Goal: Task Accomplishment & Management: Use online tool/utility

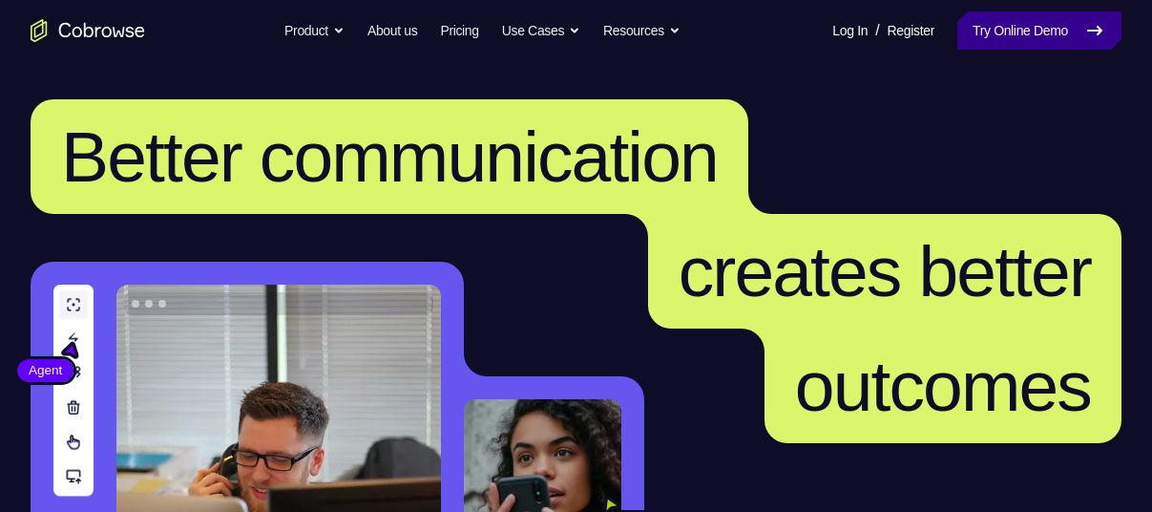
click at [1018, 18] on link "Try Online Demo" at bounding box center [1039, 30] width 164 height 38
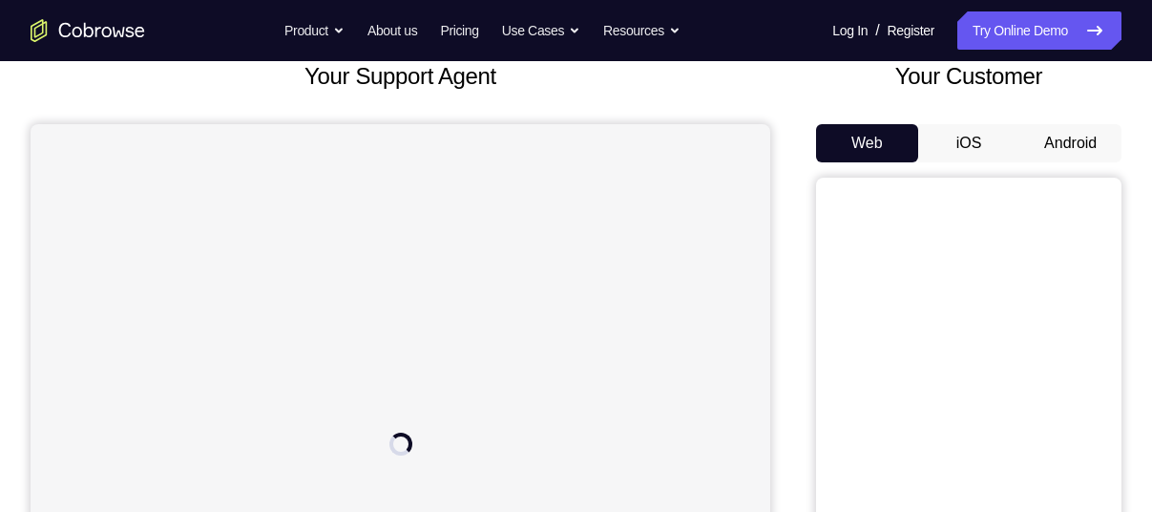
scroll to position [125, 0]
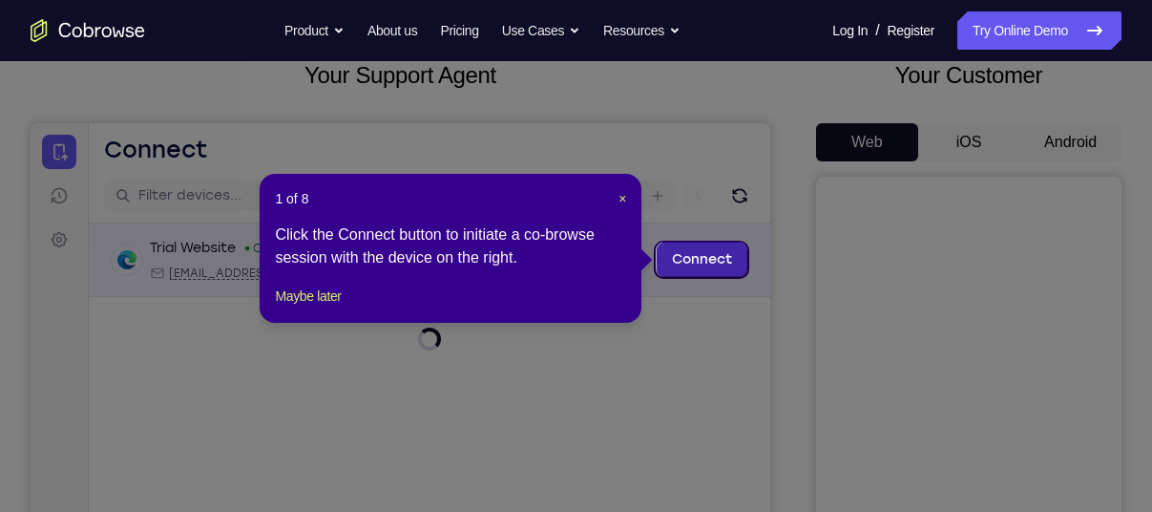
click at [689, 267] on link "Connect" at bounding box center [702, 259] width 91 height 34
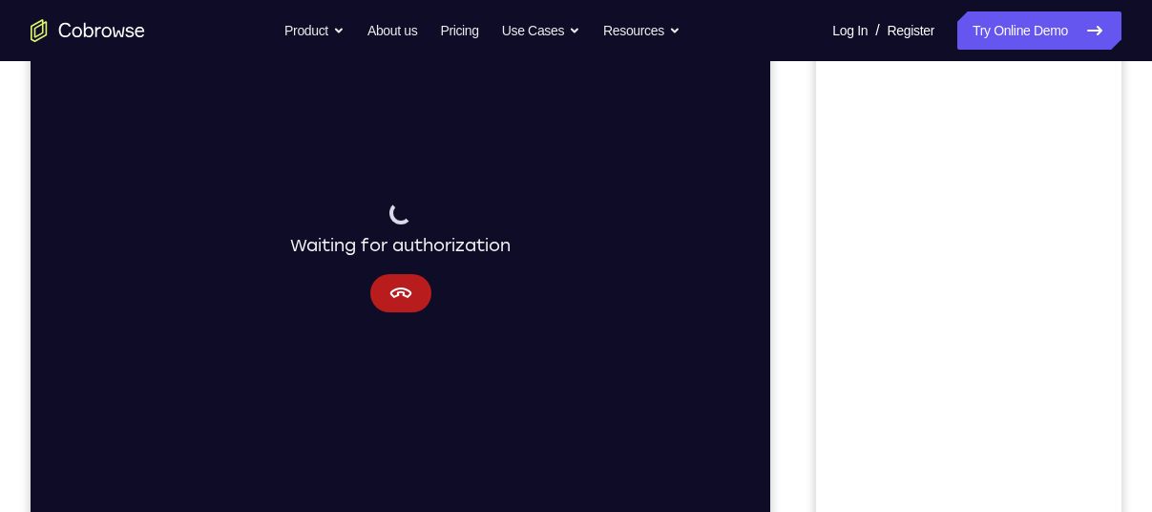
scroll to position [312, 0]
click at [407, 278] on button "Cancel" at bounding box center [400, 292] width 61 height 38
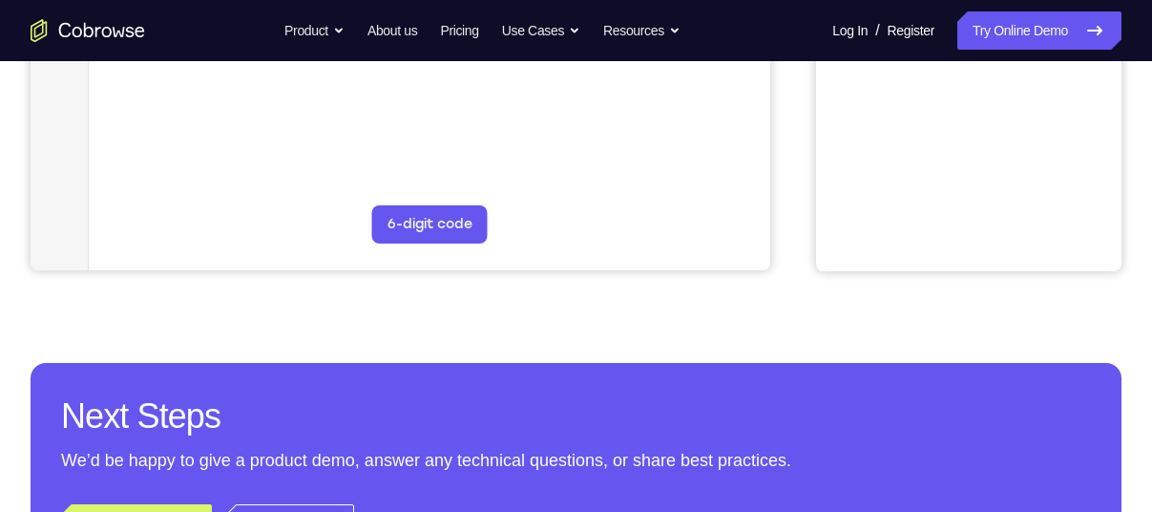
scroll to position [621, 0]
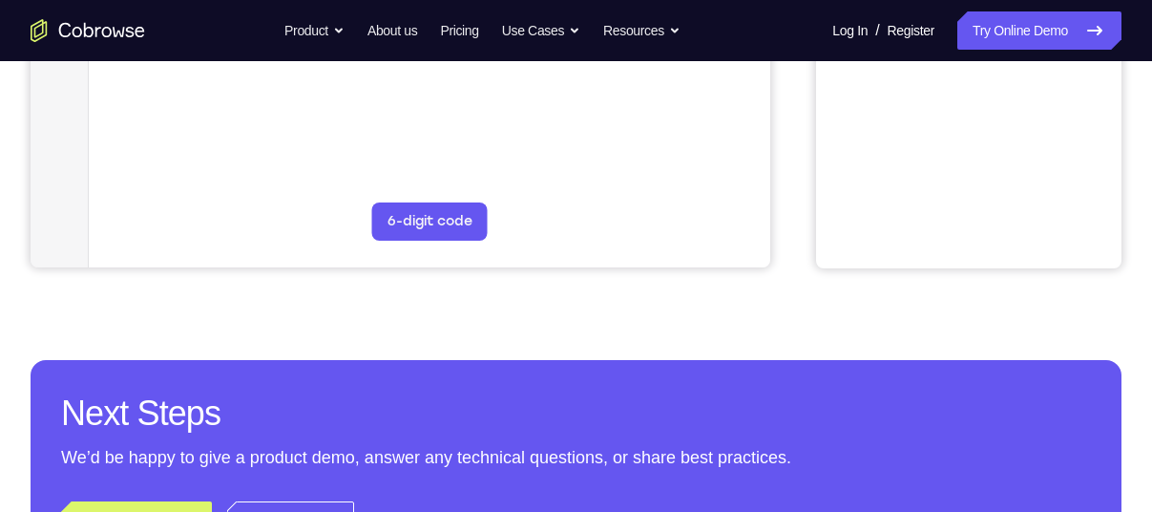
click at [430, 241] on div "6-digit code Code entry" at bounding box center [429, 222] width 123 height 46
click at [431, 215] on button "6-digit code" at bounding box center [430, 221] width 116 height 38
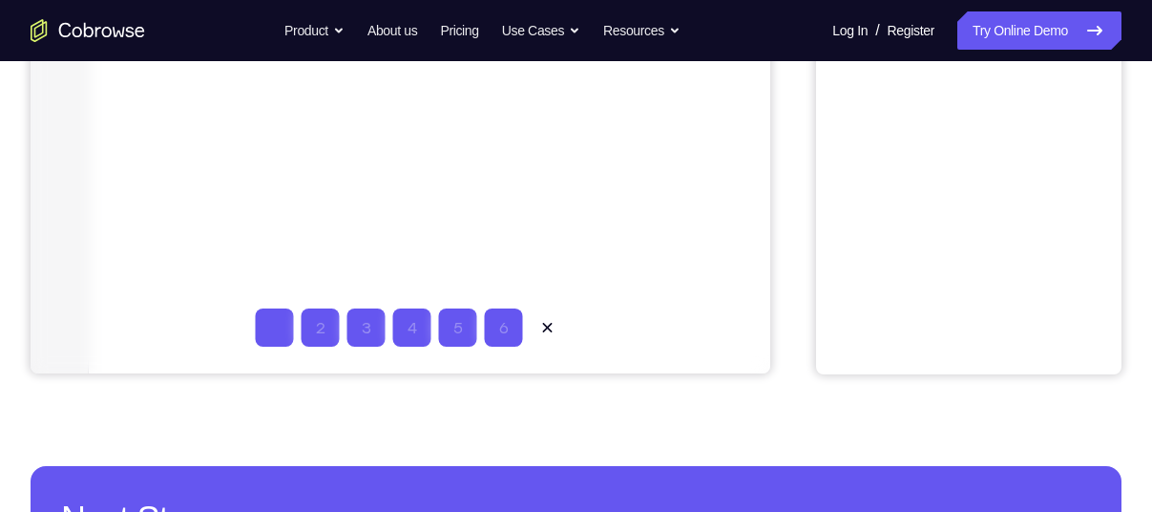
scroll to position [514, 0]
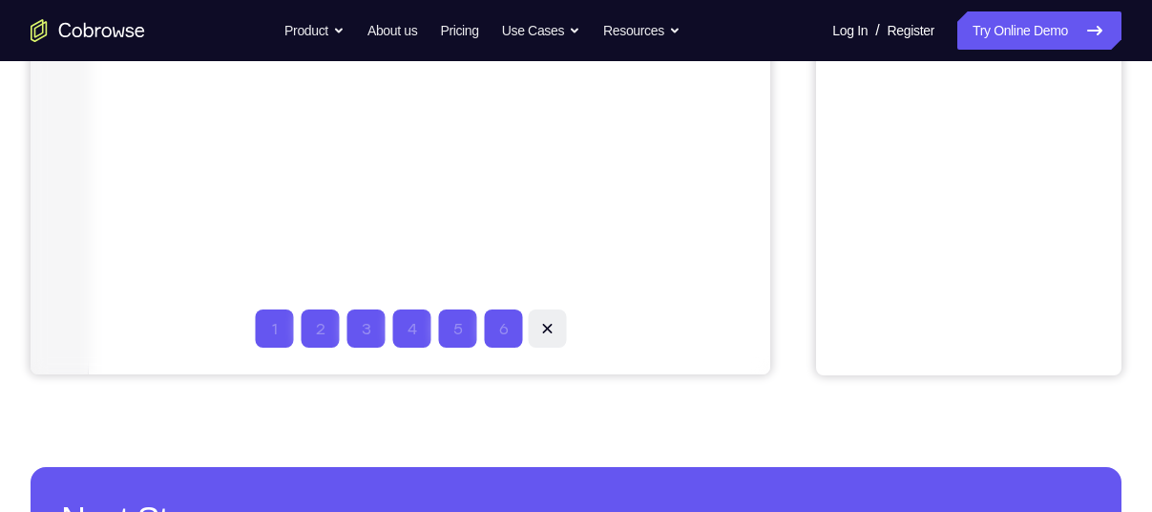
click at [550, 326] on icon at bounding box center [547, 328] width 19 height 19
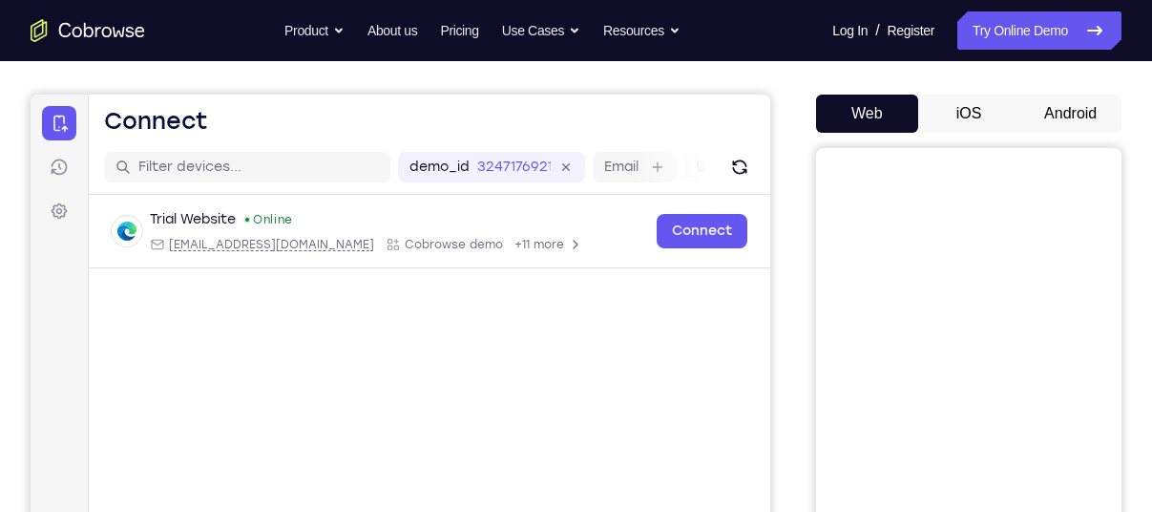
scroll to position [153, 0]
click at [1082, 116] on button "Android" at bounding box center [1071, 114] width 102 height 38
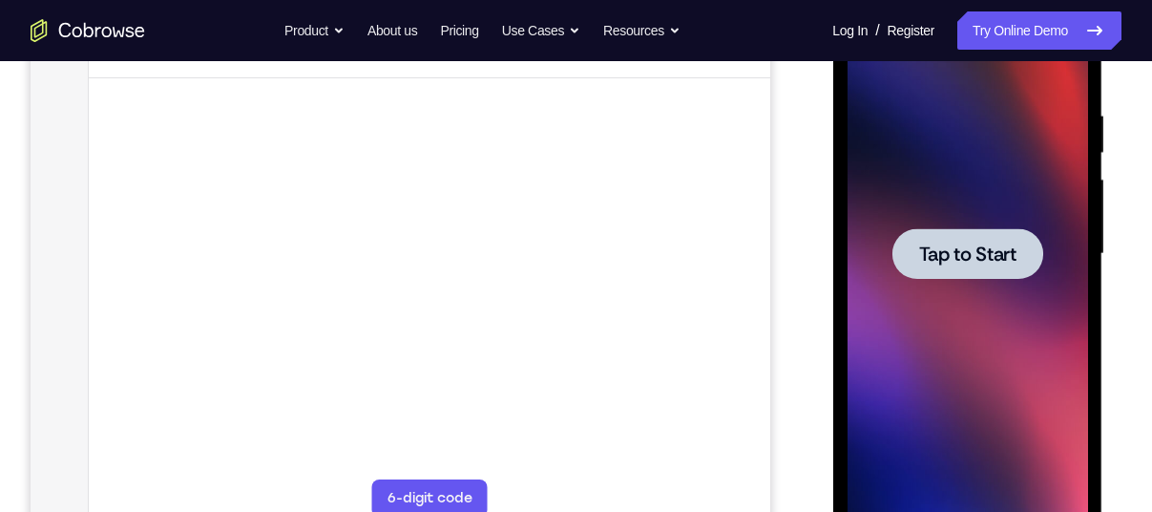
scroll to position [324, 0]
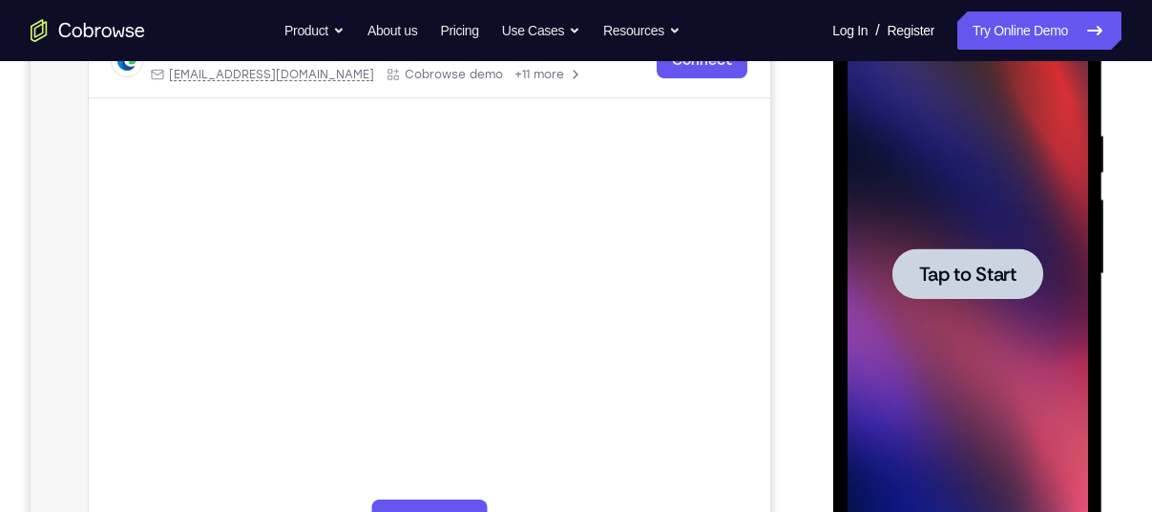
click at [941, 300] on div at bounding box center [967, 274] width 241 height 535
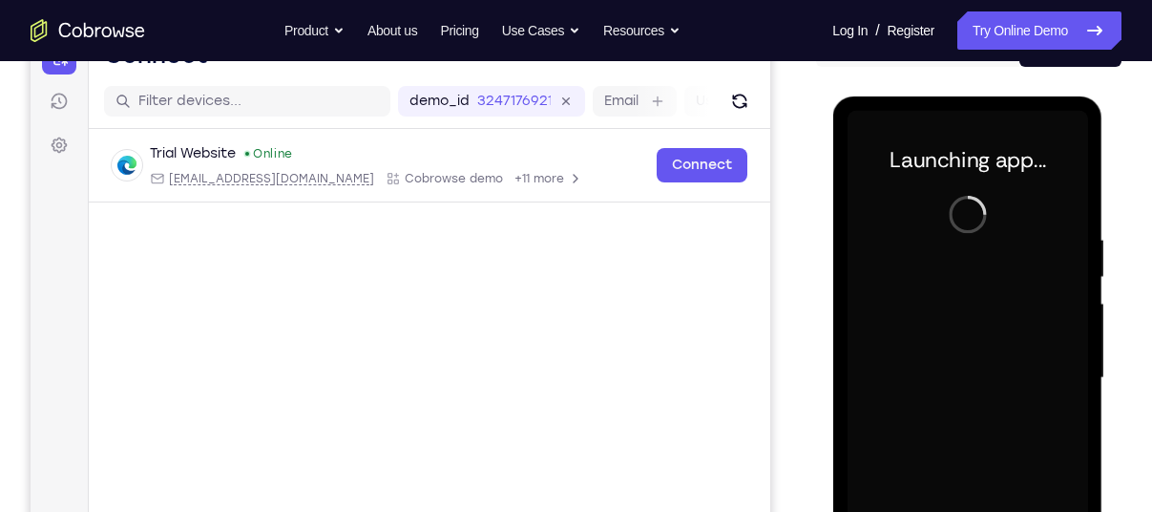
scroll to position [484, 0]
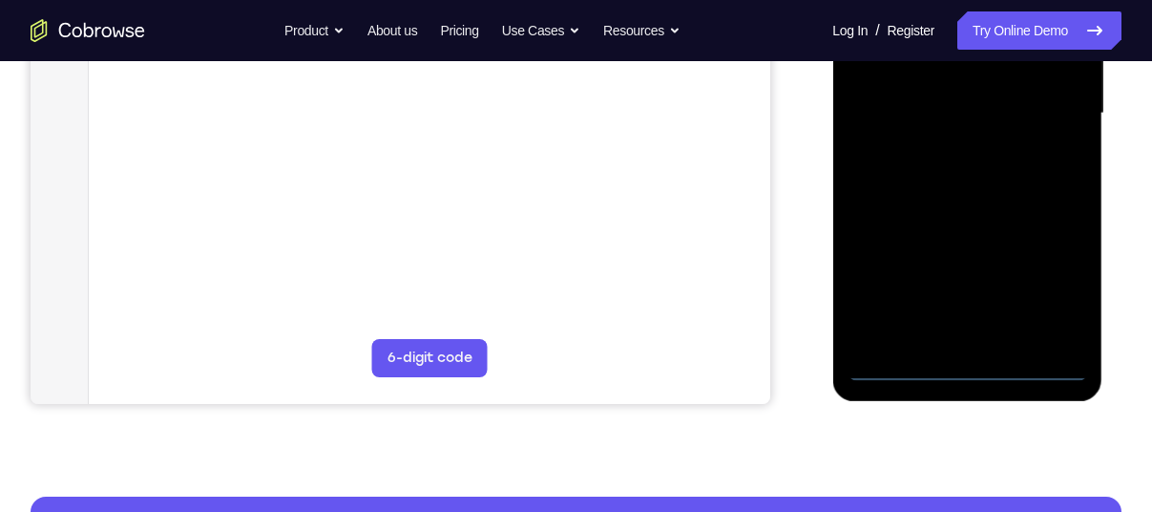
click at [961, 363] on div at bounding box center [967, 113] width 241 height 535
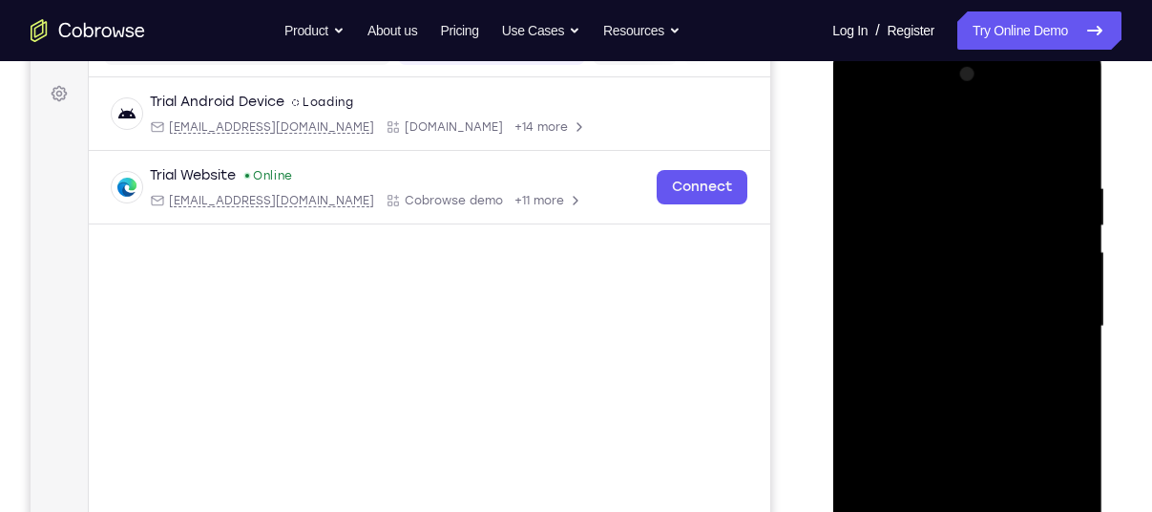
scroll to position [263, 0]
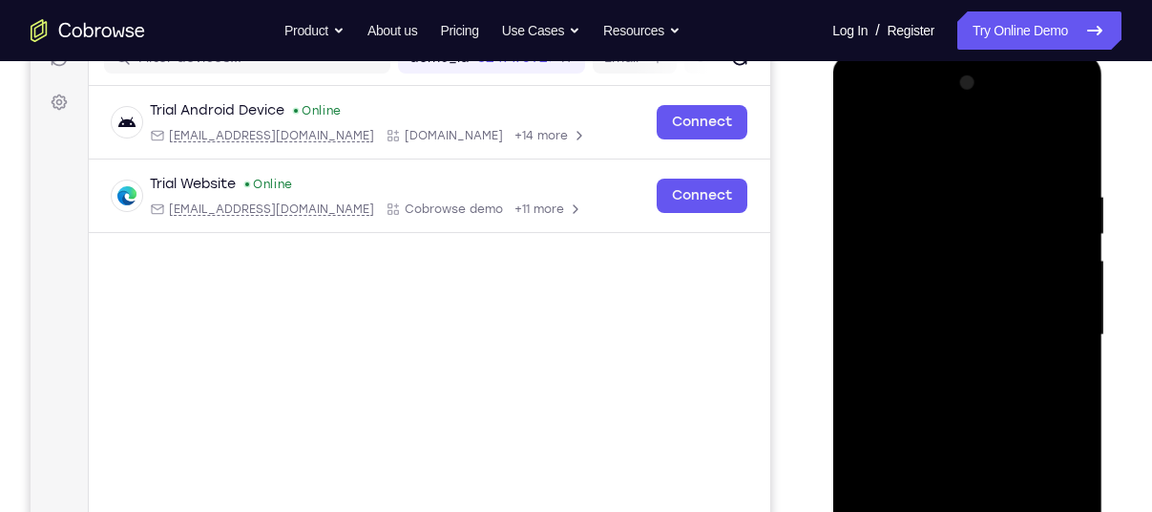
click at [1043, 498] on div at bounding box center [967, 335] width 241 height 535
click at [867, 113] on div at bounding box center [967, 335] width 241 height 535
click at [879, 270] on div at bounding box center [967, 335] width 241 height 535
click at [937, 307] on div at bounding box center [967, 335] width 241 height 535
click at [900, 303] on div at bounding box center [967, 335] width 241 height 535
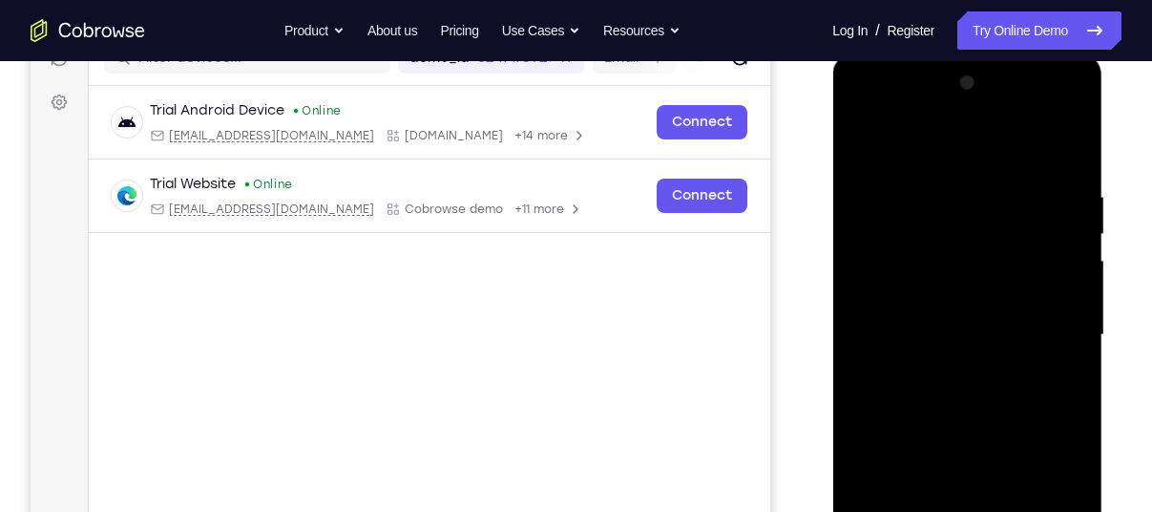
click at [923, 347] on div at bounding box center [967, 335] width 241 height 535
drag, startPoint x: 923, startPoint y: 347, endPoint x: 883, endPoint y: 407, distance: 72.3
click at [883, 407] on div at bounding box center [967, 335] width 241 height 535
click at [1044, 142] on div at bounding box center [967, 335] width 241 height 535
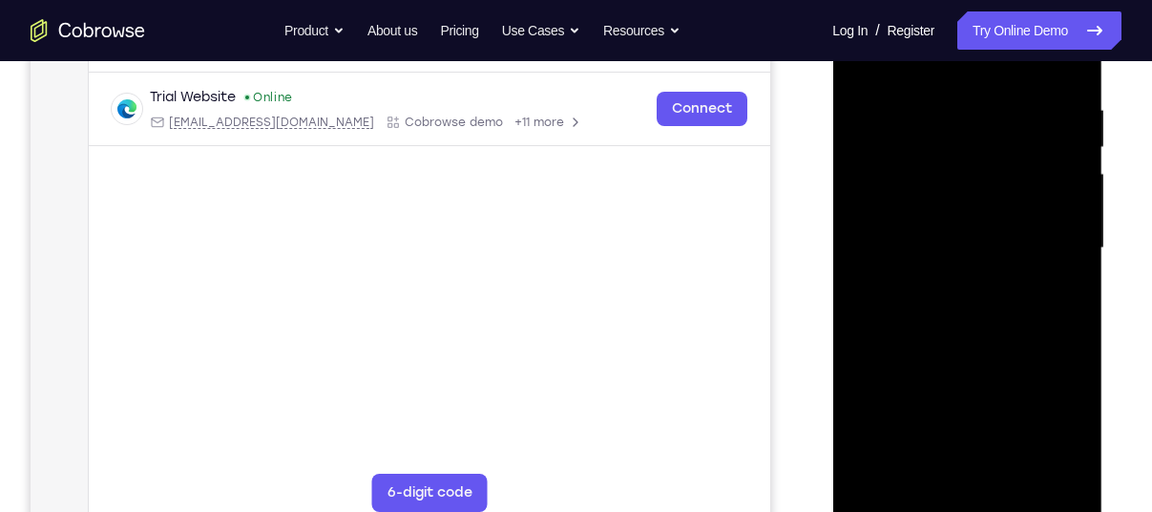
scroll to position [350, 0]
click at [964, 462] on div at bounding box center [967, 247] width 241 height 535
click at [1034, 86] on div at bounding box center [967, 247] width 241 height 535
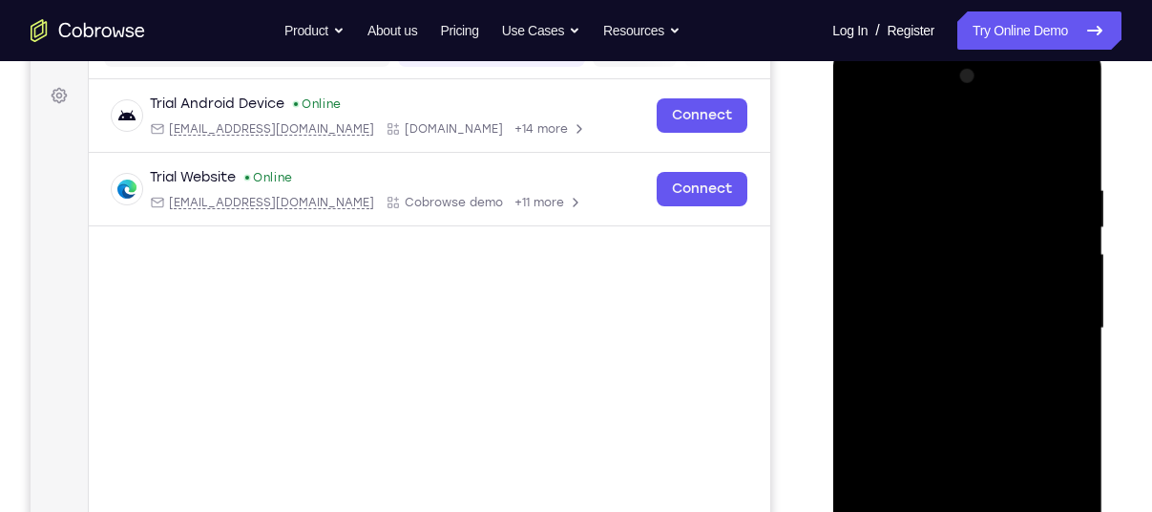
scroll to position [266, 0]
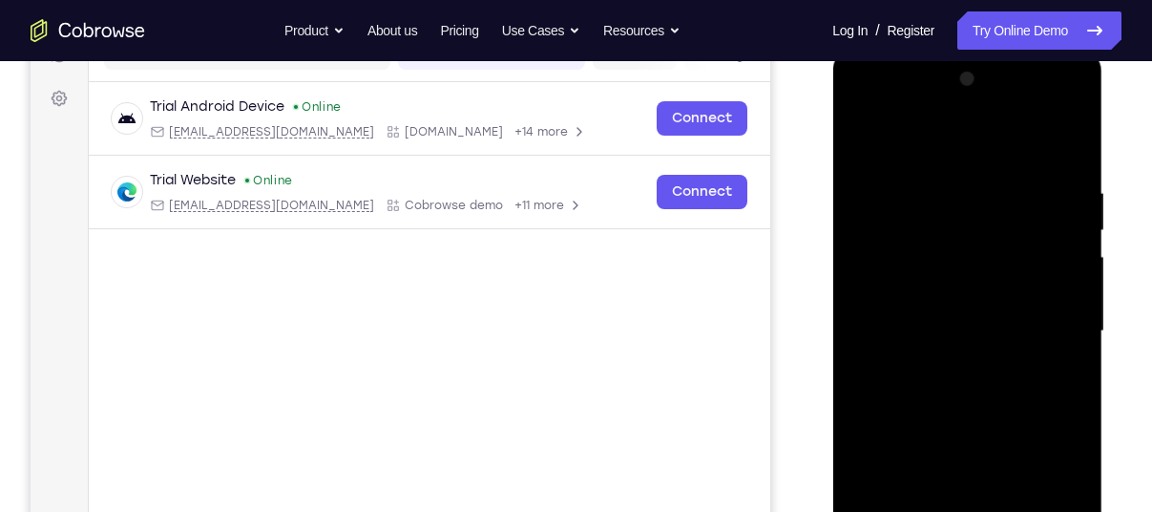
click at [908, 137] on div at bounding box center [967, 331] width 241 height 535
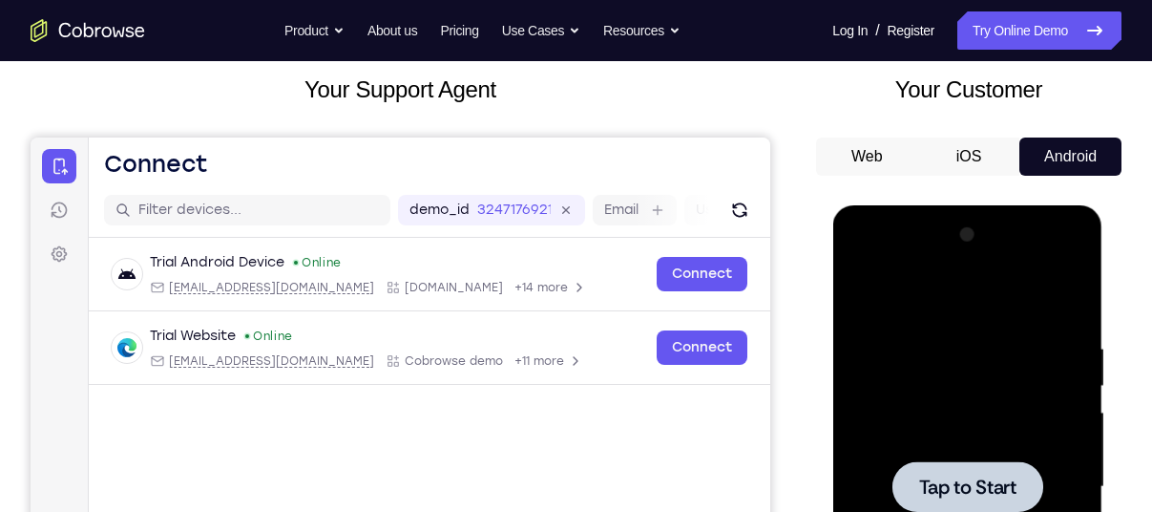
scroll to position [239, 0]
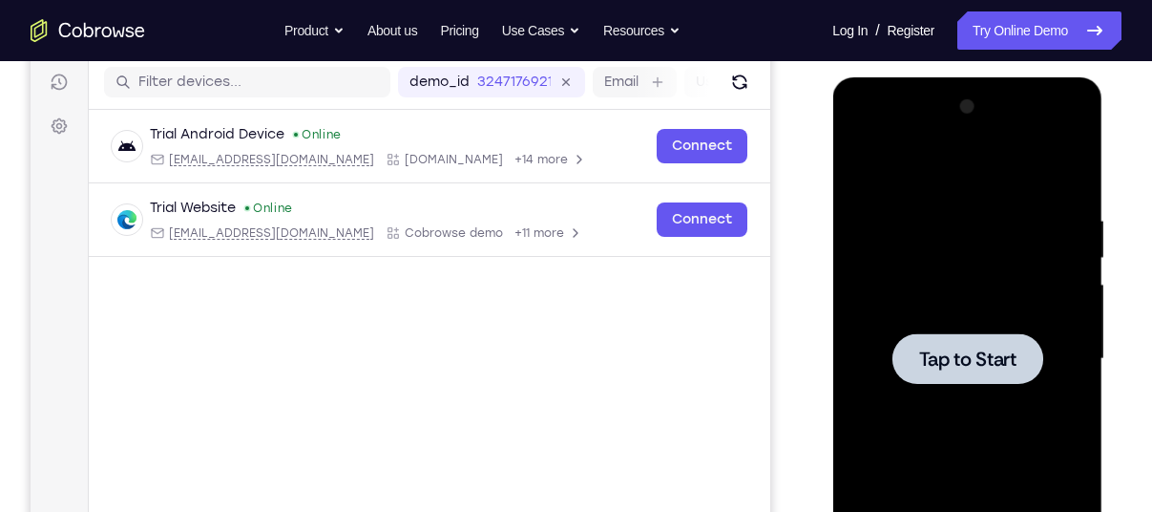
click at [977, 343] on div at bounding box center [967, 358] width 151 height 51
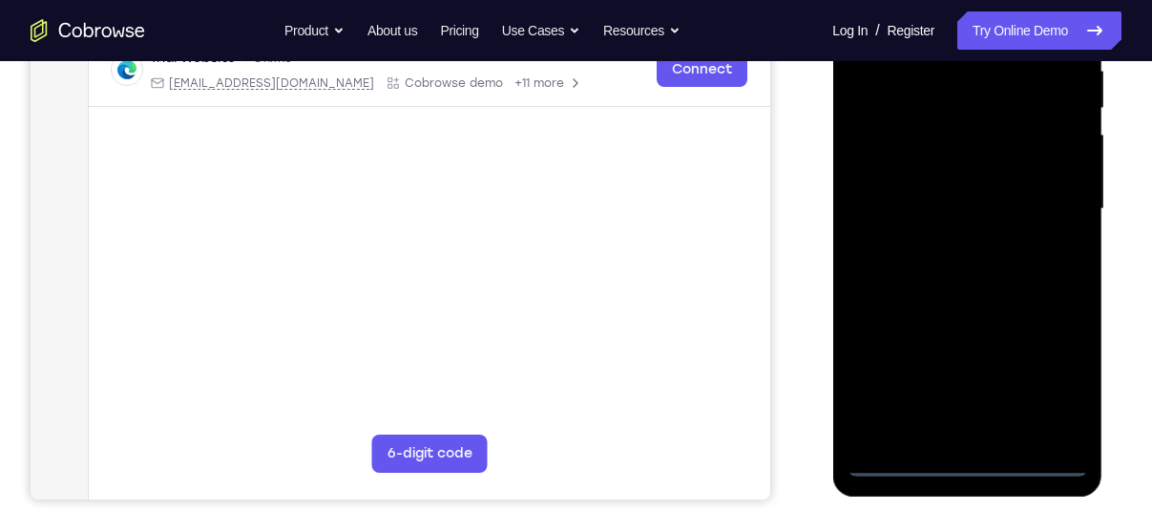
scroll to position [396, 0]
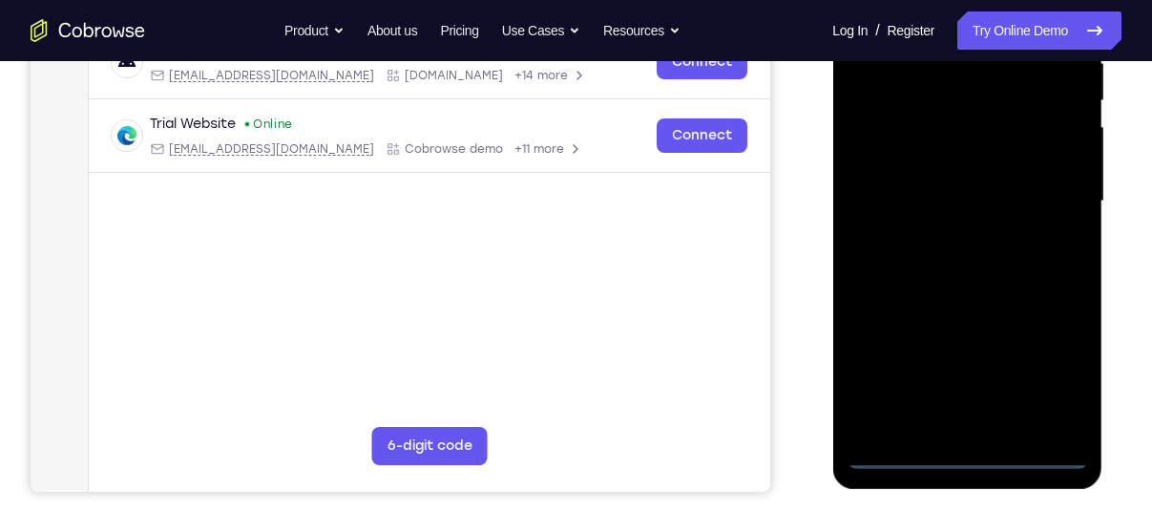
click at [969, 456] on div at bounding box center [967, 201] width 241 height 535
click at [1044, 374] on div at bounding box center [967, 201] width 241 height 535
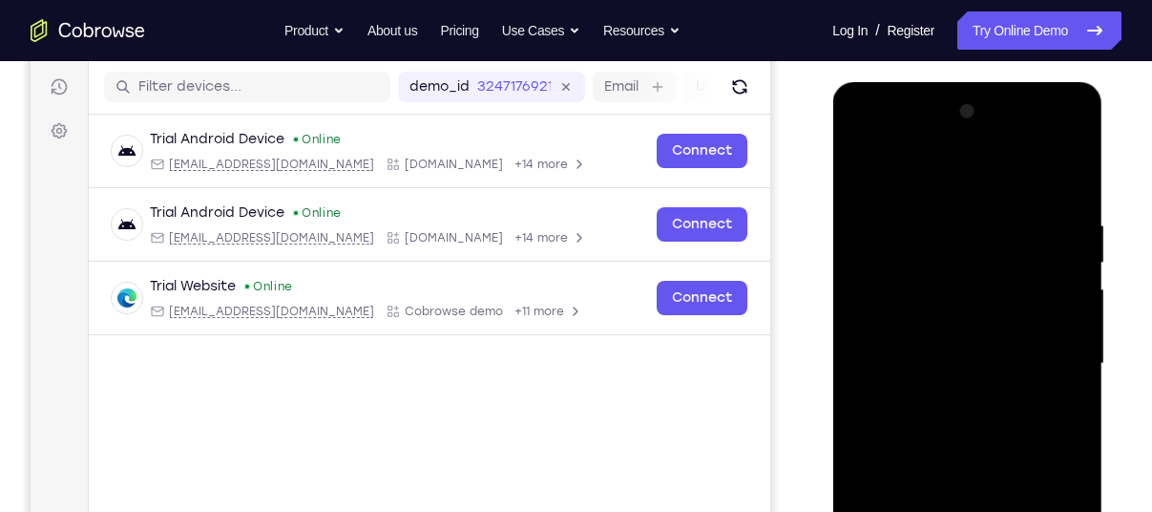
scroll to position [217, 0]
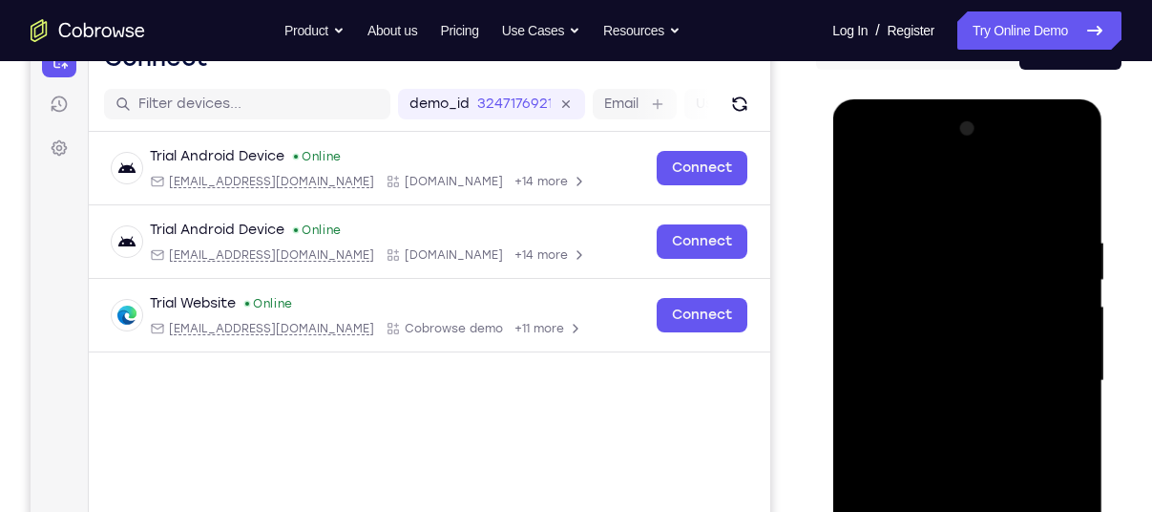
click at [891, 179] on div at bounding box center [967, 381] width 241 height 535
click at [893, 336] on div at bounding box center [967, 381] width 241 height 535
click at [895, 376] on div at bounding box center [967, 381] width 241 height 535
click at [910, 365] on div at bounding box center [967, 381] width 241 height 535
click at [911, 400] on div at bounding box center [967, 381] width 241 height 535
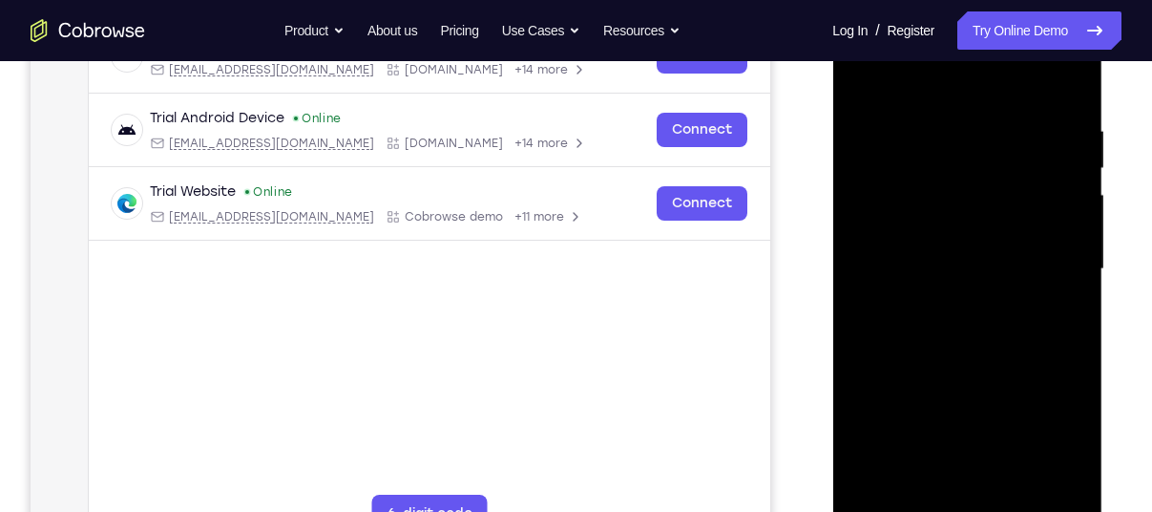
scroll to position [333, 0]
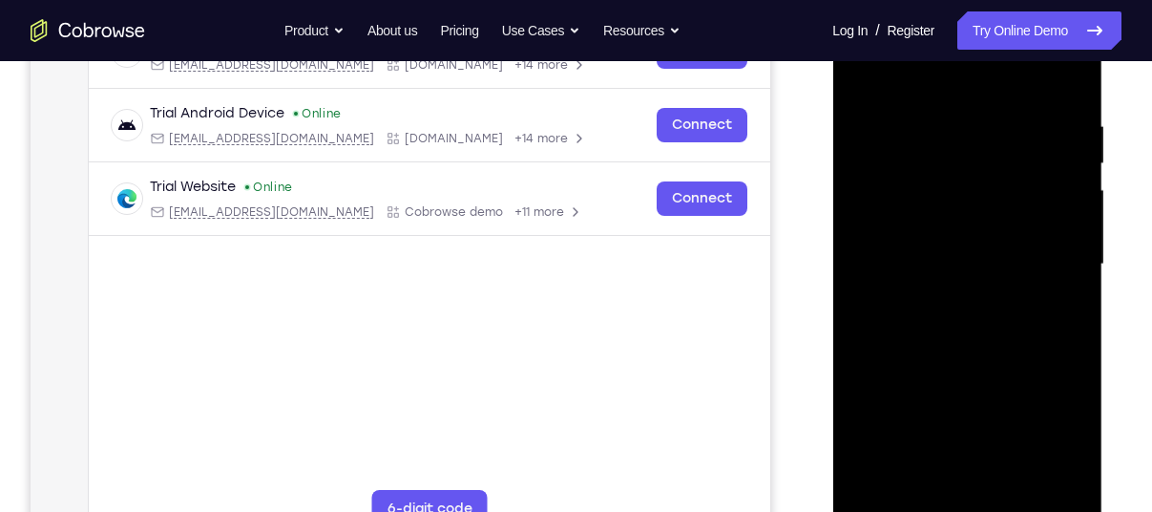
click at [948, 474] on div at bounding box center [967, 264] width 241 height 535
click at [908, 92] on div at bounding box center [967, 264] width 241 height 535
click at [938, 178] on div at bounding box center [967, 264] width 241 height 535
click at [980, 214] on div at bounding box center [967, 264] width 241 height 535
click at [1028, 161] on div at bounding box center [967, 264] width 241 height 535
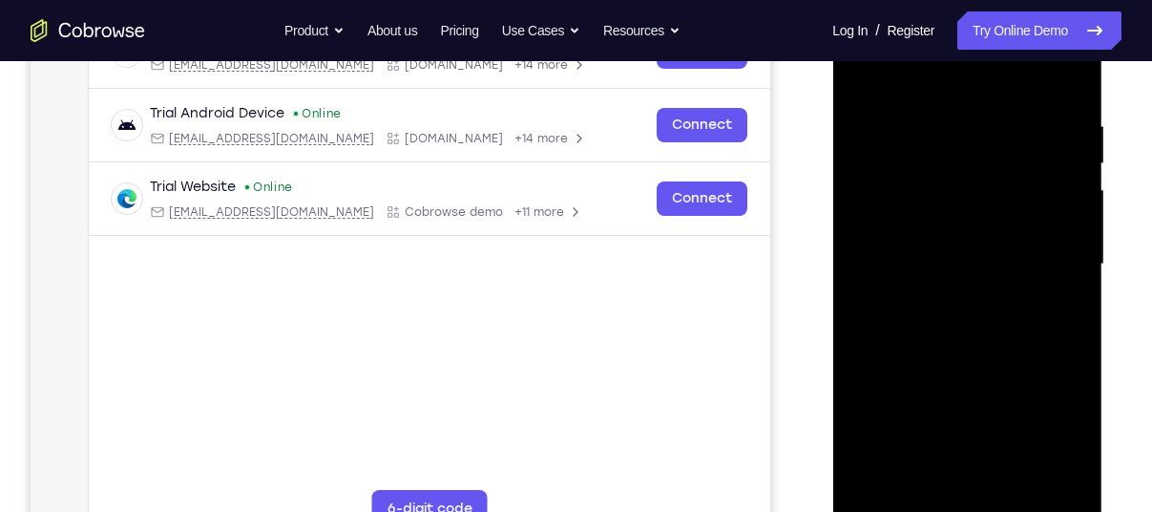
click at [946, 216] on div at bounding box center [967, 264] width 241 height 535
click at [1074, 445] on div at bounding box center [967, 264] width 241 height 535
click at [996, 349] on div at bounding box center [967, 264] width 241 height 535
click at [931, 145] on div at bounding box center [967, 264] width 241 height 535
click at [956, 473] on div at bounding box center [967, 264] width 241 height 535
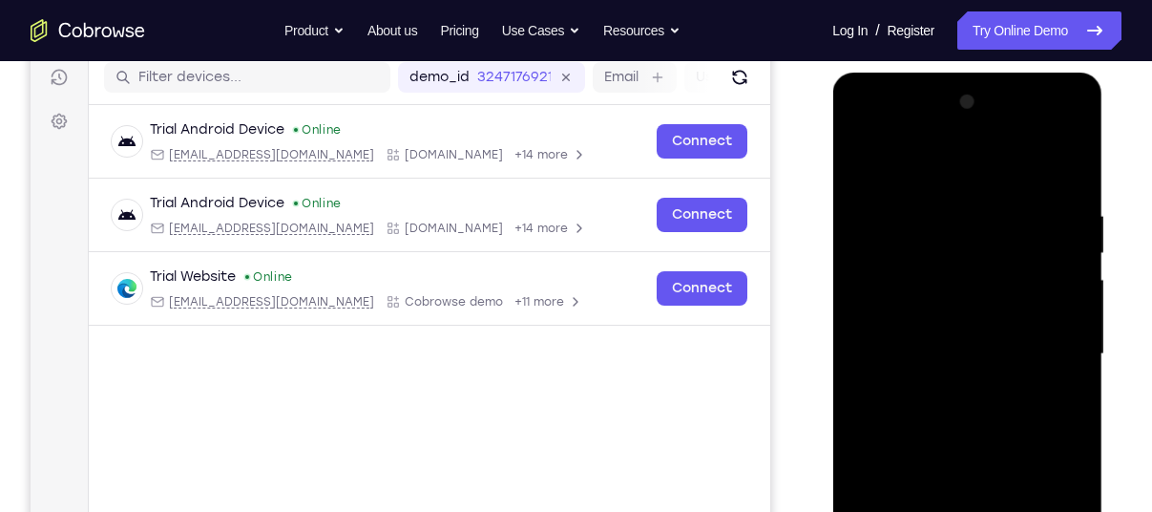
scroll to position [242, 0]
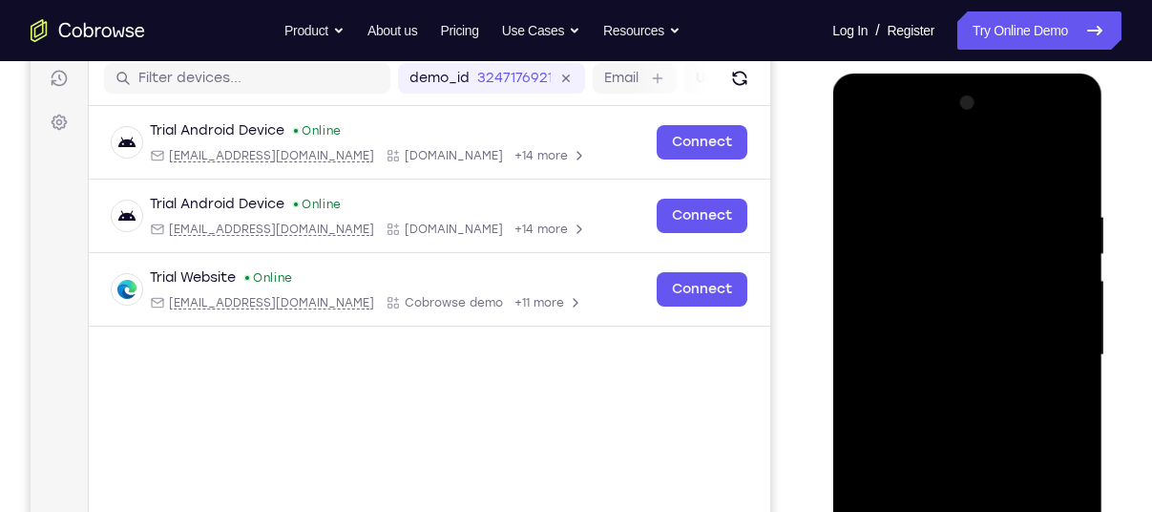
click at [1065, 125] on div at bounding box center [967, 355] width 241 height 535
click at [872, 246] on div at bounding box center [967, 355] width 241 height 535
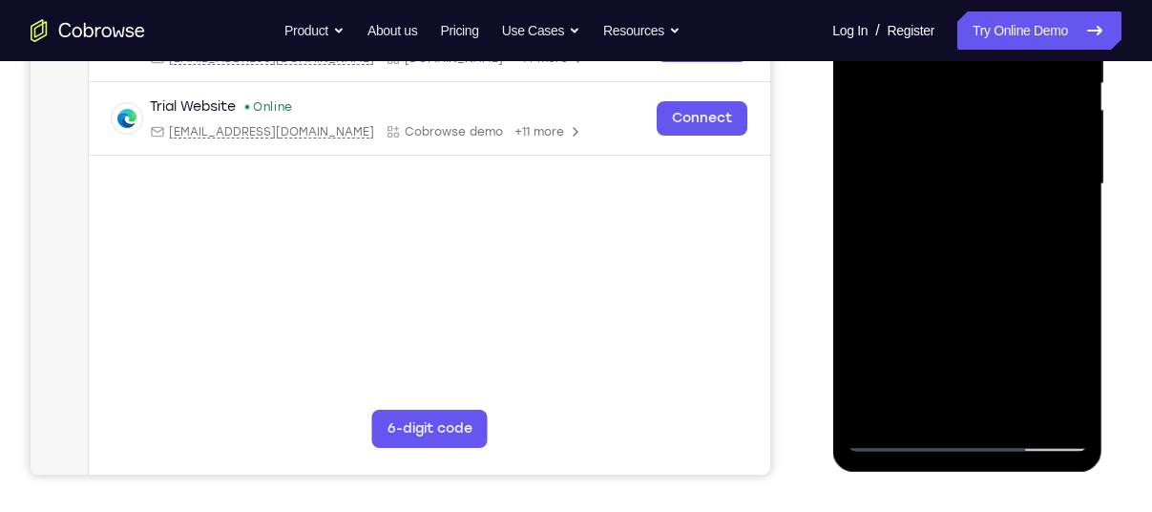
scroll to position [415, 0]
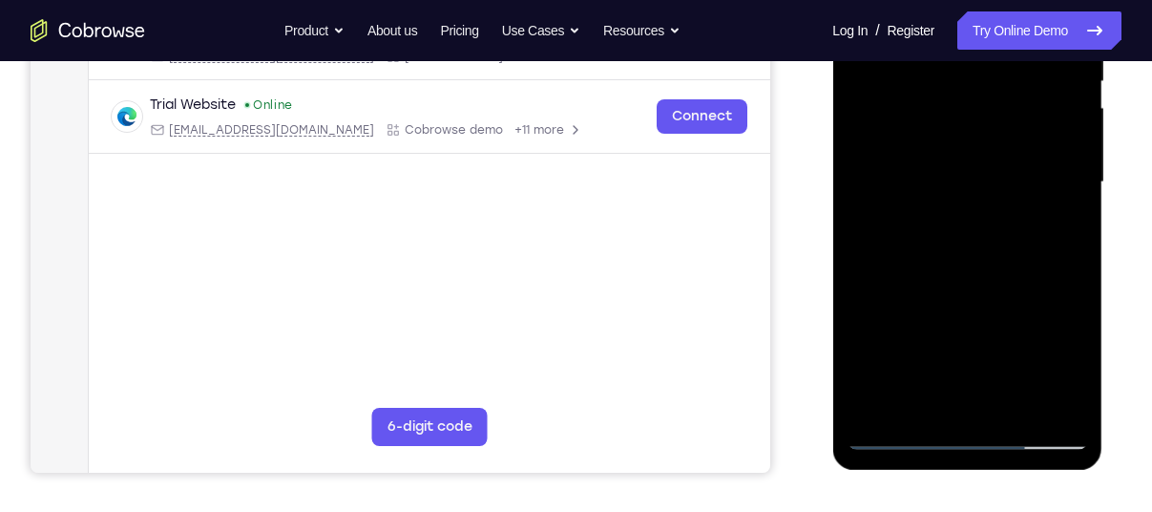
click at [1050, 396] on div at bounding box center [967, 182] width 241 height 535
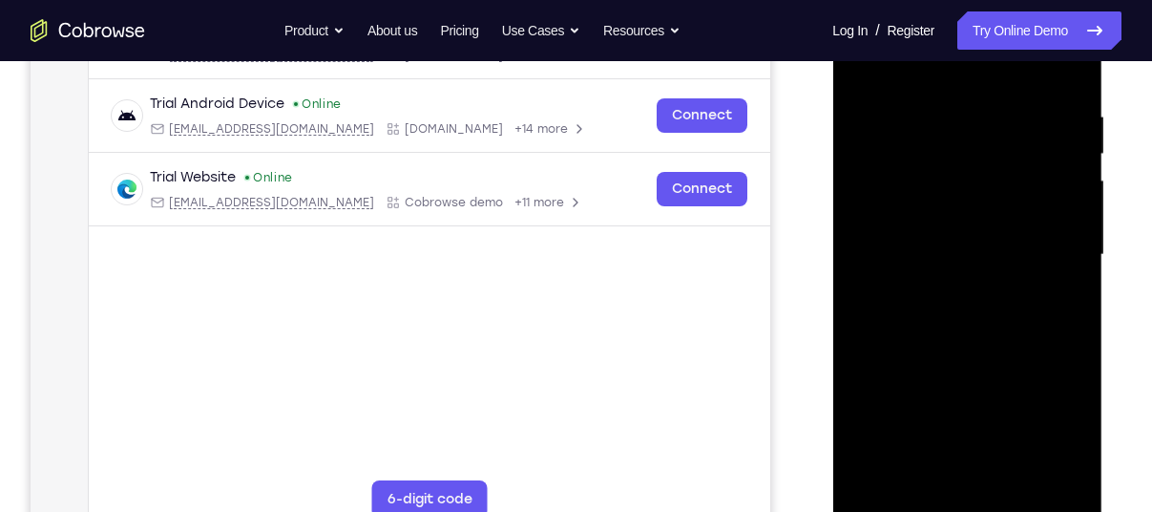
scroll to position [397, 0]
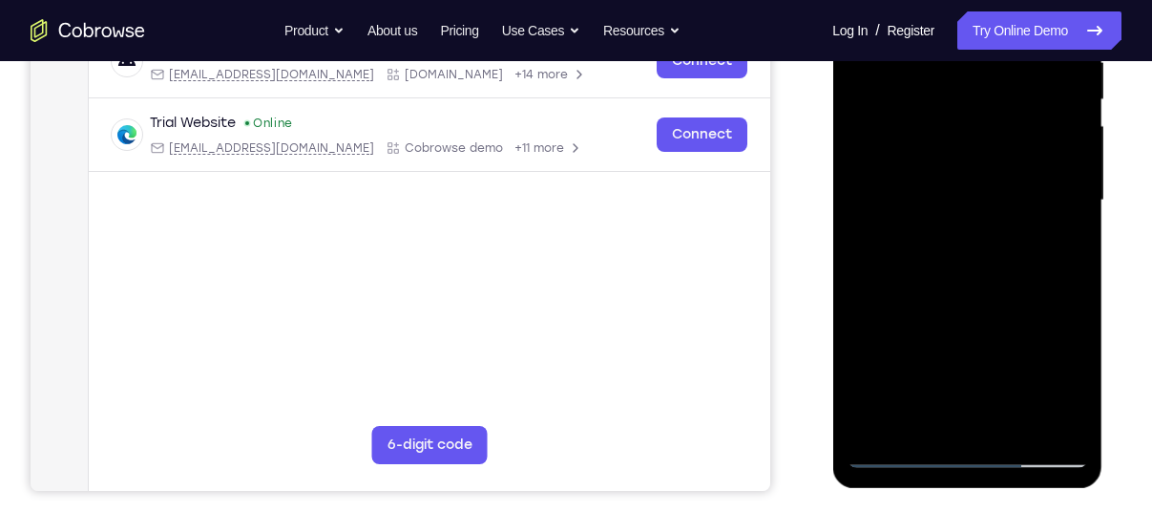
click at [904, 457] on div at bounding box center [967, 200] width 241 height 535
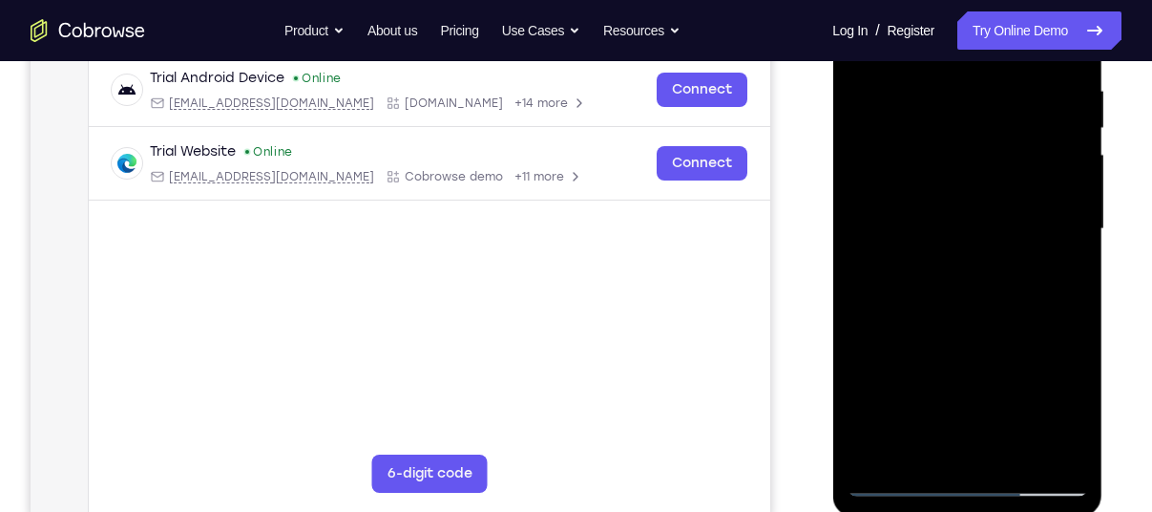
scroll to position [373, 0]
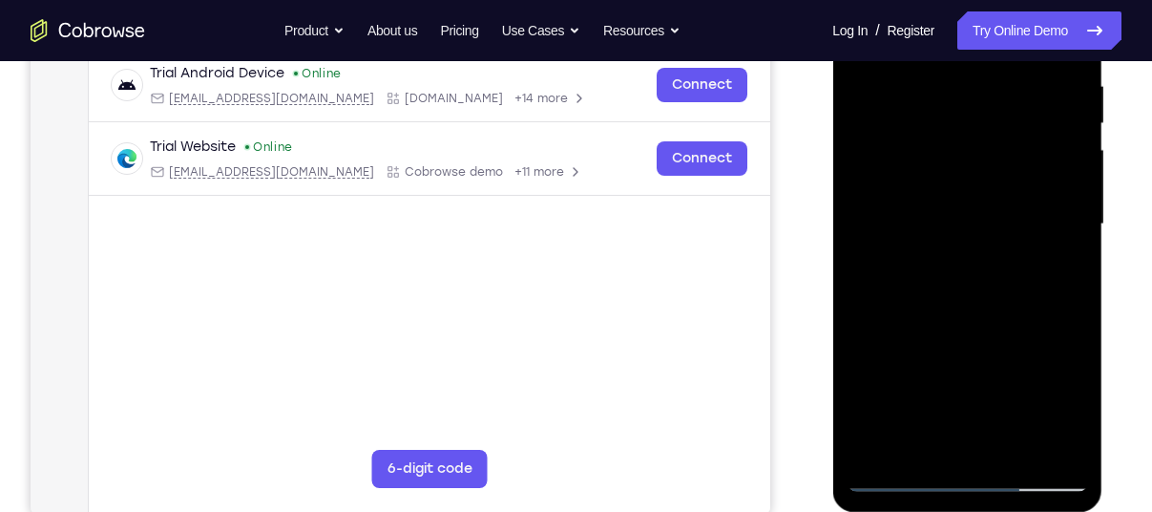
click at [902, 473] on div at bounding box center [967, 224] width 241 height 535
click at [922, 443] on div at bounding box center [967, 224] width 241 height 535
click at [955, 170] on div at bounding box center [967, 224] width 241 height 535
click at [969, 375] on div at bounding box center [967, 224] width 241 height 535
click at [1013, 334] on div at bounding box center [967, 224] width 241 height 535
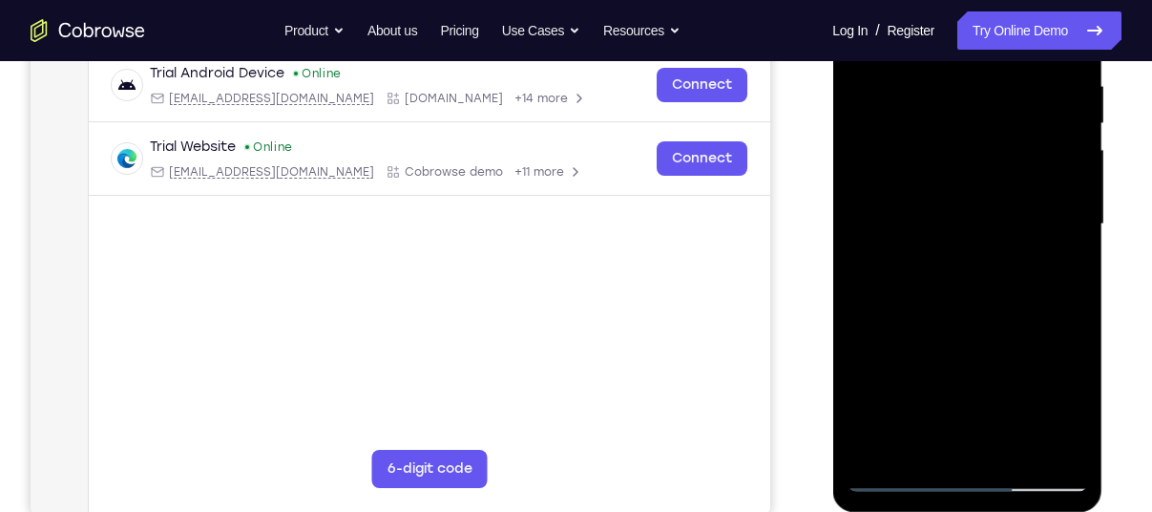
click at [1028, 374] on div at bounding box center [967, 224] width 241 height 535
click at [977, 444] on div at bounding box center [967, 224] width 241 height 535
click at [1053, 340] on div at bounding box center [967, 224] width 241 height 535
click at [970, 366] on div at bounding box center [967, 224] width 241 height 535
click at [1070, 346] on div at bounding box center [967, 224] width 241 height 535
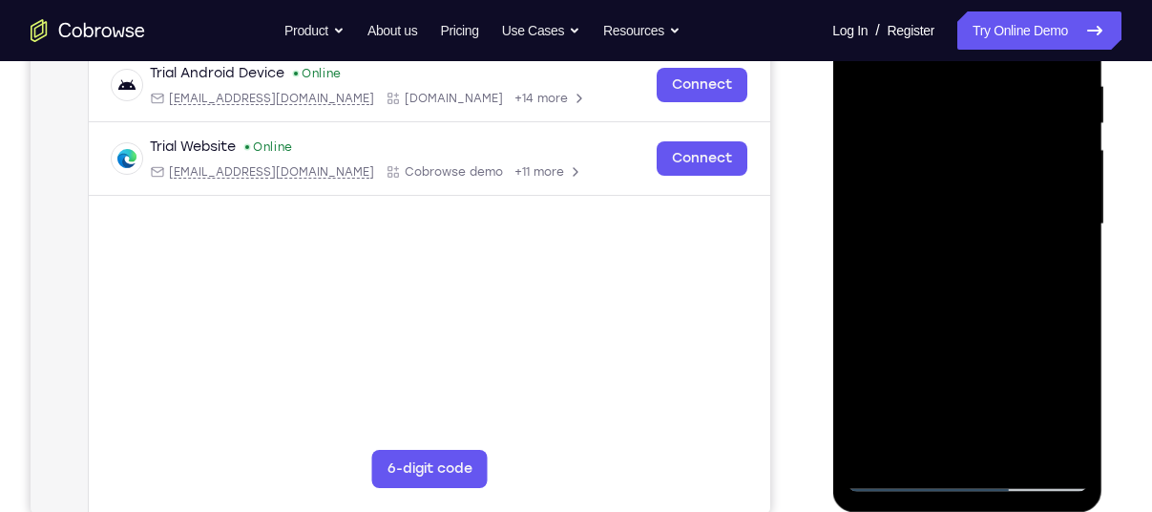
click at [1016, 342] on div at bounding box center [967, 224] width 241 height 535
click at [989, 442] on div at bounding box center [967, 224] width 241 height 535
click at [970, 377] on div at bounding box center [967, 224] width 241 height 535
click at [994, 412] on div at bounding box center [967, 224] width 241 height 535
click at [981, 340] on div at bounding box center [967, 224] width 241 height 535
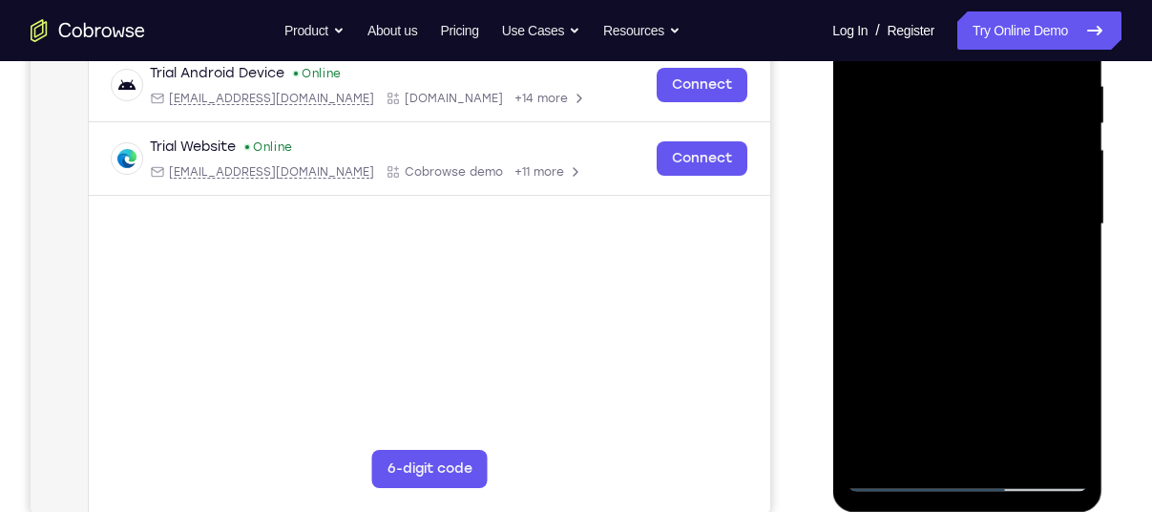
click at [906, 374] on div at bounding box center [967, 224] width 241 height 535
click at [973, 441] on div at bounding box center [967, 224] width 241 height 535
click at [1076, 409] on div at bounding box center [967, 224] width 241 height 535
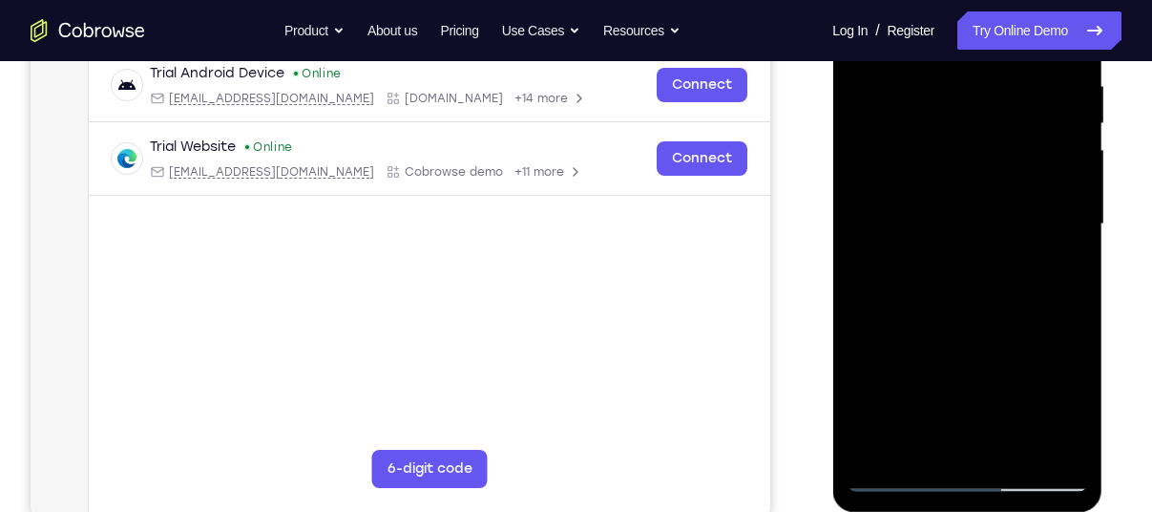
click at [1076, 409] on div at bounding box center [967, 224] width 241 height 535
click at [927, 375] on div at bounding box center [967, 224] width 241 height 535
click at [987, 332] on div at bounding box center [967, 224] width 241 height 535
click at [1051, 405] on div at bounding box center [967, 224] width 241 height 535
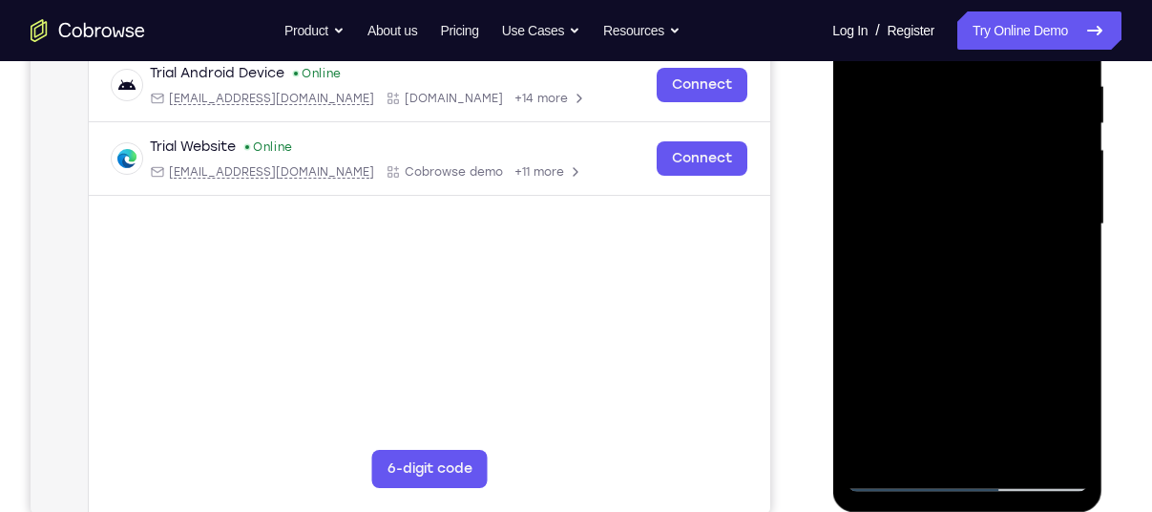
click at [906, 374] on div at bounding box center [967, 224] width 241 height 535
click at [973, 437] on div at bounding box center [967, 224] width 241 height 535
click at [987, 342] on div at bounding box center [967, 224] width 241 height 535
click at [1017, 380] on div at bounding box center [967, 224] width 241 height 535
click at [984, 433] on div at bounding box center [967, 224] width 241 height 535
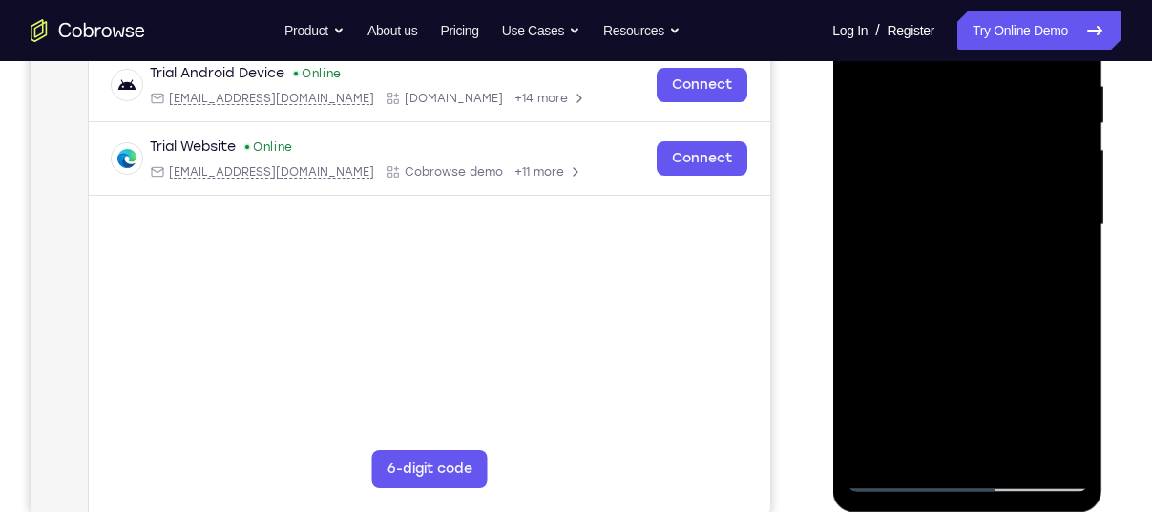
click at [1009, 339] on div at bounding box center [967, 224] width 241 height 535
click at [1009, 364] on div at bounding box center [967, 224] width 241 height 535
click at [973, 368] on div at bounding box center [967, 224] width 241 height 535
click at [881, 405] on div at bounding box center [967, 224] width 241 height 535
click at [958, 443] on div at bounding box center [967, 224] width 241 height 535
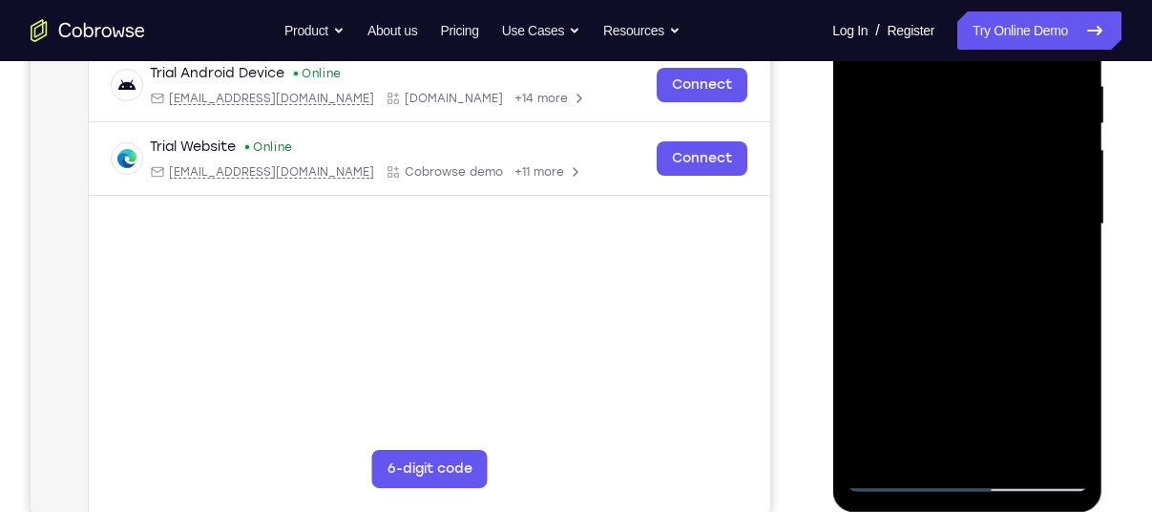
click at [986, 346] on div at bounding box center [967, 224] width 241 height 535
click at [856, 377] on div at bounding box center [967, 224] width 241 height 535
click at [965, 372] on div at bounding box center [967, 224] width 241 height 535
click at [1011, 375] on div at bounding box center [967, 224] width 241 height 535
click at [1076, 410] on div at bounding box center [967, 224] width 241 height 535
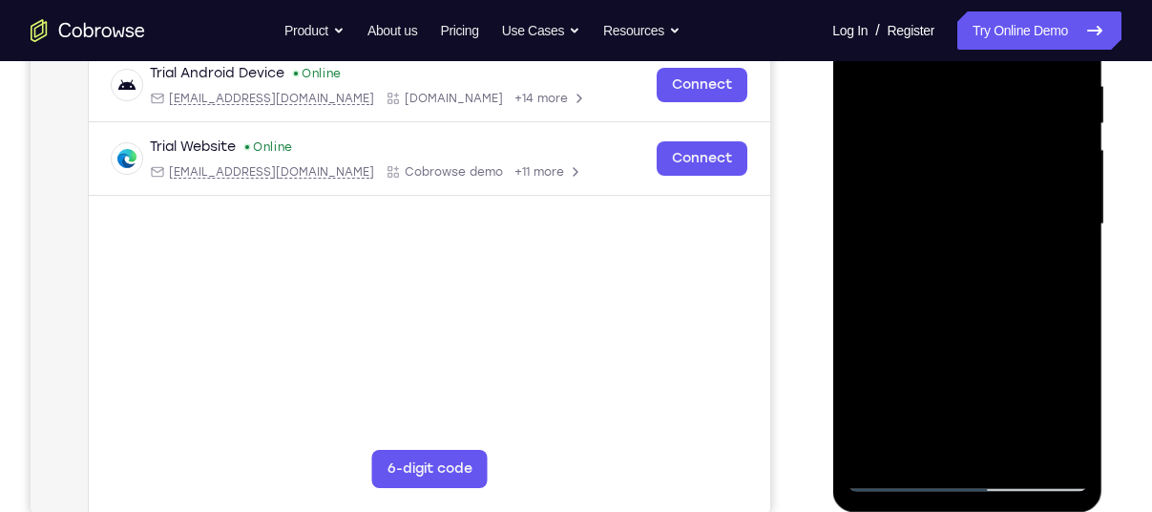
click at [1076, 410] on div at bounding box center [967, 224] width 241 height 535
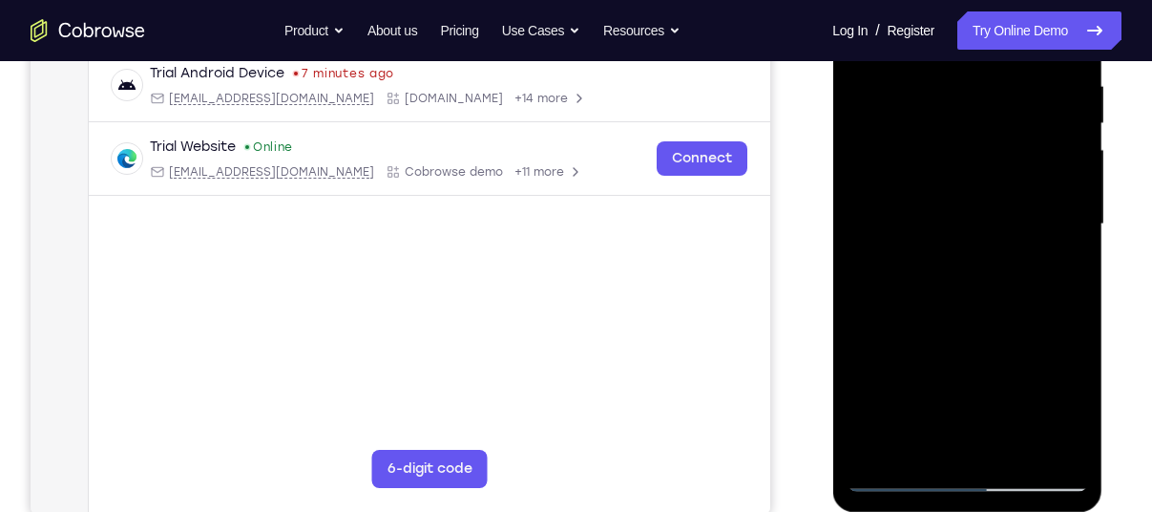
click at [1076, 410] on div at bounding box center [967, 224] width 241 height 535
click at [962, 437] on div at bounding box center [967, 224] width 241 height 535
click at [1006, 344] on div at bounding box center [967, 224] width 241 height 535
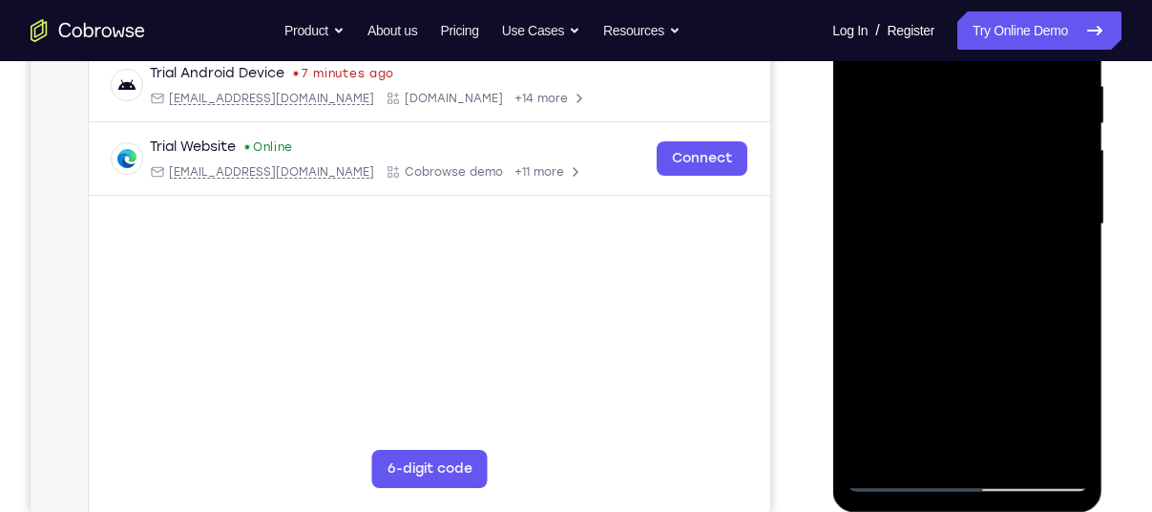
click at [1012, 373] on div at bounding box center [967, 224] width 241 height 535
click at [972, 374] on div at bounding box center [967, 224] width 241 height 535
click at [886, 405] on div at bounding box center [967, 224] width 241 height 535
click at [866, 280] on div at bounding box center [967, 224] width 241 height 535
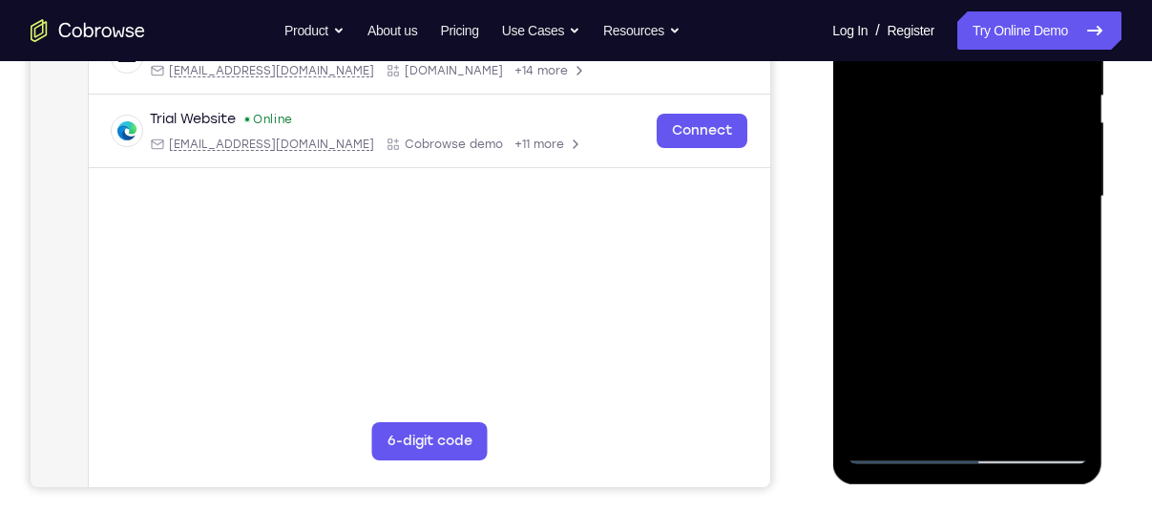
scroll to position [403, 0]
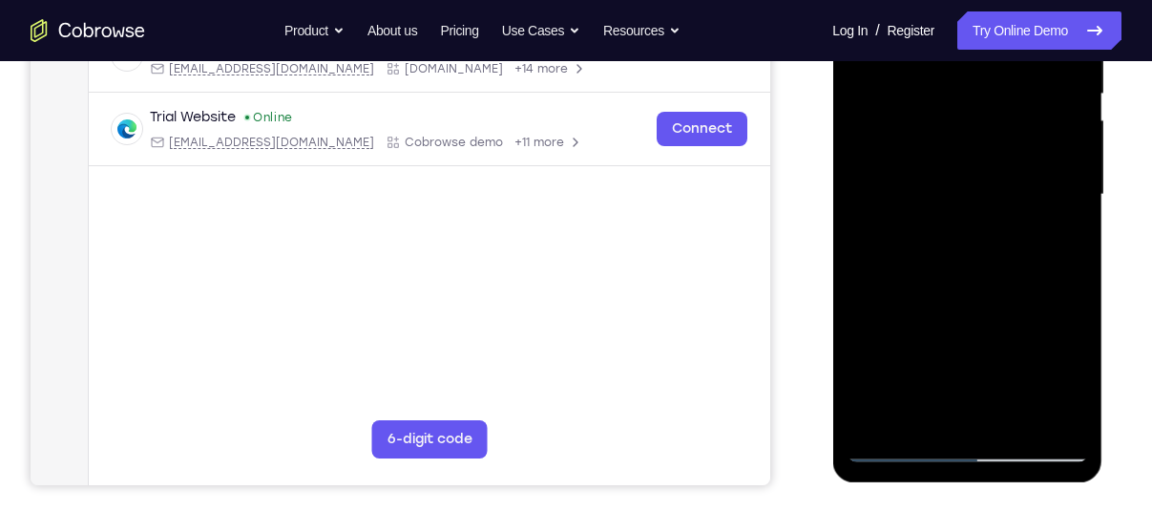
click at [901, 442] on div at bounding box center [967, 194] width 241 height 535
click at [893, 326] on div at bounding box center [967, 194] width 241 height 535
click at [864, 338] on div at bounding box center [967, 194] width 241 height 535
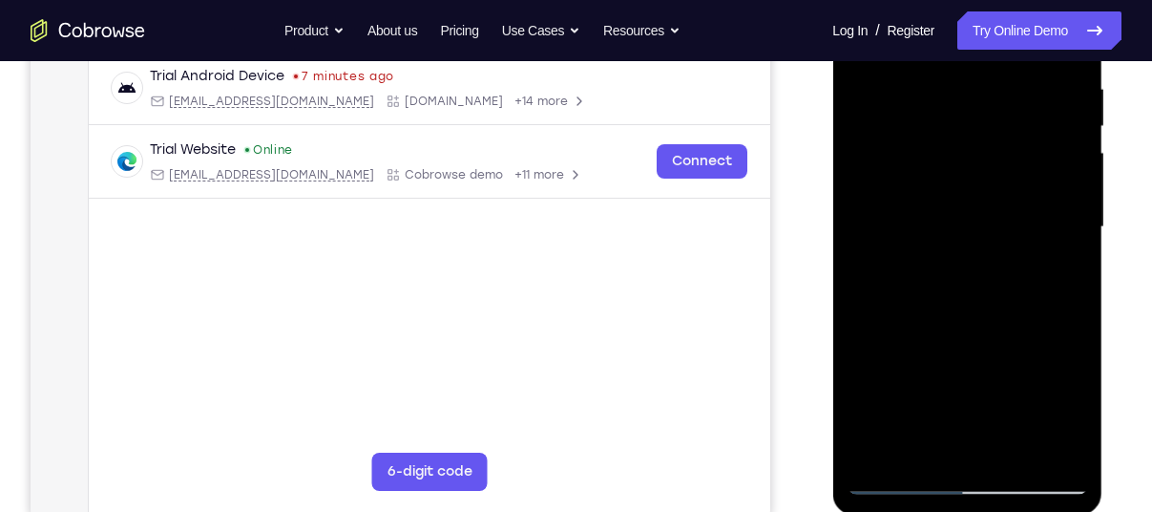
scroll to position [370, 0]
click at [1068, 245] on div at bounding box center [967, 227] width 241 height 535
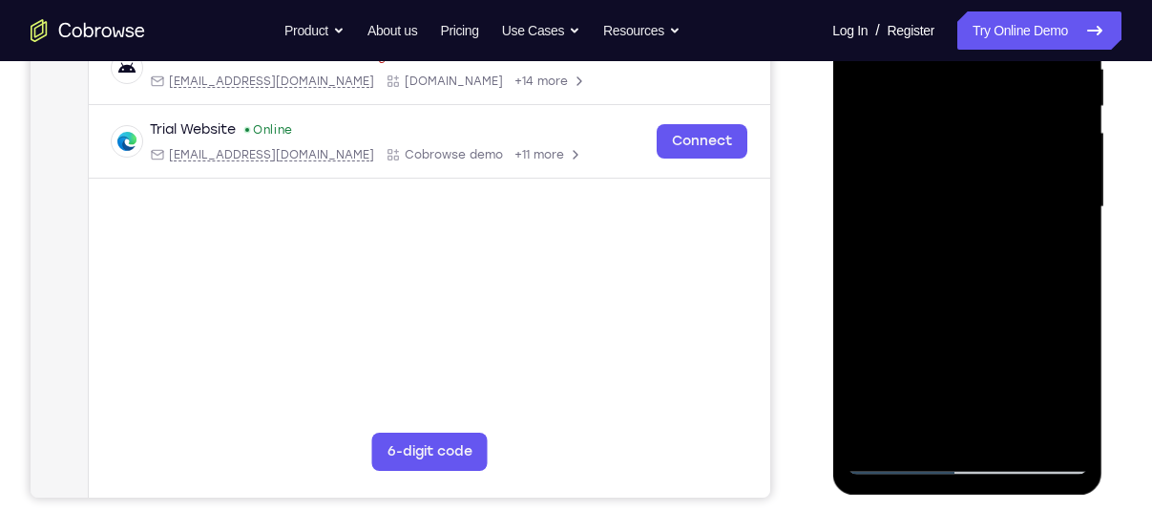
scroll to position [391, 0]
click at [901, 454] on div at bounding box center [967, 206] width 241 height 535
click at [895, 461] on div at bounding box center [967, 206] width 241 height 535
click at [951, 373] on div at bounding box center [967, 206] width 241 height 535
click at [977, 223] on div at bounding box center [967, 206] width 241 height 535
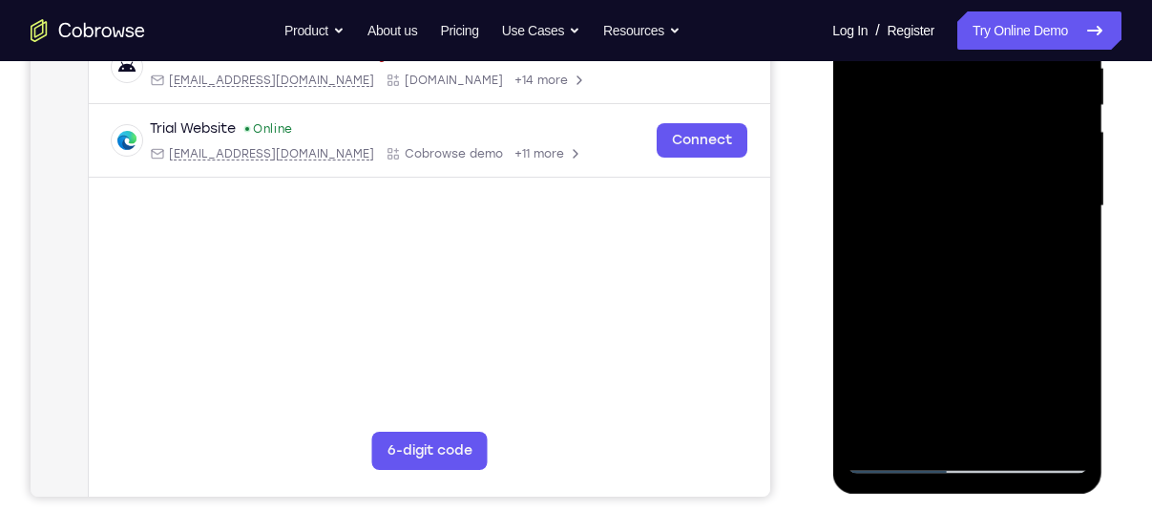
click at [924, 284] on div at bounding box center [967, 206] width 241 height 535
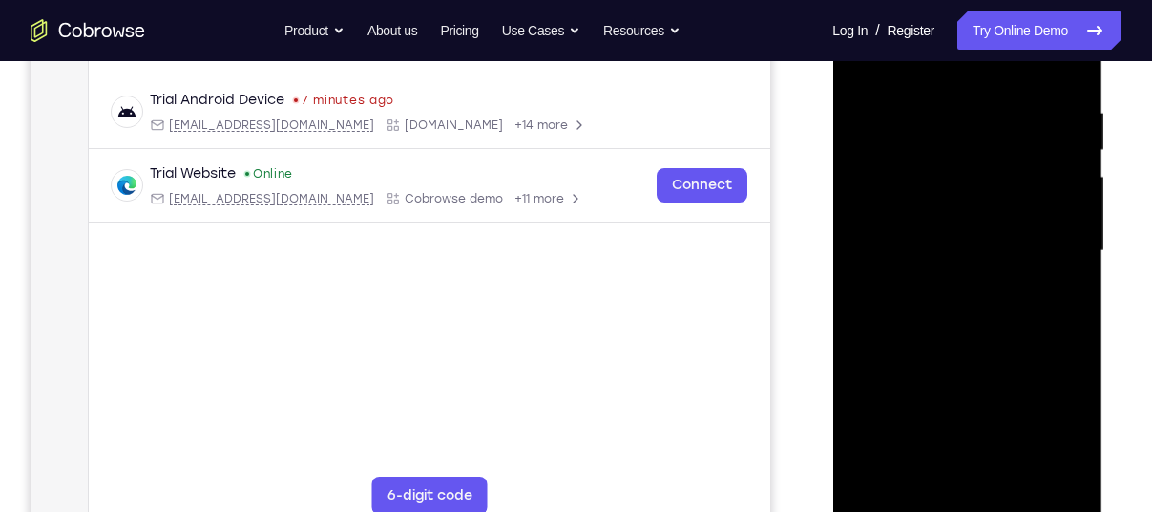
scroll to position [342, 0]
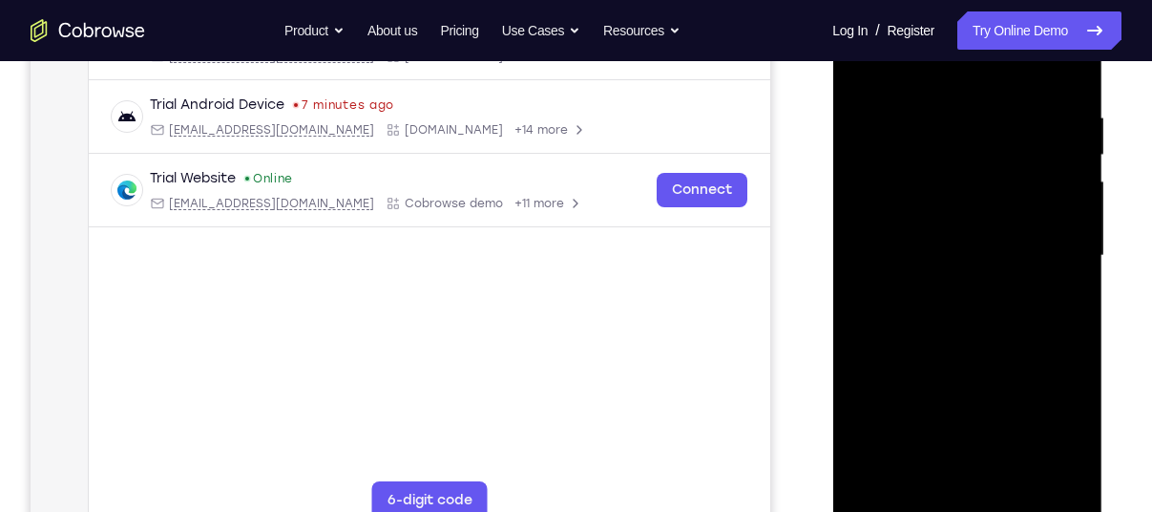
click at [980, 197] on div at bounding box center [967, 256] width 241 height 535
click at [1041, 148] on div at bounding box center [967, 256] width 241 height 535
click at [952, 196] on div at bounding box center [967, 256] width 241 height 535
click at [1072, 377] on div at bounding box center [967, 256] width 241 height 535
click at [973, 407] on div at bounding box center [967, 256] width 241 height 535
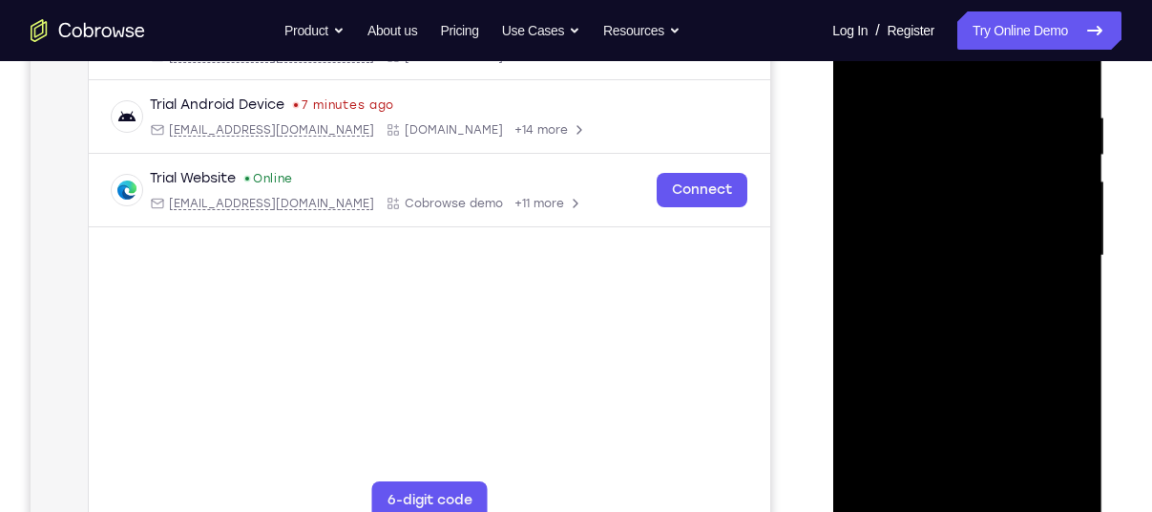
click at [908, 406] on div at bounding box center [967, 256] width 241 height 535
click at [923, 406] on div at bounding box center [967, 256] width 241 height 535
click at [1005, 369] on div at bounding box center [967, 256] width 241 height 535
click at [967, 393] on div at bounding box center [967, 256] width 241 height 535
click at [978, 474] on div at bounding box center [967, 256] width 241 height 535
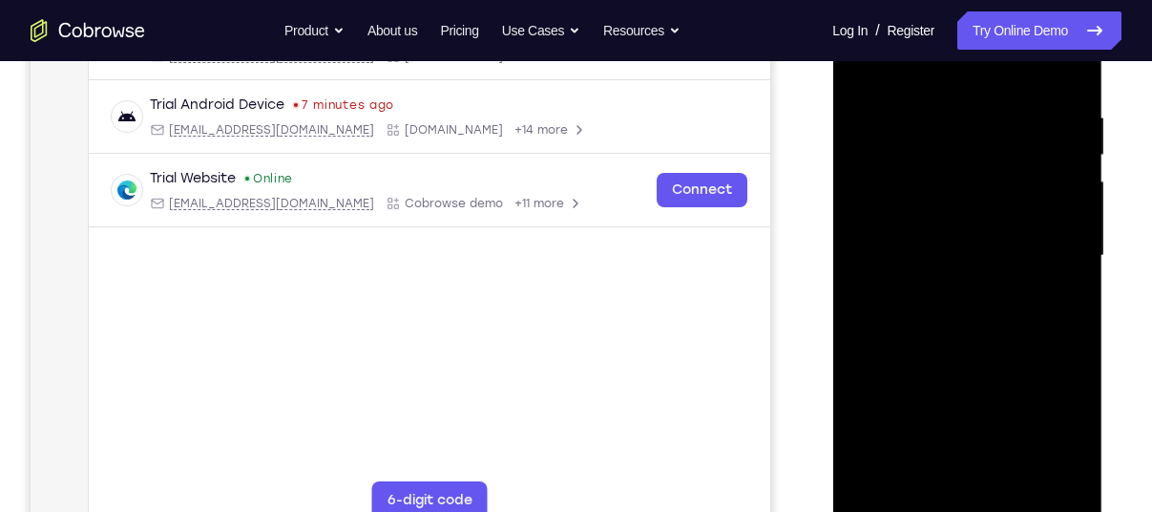
click at [923, 404] on div at bounding box center [967, 256] width 241 height 535
click at [1053, 442] on div at bounding box center [967, 256] width 241 height 535
click at [924, 441] on div at bounding box center [967, 256] width 241 height 535
click at [963, 400] on div at bounding box center [967, 256] width 241 height 535
click at [987, 373] on div at bounding box center [967, 256] width 241 height 535
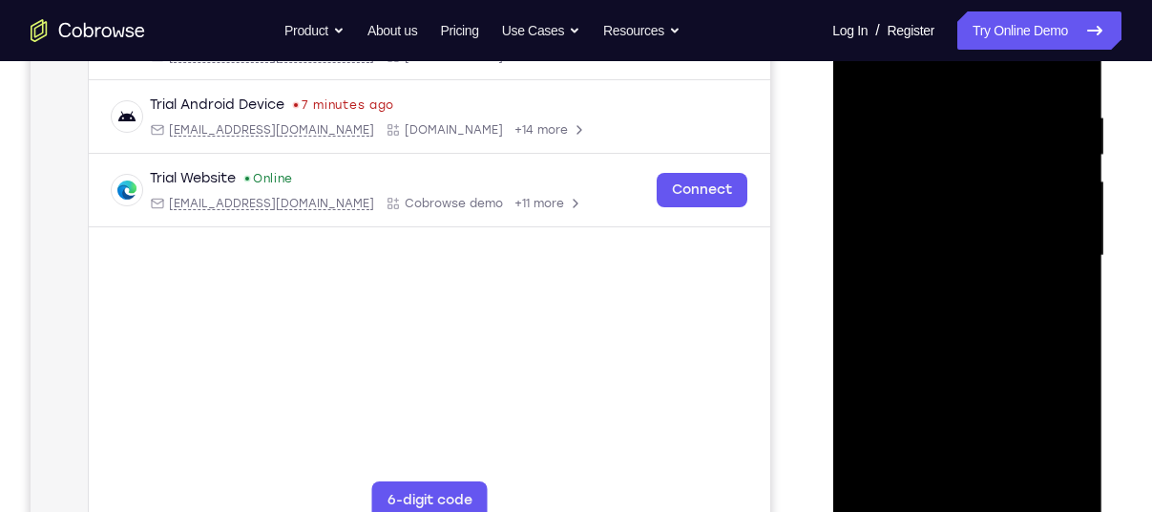
click at [896, 405] on div at bounding box center [967, 256] width 241 height 535
click at [966, 471] on div at bounding box center [967, 256] width 241 height 535
click at [973, 400] on div at bounding box center [967, 256] width 241 height 535
click at [937, 406] on div at bounding box center [967, 256] width 241 height 535
click at [1049, 369] on div at bounding box center [967, 256] width 241 height 535
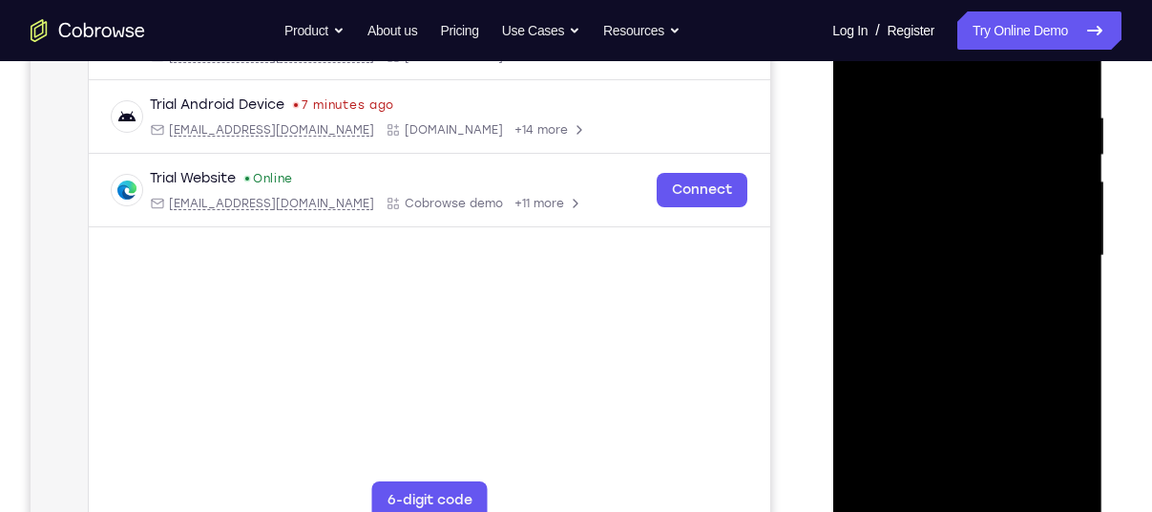
click at [1033, 403] on div at bounding box center [967, 256] width 241 height 535
click at [1050, 431] on div at bounding box center [967, 256] width 241 height 535
click at [946, 402] on div at bounding box center [967, 256] width 241 height 535
click at [1010, 375] on div at bounding box center [967, 256] width 241 height 535
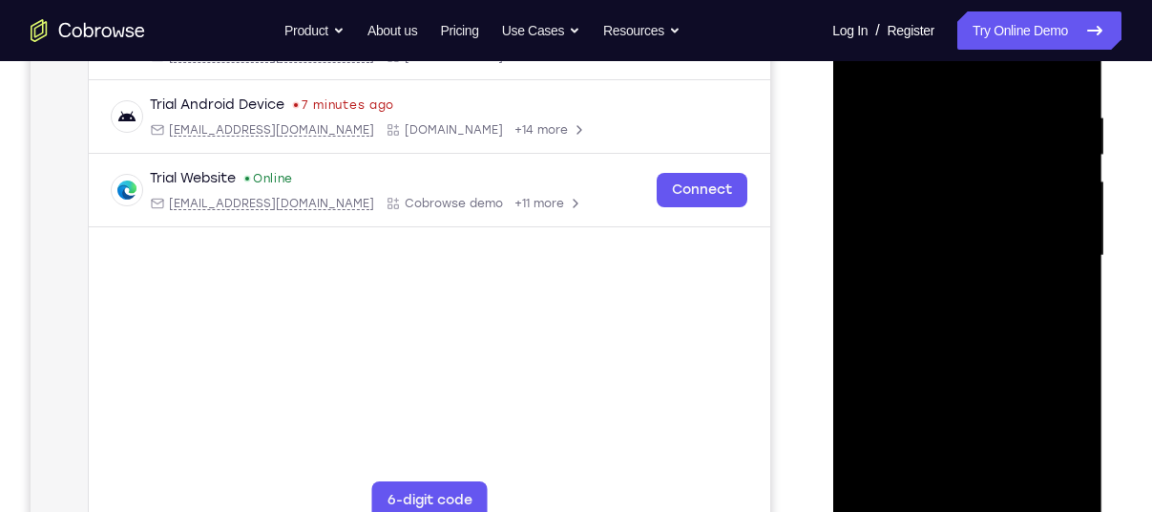
click at [994, 469] on div at bounding box center [967, 256] width 241 height 535
click at [862, 404] on div at bounding box center [967, 256] width 241 height 535
click at [921, 360] on div at bounding box center [967, 256] width 241 height 535
click at [905, 404] on div at bounding box center [967, 256] width 241 height 535
click at [965, 402] on div at bounding box center [967, 256] width 241 height 535
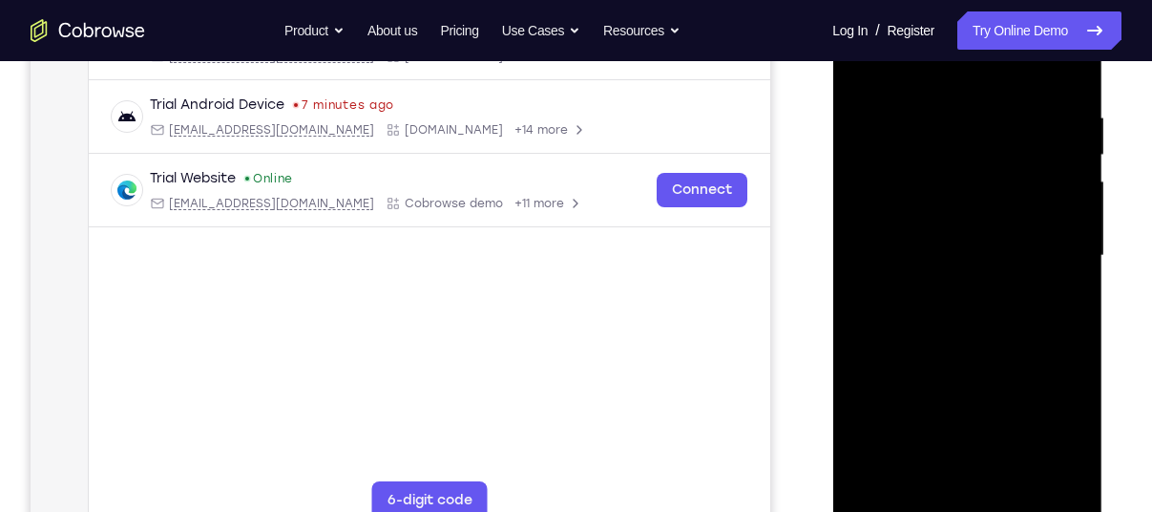
click at [1013, 410] on div at bounding box center [967, 256] width 241 height 535
click at [982, 463] on div at bounding box center [967, 256] width 241 height 535
click at [891, 471] on div at bounding box center [967, 256] width 241 height 535
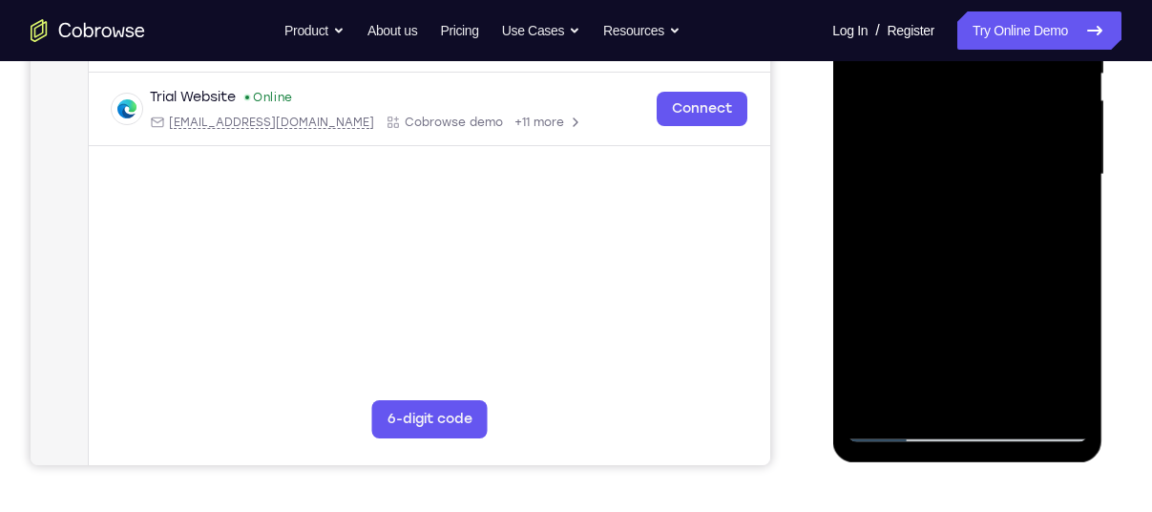
scroll to position [431, 0]
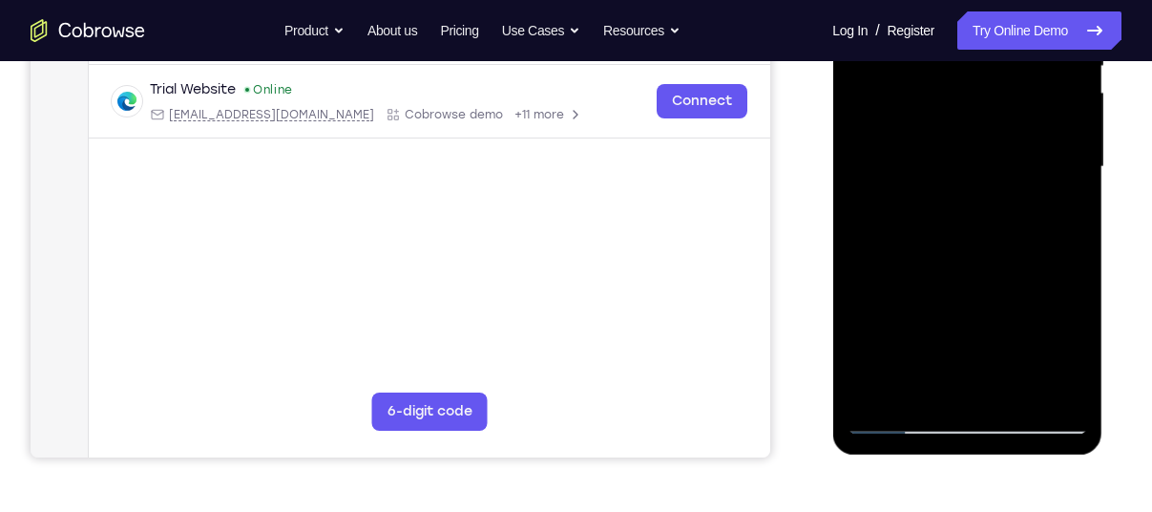
click at [918, 281] on div at bounding box center [967, 167] width 241 height 535
click at [873, 200] on div at bounding box center [967, 167] width 241 height 535
click at [981, 185] on div at bounding box center [967, 167] width 241 height 535
click at [1032, 134] on div at bounding box center [967, 167] width 241 height 535
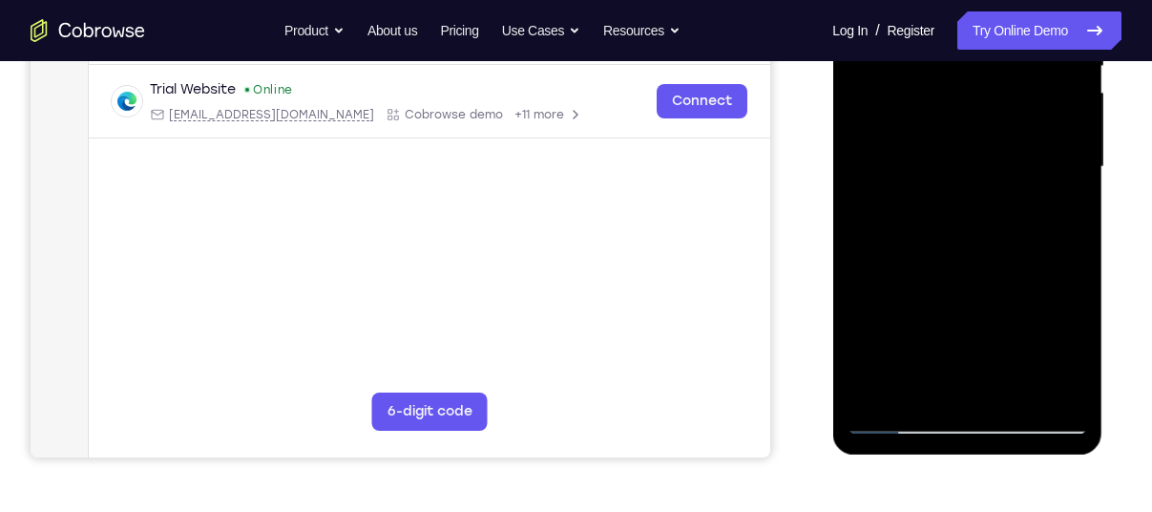
click at [953, 187] on div at bounding box center [967, 167] width 241 height 535
click at [1051, 285] on div at bounding box center [967, 167] width 241 height 535
click at [924, 315] on div at bounding box center [967, 167] width 241 height 535
click at [1078, 353] on div at bounding box center [967, 167] width 241 height 535
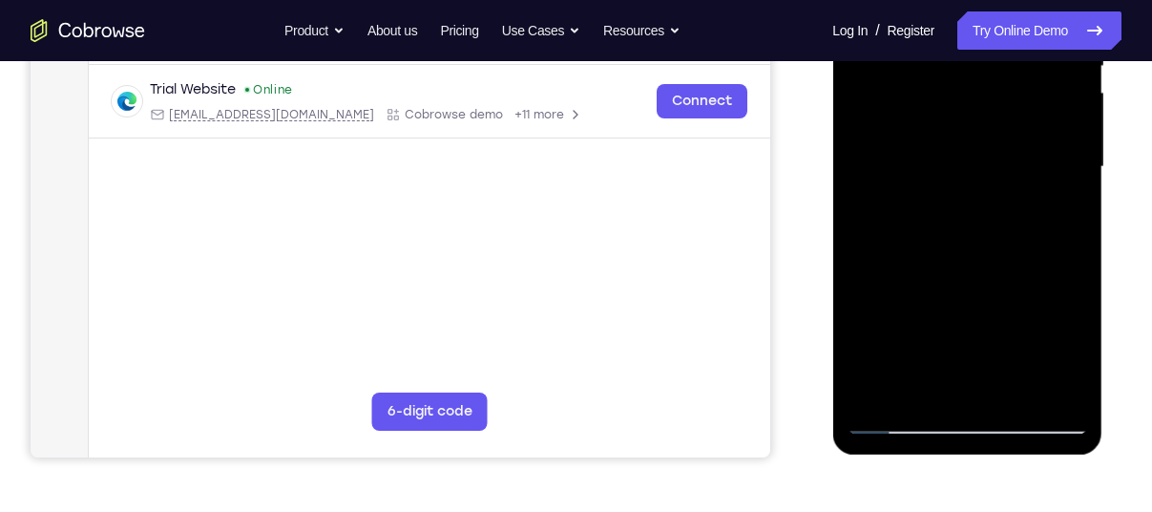
click at [926, 319] on div at bounding box center [967, 167] width 241 height 535
click at [883, 313] on div at bounding box center [967, 167] width 241 height 535
click at [979, 385] on div at bounding box center [967, 167] width 241 height 535
click at [879, 283] on div at bounding box center [967, 167] width 241 height 535
click at [1050, 288] on div at bounding box center [967, 167] width 241 height 535
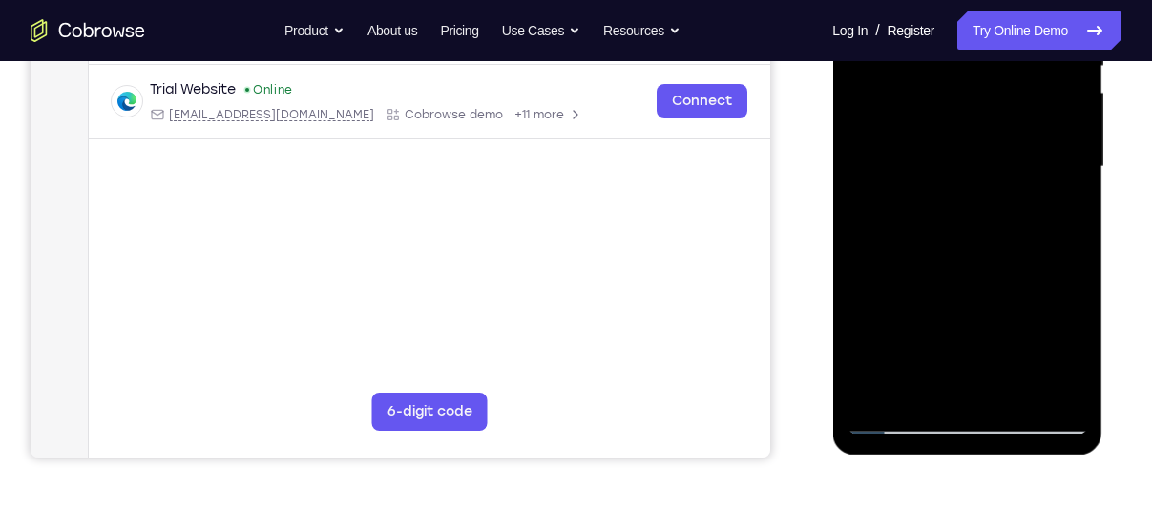
click at [982, 383] on div at bounding box center [967, 167] width 241 height 535
click at [988, 358] on div at bounding box center [967, 167] width 241 height 535
click at [942, 319] on div at bounding box center [967, 167] width 241 height 535
click at [963, 313] on div at bounding box center [967, 167] width 241 height 535
click at [967, 392] on div at bounding box center [967, 167] width 241 height 535
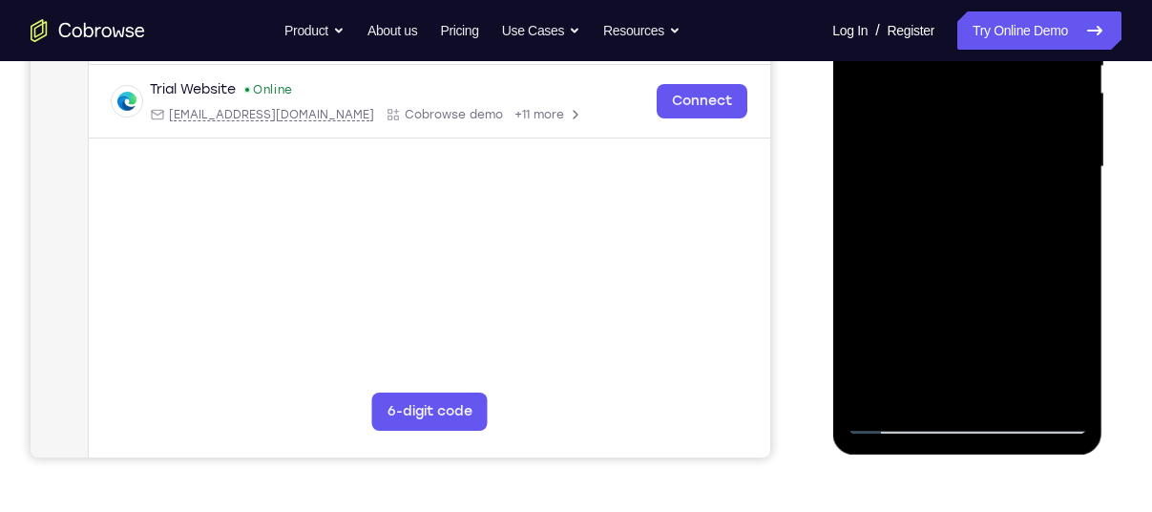
click at [948, 317] on div at bounding box center [967, 167] width 241 height 535
click at [965, 317] on div at bounding box center [967, 167] width 241 height 535
click at [957, 377] on div at bounding box center [967, 167] width 241 height 535
click at [923, 315] on div at bounding box center [967, 167] width 241 height 535
click at [1072, 284] on div at bounding box center [967, 167] width 241 height 535
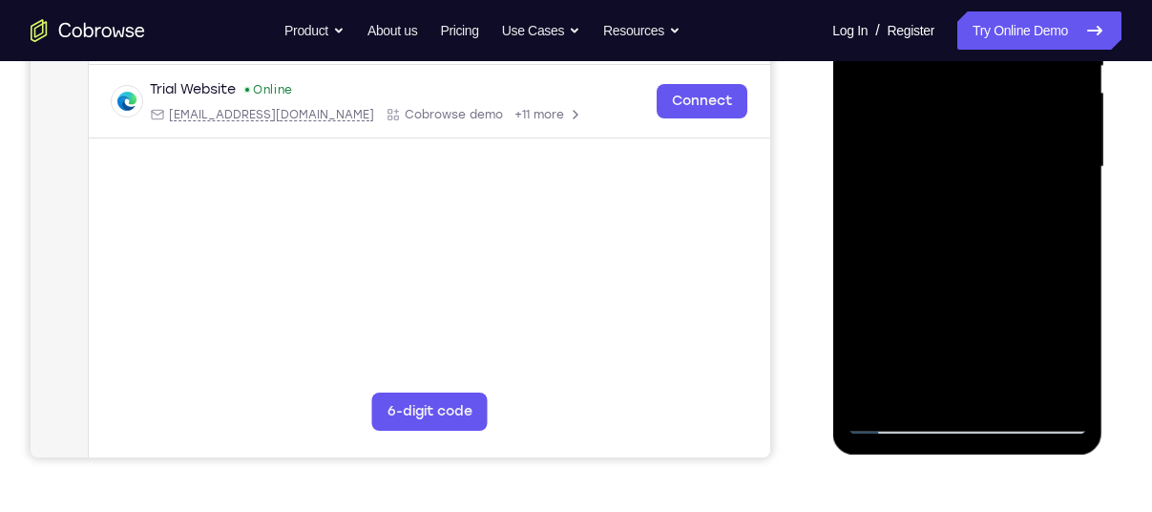
click at [1054, 346] on div at bounding box center [967, 167] width 241 height 535
click at [971, 382] on div at bounding box center [967, 167] width 241 height 535
click at [979, 349] on div at bounding box center [967, 167] width 241 height 535
click at [967, 313] on div at bounding box center [967, 167] width 241 height 535
click at [939, 313] on div at bounding box center [967, 167] width 241 height 535
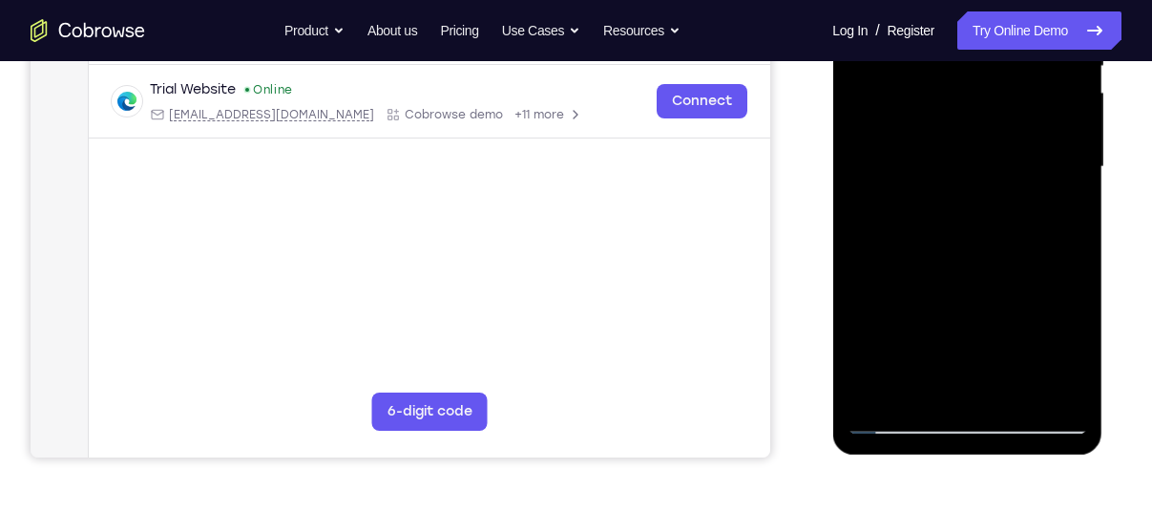
click at [939, 313] on div at bounding box center [967, 167] width 241 height 535
click at [1006, 284] on div at bounding box center [967, 167] width 241 height 535
click at [977, 384] on div at bounding box center [967, 167] width 241 height 535
click at [894, 378] on div at bounding box center [967, 167] width 241 height 535
click at [1070, 279] on div at bounding box center [967, 167] width 241 height 535
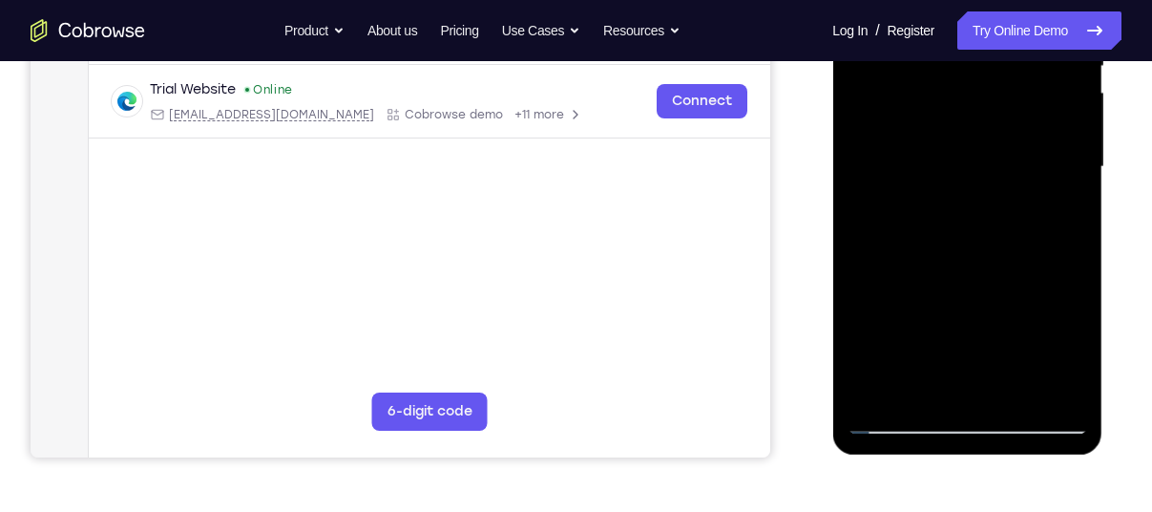
click at [866, 199] on div at bounding box center [967, 167] width 241 height 535
click at [898, 288] on div at bounding box center [967, 167] width 241 height 535
click at [1083, 344] on div at bounding box center [967, 167] width 241 height 535
drag, startPoint x: 250, startPoint y: 458, endPoint x: 1116, endPoint y: 230, distance: 895.4
click at [1116, 230] on div at bounding box center [968, 164] width 305 height 587
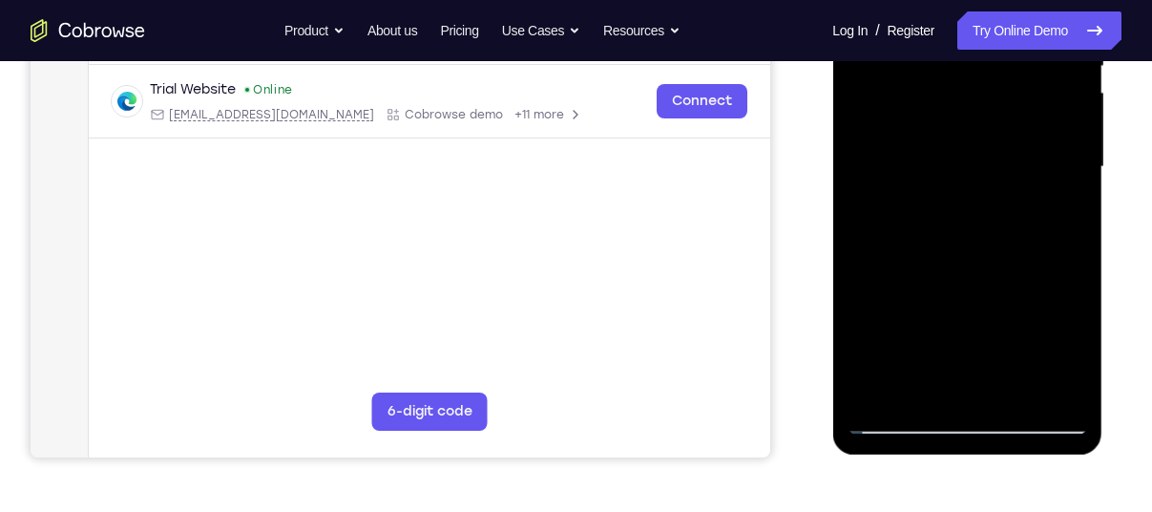
click at [1047, 162] on div at bounding box center [967, 167] width 241 height 535
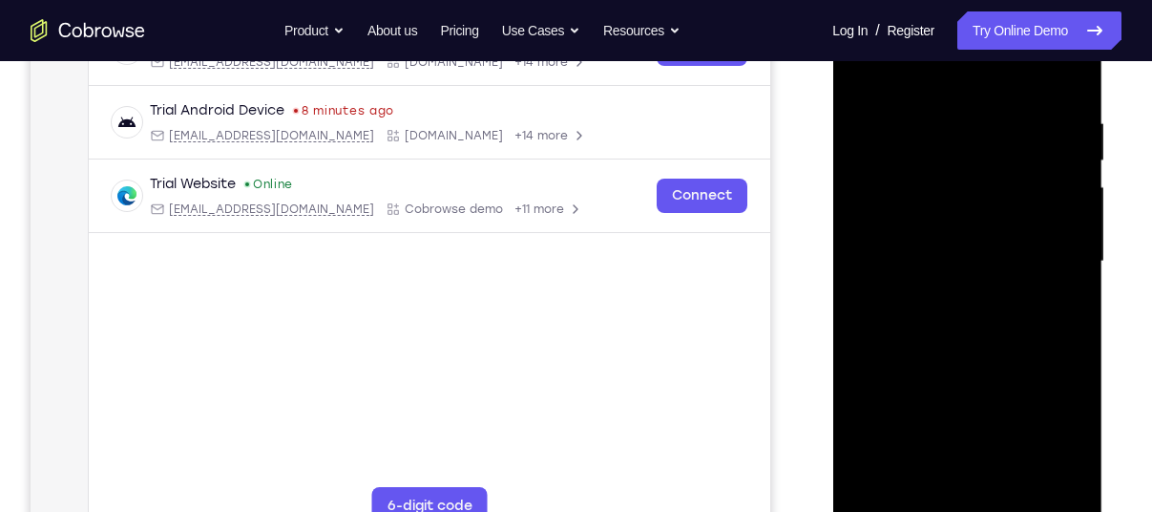
scroll to position [335, 0]
click at [1053, 273] on div at bounding box center [967, 262] width 241 height 535
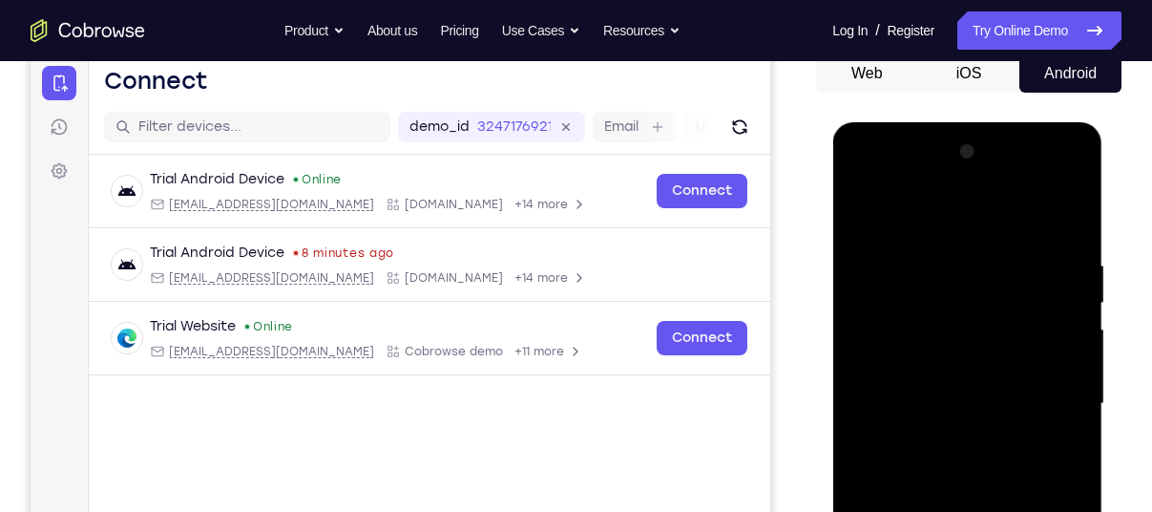
scroll to position [188, 0]
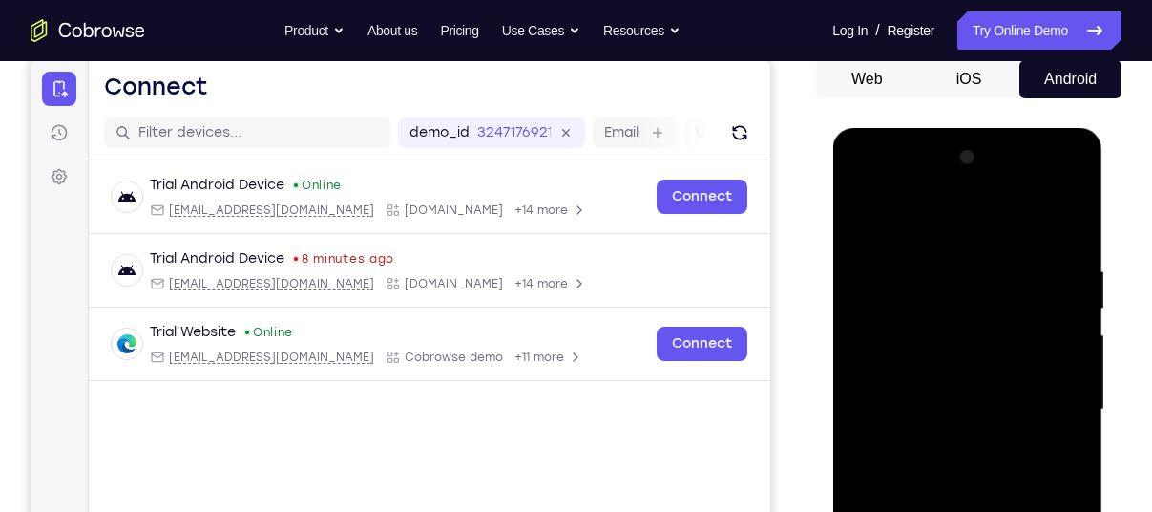
click at [1040, 404] on div at bounding box center [967, 409] width 241 height 535
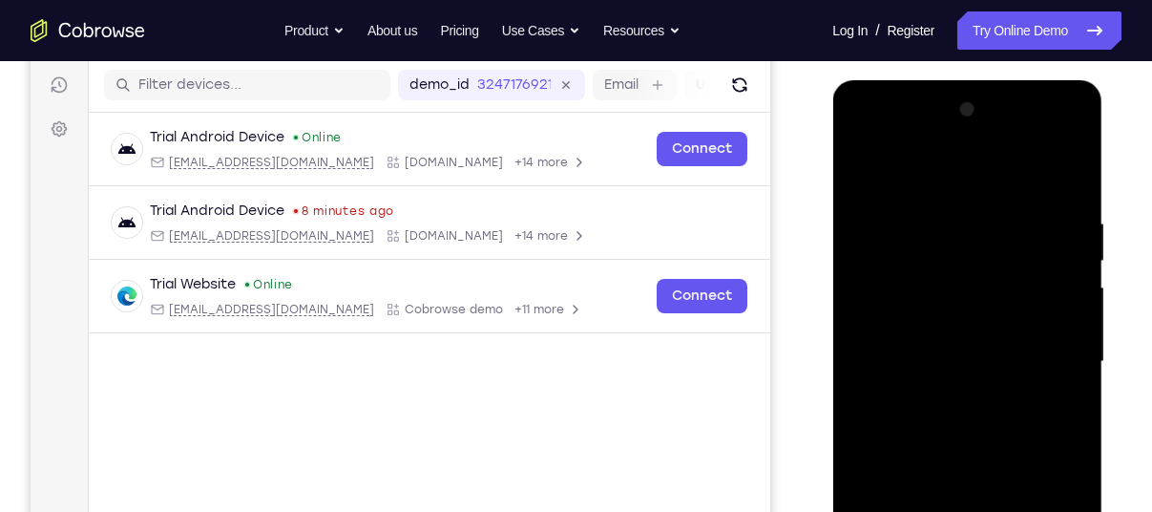
click at [1055, 374] on div at bounding box center [967, 362] width 241 height 535
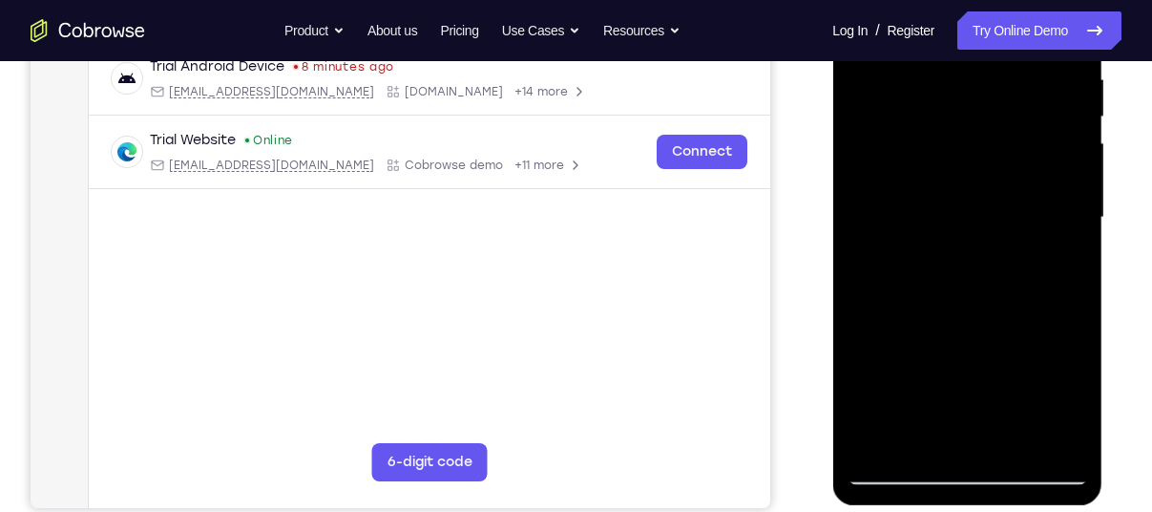
scroll to position [381, 0]
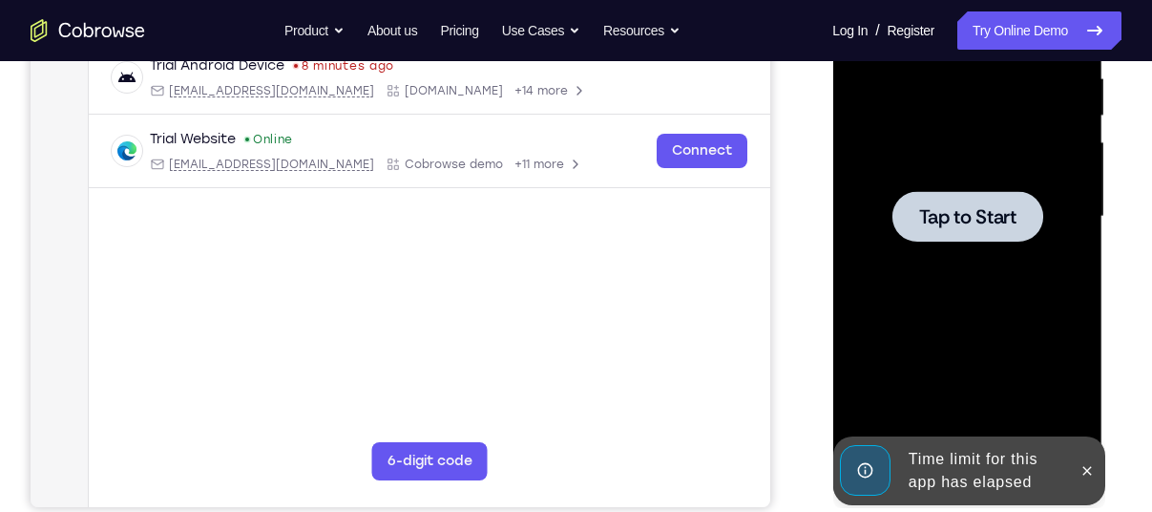
click at [969, 207] on span "Tap to Start" at bounding box center [966, 216] width 97 height 19
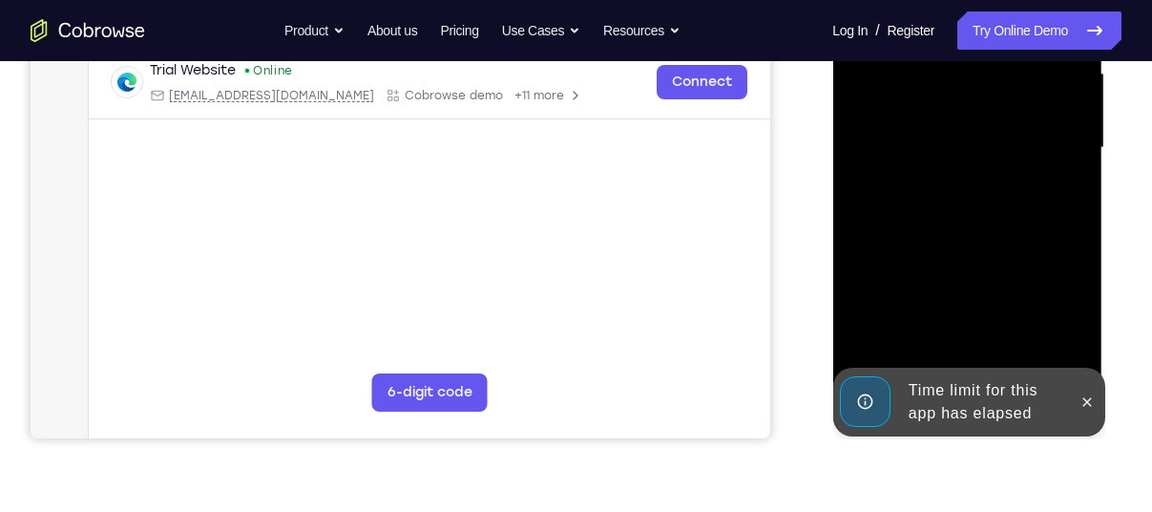
scroll to position [452, 0]
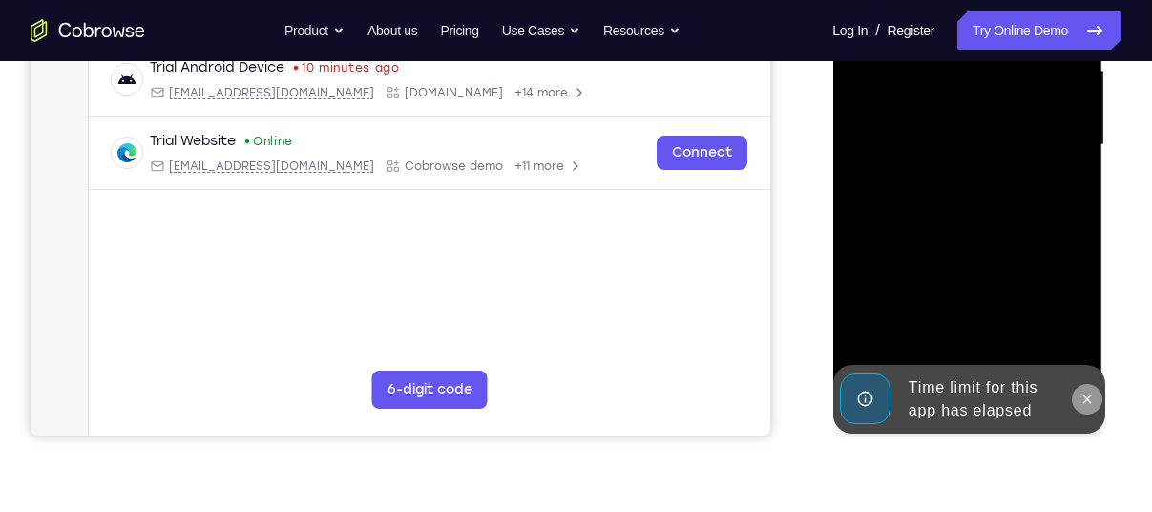
click at [1093, 400] on icon at bounding box center [1086, 398] width 15 height 15
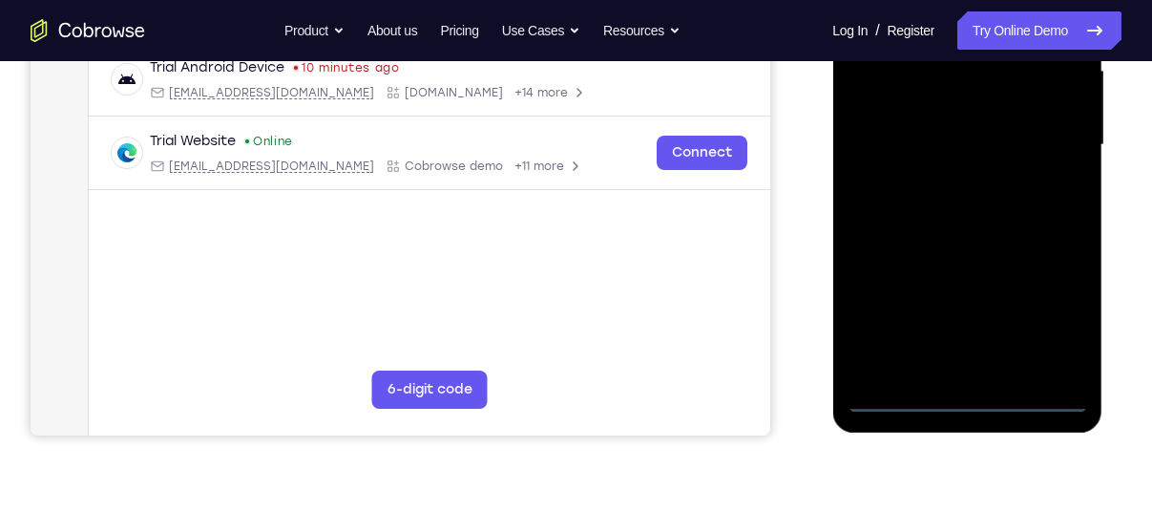
click at [969, 399] on div at bounding box center [967, 145] width 241 height 535
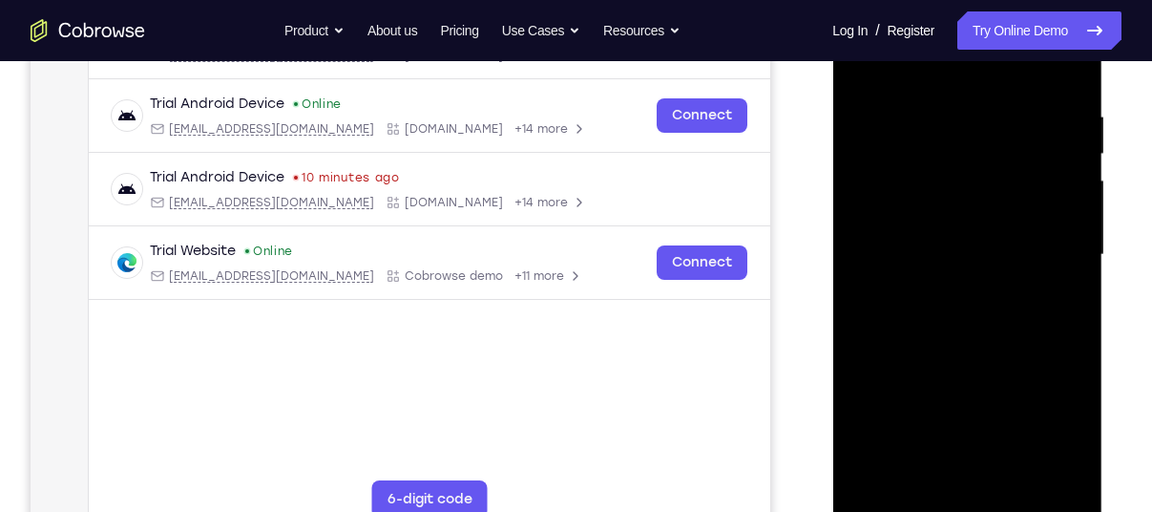
scroll to position [341, 0]
click at [1061, 442] on div at bounding box center [967, 256] width 241 height 535
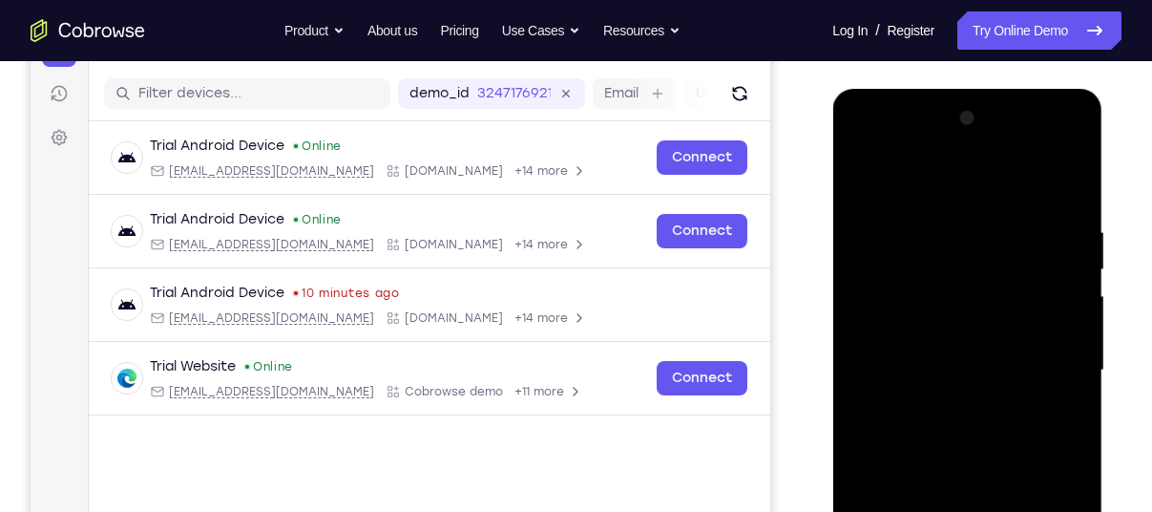
scroll to position [226, 0]
click at [889, 168] on div at bounding box center [967, 371] width 241 height 535
click at [891, 314] on div at bounding box center [967, 371] width 241 height 535
click at [888, 366] on div at bounding box center [967, 371] width 241 height 535
click at [877, 355] on div at bounding box center [967, 371] width 241 height 535
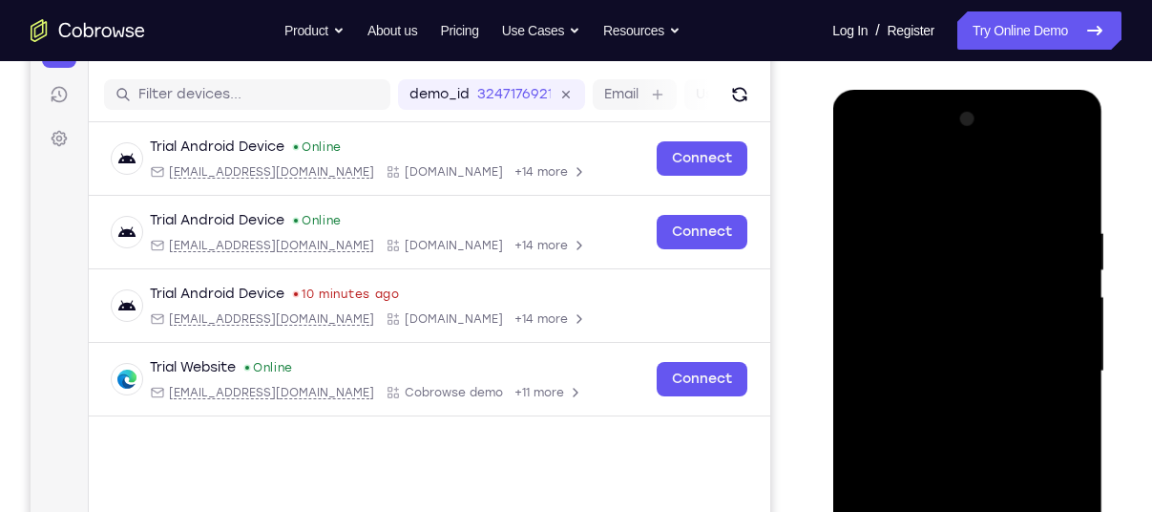
click at [937, 395] on div at bounding box center [967, 371] width 241 height 535
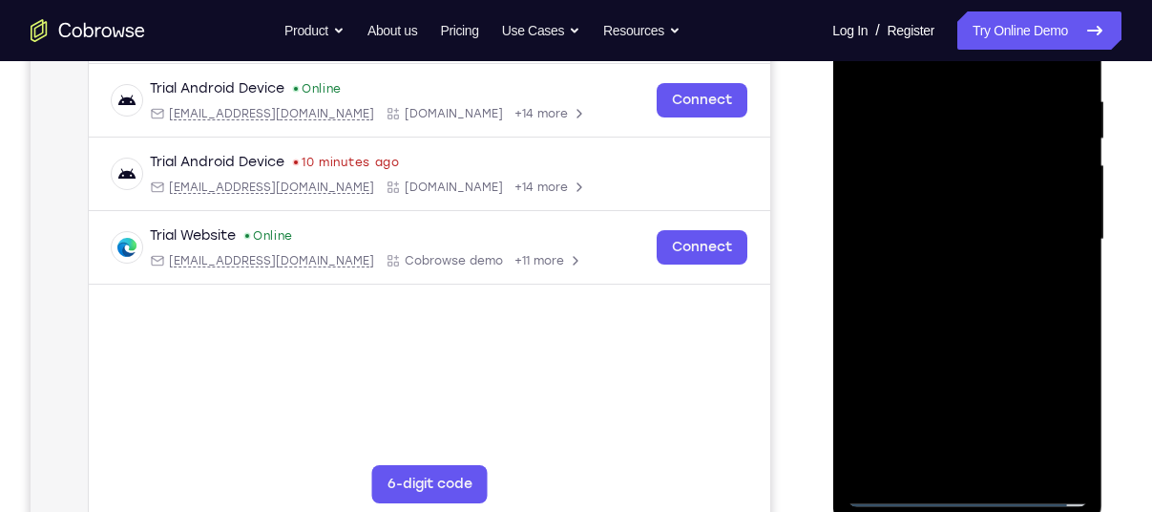
scroll to position [359, 0]
click at [969, 467] on div at bounding box center [967, 238] width 241 height 535
click at [910, 72] on div at bounding box center [967, 238] width 241 height 535
click at [974, 275] on div at bounding box center [967, 238] width 241 height 535
click at [992, 360] on div at bounding box center [967, 238] width 241 height 535
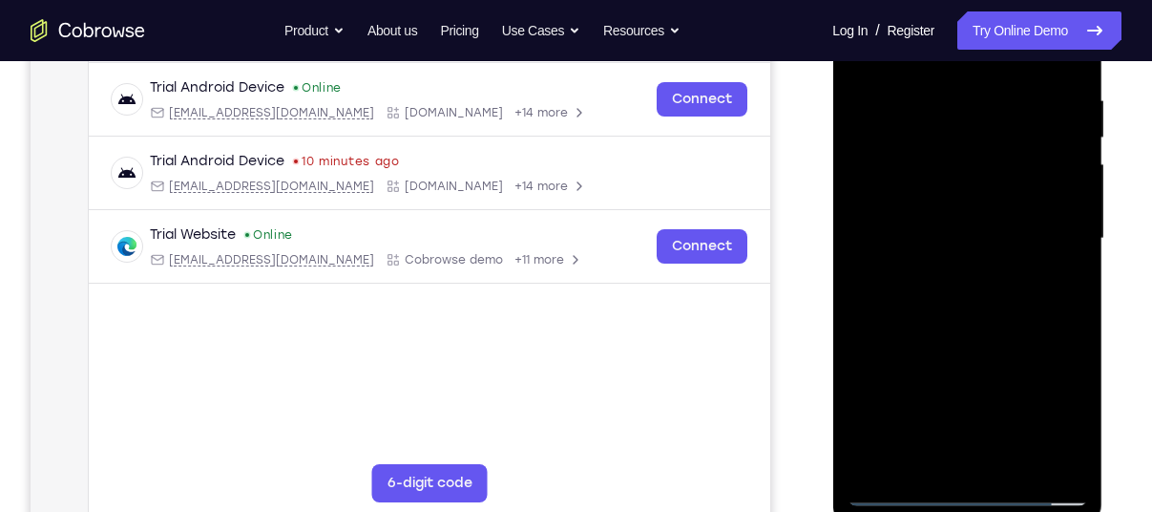
click at [904, 364] on div at bounding box center [967, 238] width 241 height 535
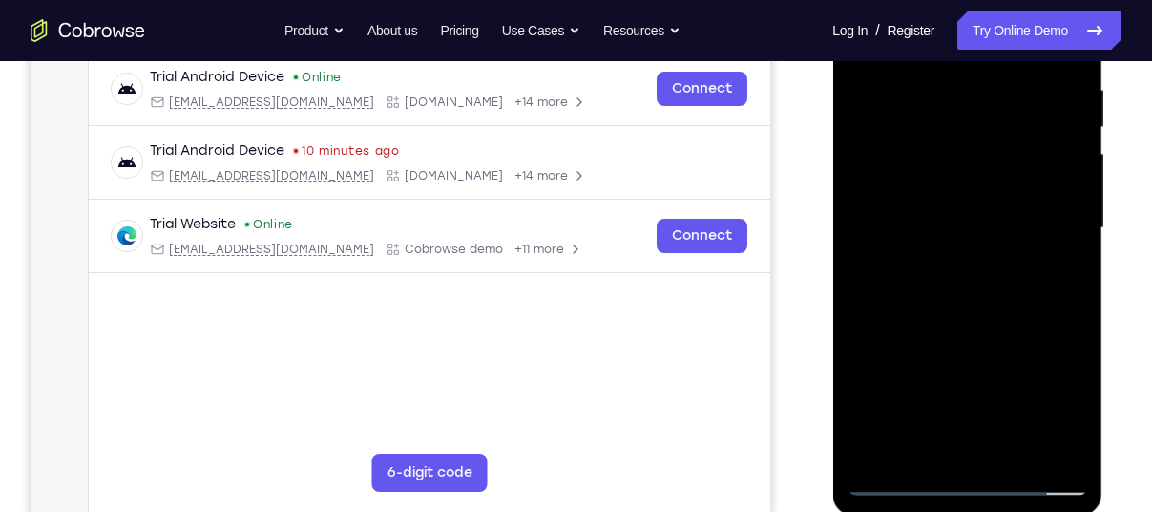
scroll to position [361, 0]
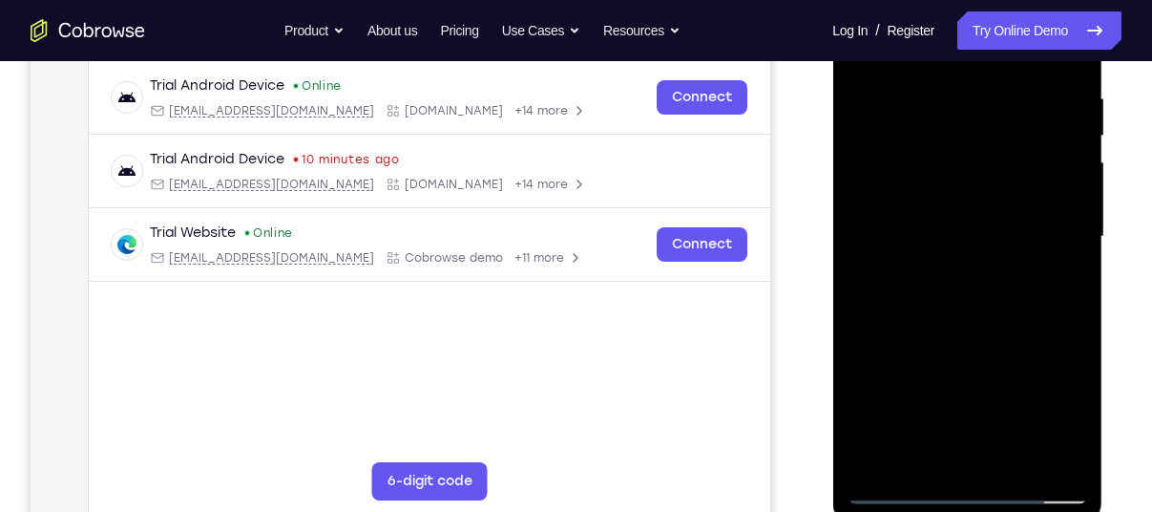
click at [897, 480] on div at bounding box center [967, 236] width 241 height 535
click at [899, 484] on div at bounding box center [967, 236] width 241 height 535
drag, startPoint x: 880, startPoint y: 364, endPoint x: 1054, endPoint y: 245, distance: 210.2
click at [1054, 245] on div at bounding box center [967, 236] width 241 height 535
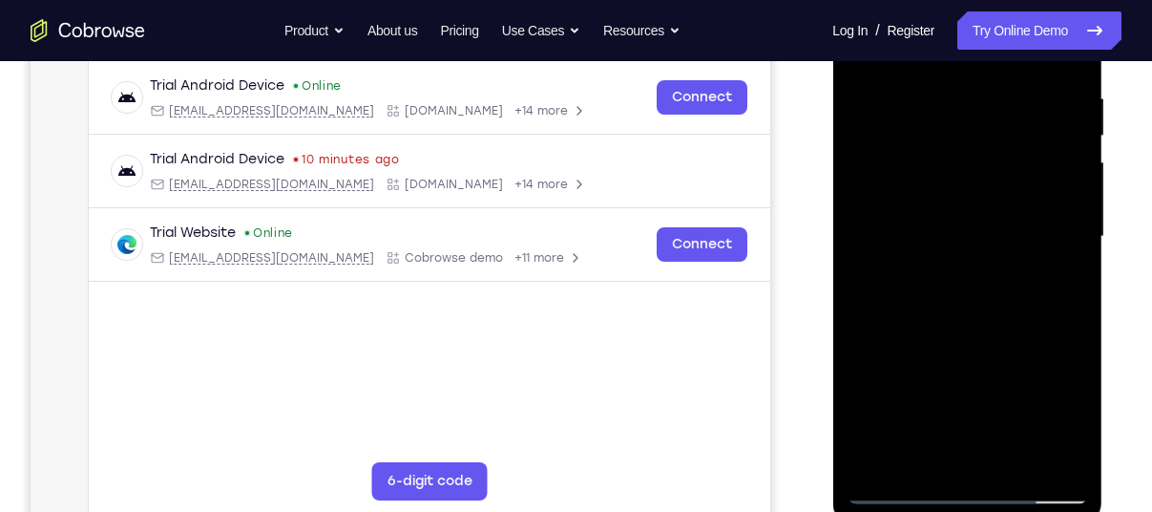
click at [1053, 247] on div at bounding box center [967, 236] width 241 height 535
click at [1062, 214] on div at bounding box center [967, 236] width 241 height 535
click at [894, 496] on div at bounding box center [967, 236] width 241 height 535
click at [898, 360] on div at bounding box center [967, 236] width 241 height 535
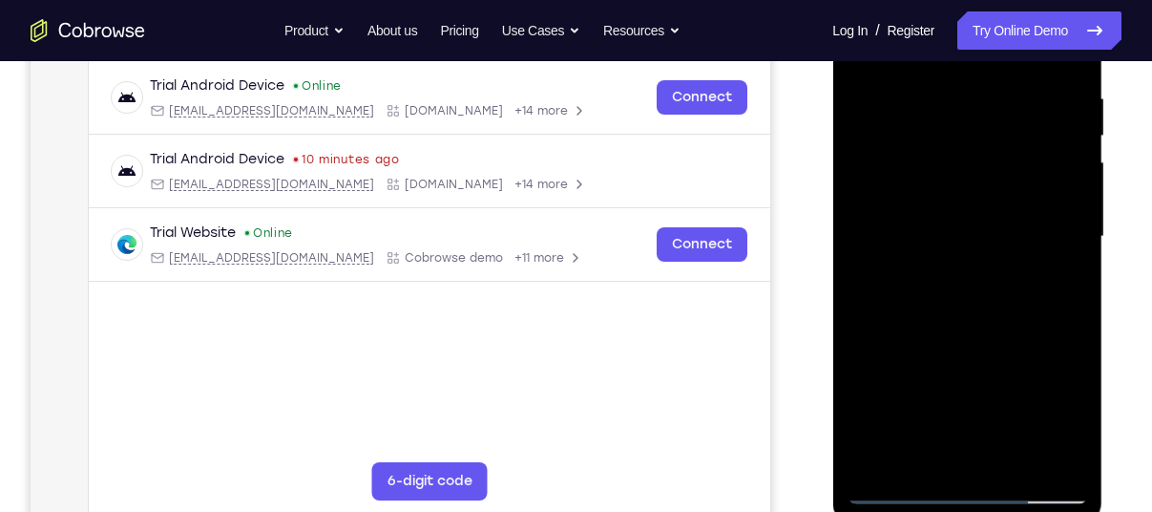
click at [898, 360] on div at bounding box center [967, 236] width 241 height 535
drag, startPoint x: 903, startPoint y: 358, endPoint x: 1066, endPoint y: 235, distance: 204.5
click at [1066, 235] on div at bounding box center [967, 236] width 241 height 535
click at [902, 490] on div at bounding box center [967, 236] width 241 height 535
drag, startPoint x: 890, startPoint y: 292, endPoint x: 929, endPoint y: 342, distance: 63.2
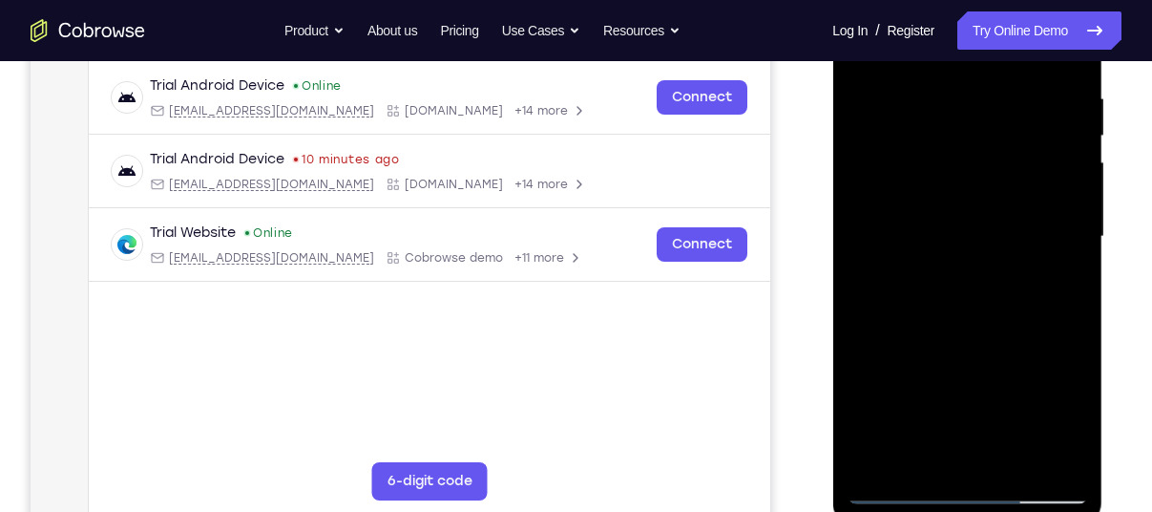
click at [929, 342] on div at bounding box center [967, 236] width 241 height 535
click at [1057, 232] on div at bounding box center [967, 236] width 241 height 535
click at [914, 366] on div at bounding box center [967, 236] width 241 height 535
click at [1030, 345] on div at bounding box center [967, 236] width 241 height 535
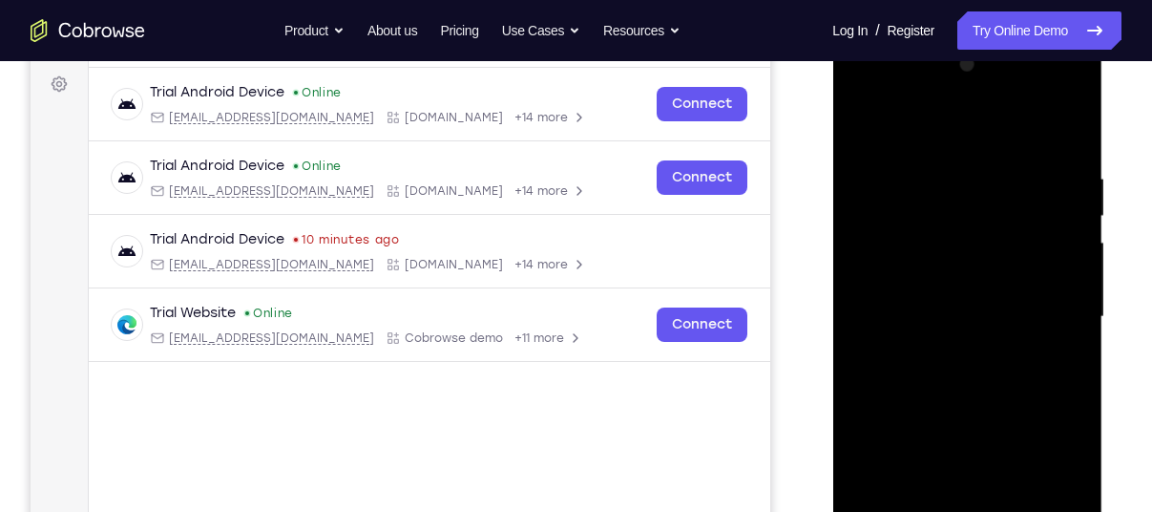
scroll to position [276, 0]
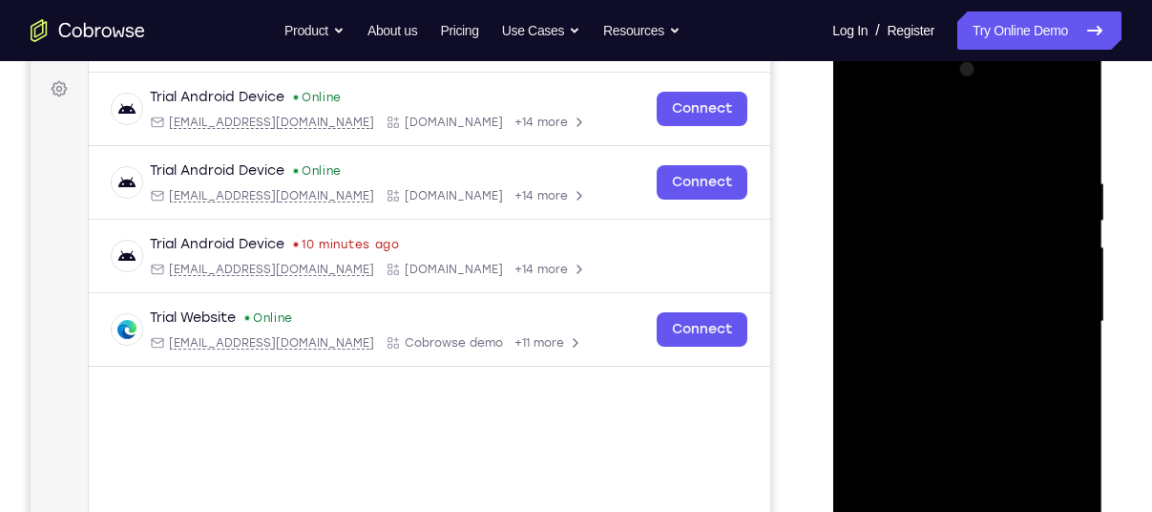
click at [1062, 126] on div at bounding box center [967, 321] width 241 height 535
click at [891, 445] on div at bounding box center [967, 321] width 241 height 535
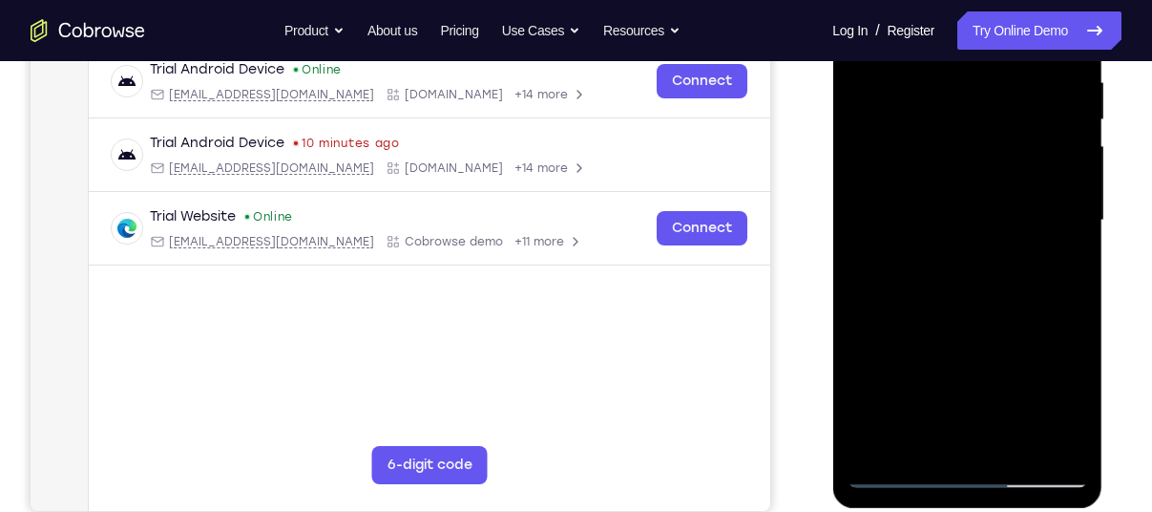
scroll to position [379, 0]
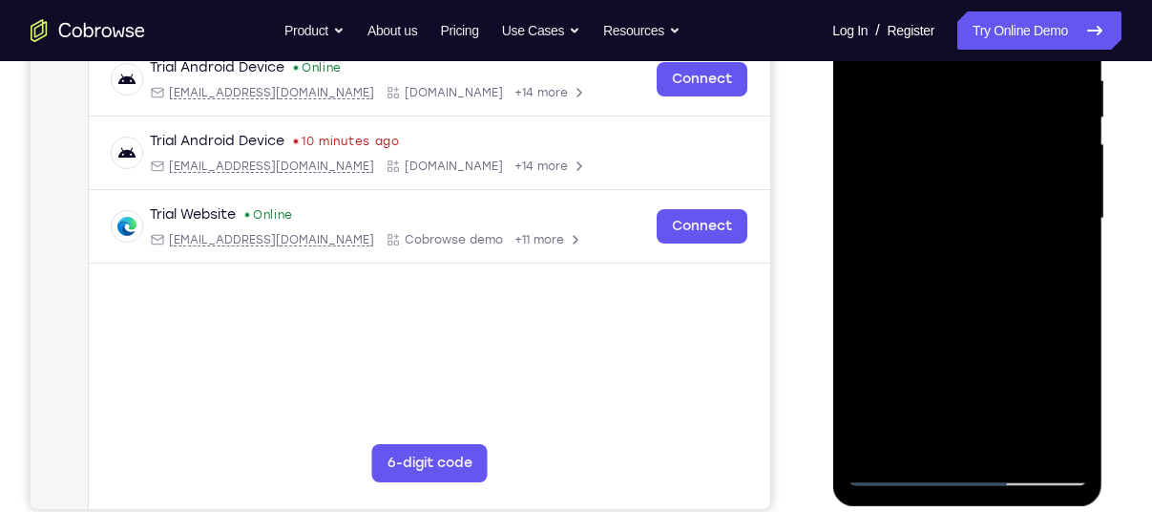
click at [1057, 437] on div at bounding box center [967, 218] width 241 height 535
click at [931, 250] on div at bounding box center [967, 218] width 241 height 535
click at [948, 240] on div at bounding box center [967, 218] width 241 height 535
click at [1061, 408] on div at bounding box center [967, 218] width 241 height 535
click at [998, 298] on div at bounding box center [967, 218] width 241 height 535
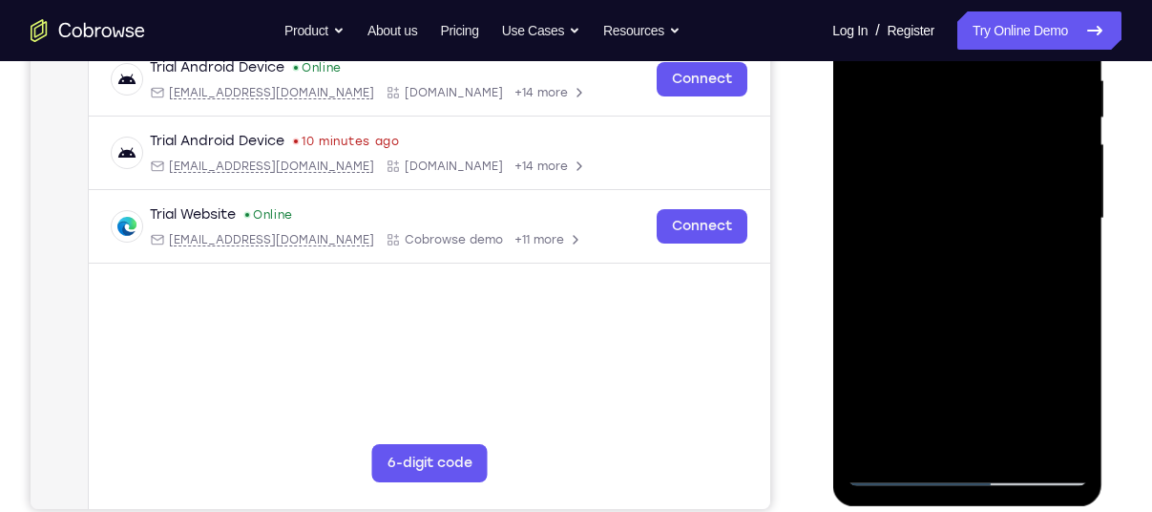
click at [920, 103] on div at bounding box center [967, 218] width 241 height 535
click at [933, 433] on div at bounding box center [967, 218] width 241 height 535
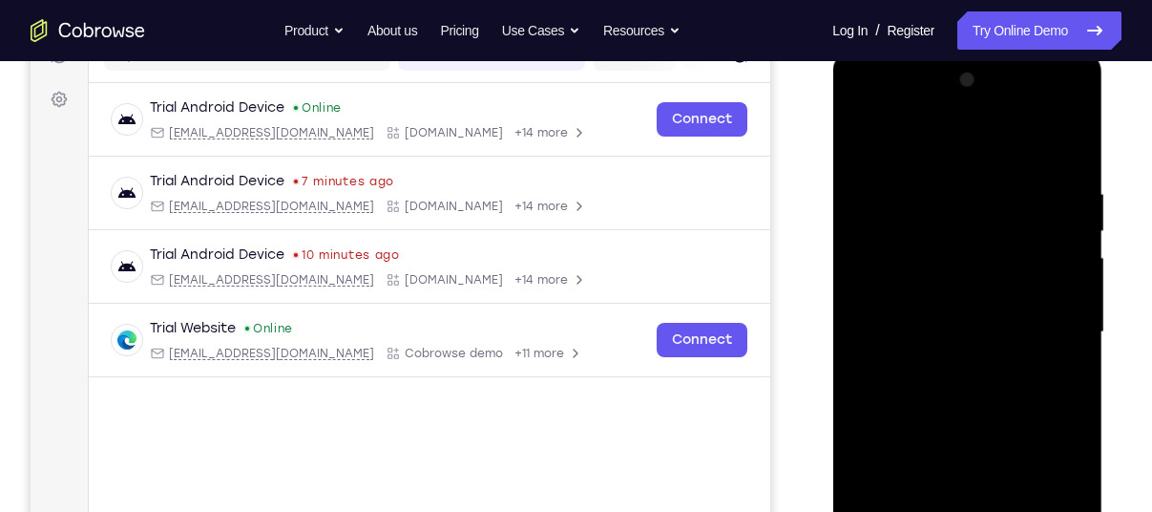
scroll to position [264, 0]
click at [1078, 110] on div at bounding box center [967, 333] width 241 height 535
click at [888, 225] on div at bounding box center [967, 333] width 241 height 535
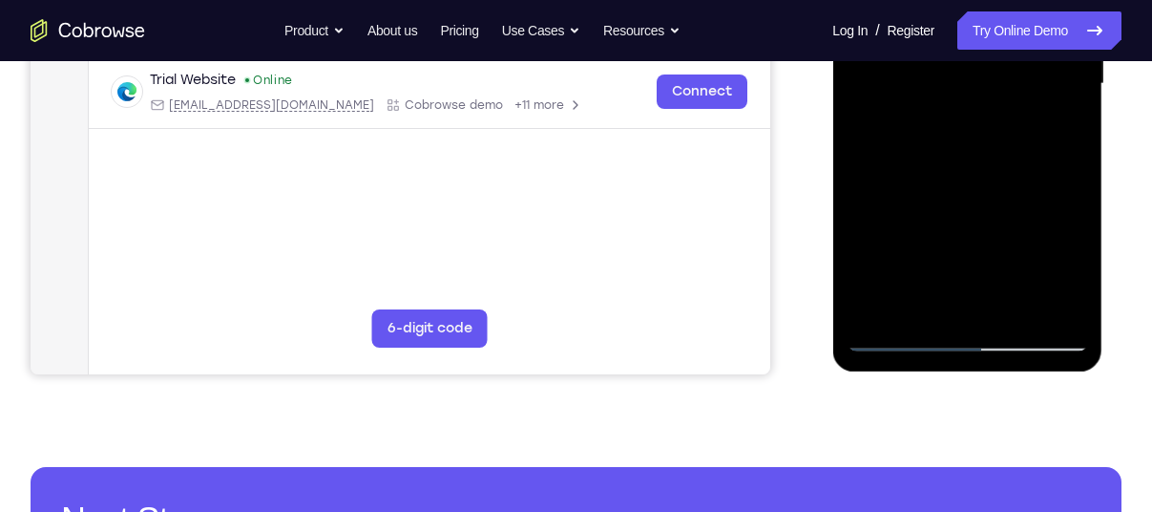
scroll to position [515, 0]
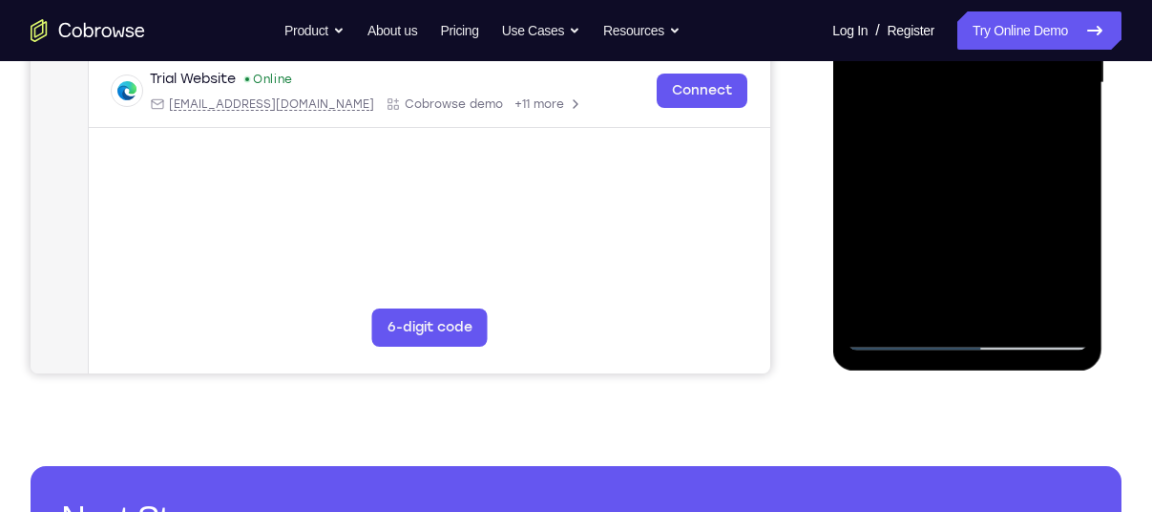
click at [1062, 307] on div at bounding box center [967, 83] width 241 height 535
click at [908, 328] on div at bounding box center [967, 83] width 241 height 535
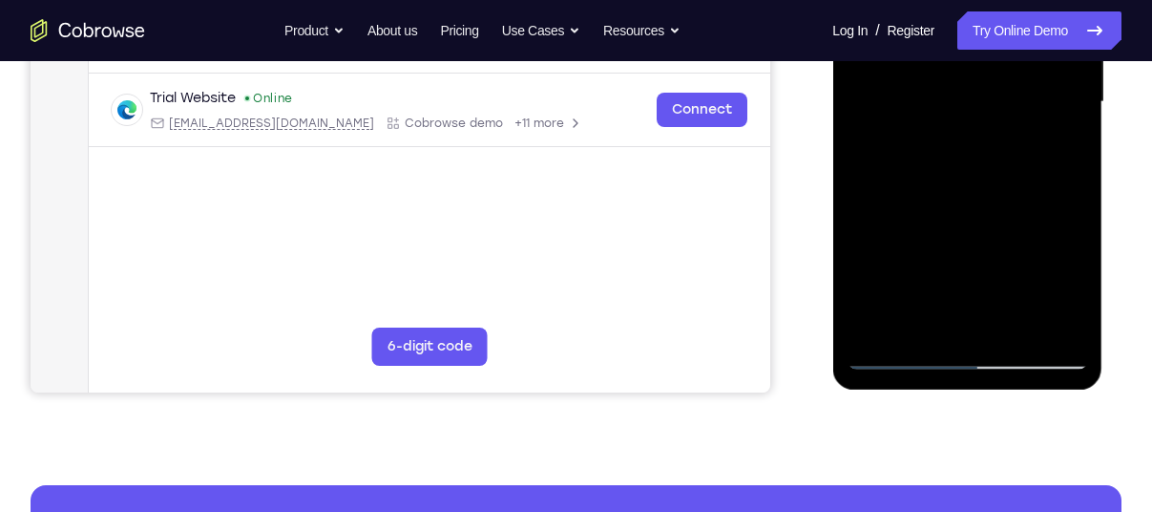
scroll to position [494, 0]
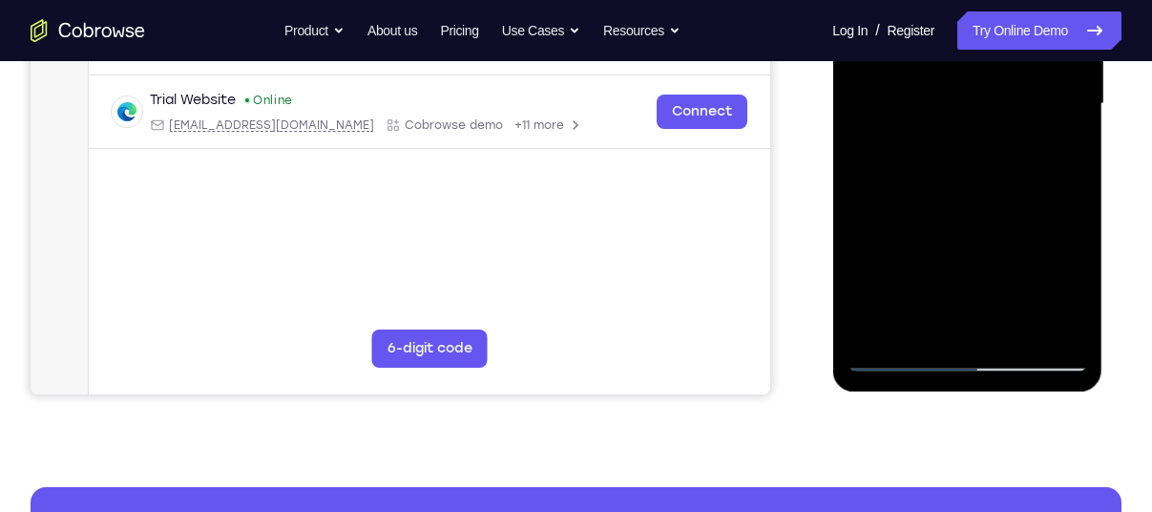
click at [894, 360] on div at bounding box center [967, 104] width 241 height 535
click at [914, 317] on div at bounding box center [967, 104] width 241 height 535
click at [1053, 220] on div at bounding box center [967, 104] width 241 height 535
click at [1076, 285] on div at bounding box center [967, 104] width 241 height 535
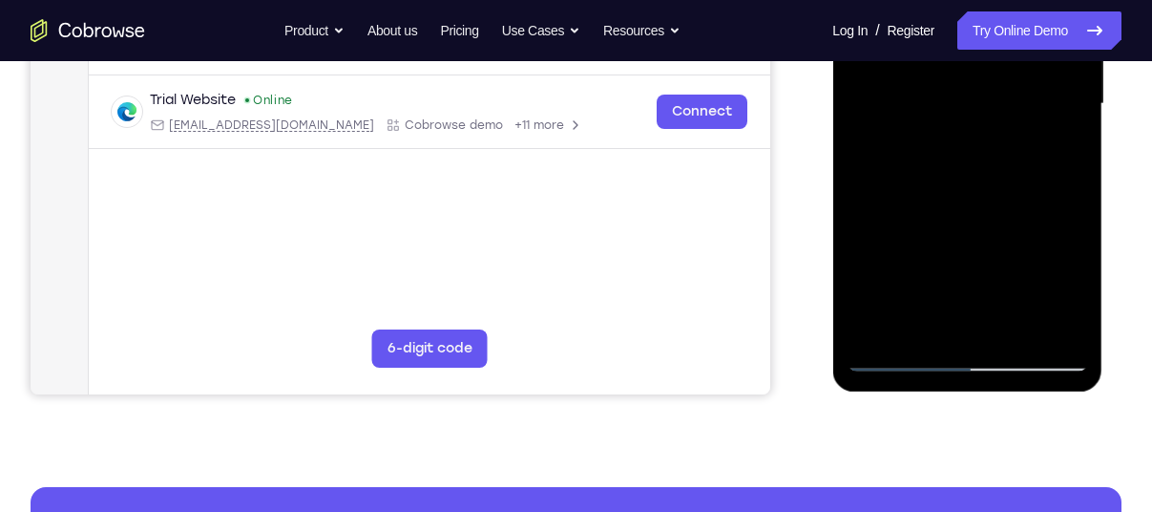
click at [950, 132] on div at bounding box center [967, 104] width 241 height 535
click at [1048, 223] on div at bounding box center [967, 104] width 241 height 535
click at [924, 255] on div at bounding box center [967, 104] width 241 height 535
click at [906, 255] on div at bounding box center [967, 104] width 241 height 535
click at [927, 255] on div at bounding box center [967, 104] width 241 height 535
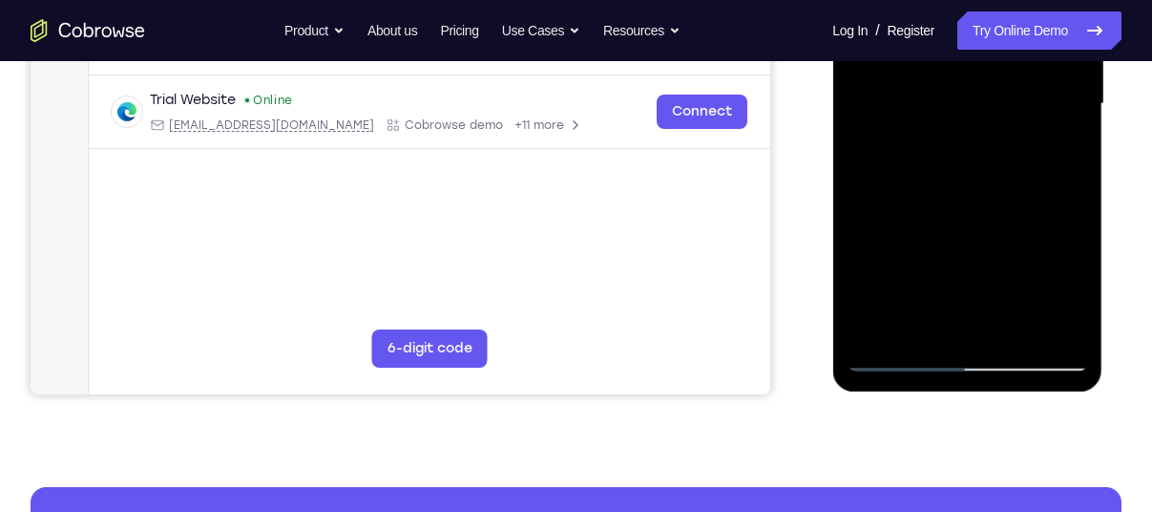
click at [898, 255] on div at bounding box center [967, 104] width 241 height 535
click at [954, 317] on div at bounding box center [967, 104] width 241 height 535
click at [1049, 218] on div at bounding box center [967, 104] width 241 height 535
click at [921, 250] on div at bounding box center [967, 104] width 241 height 535
click at [901, 256] on div at bounding box center [967, 104] width 241 height 535
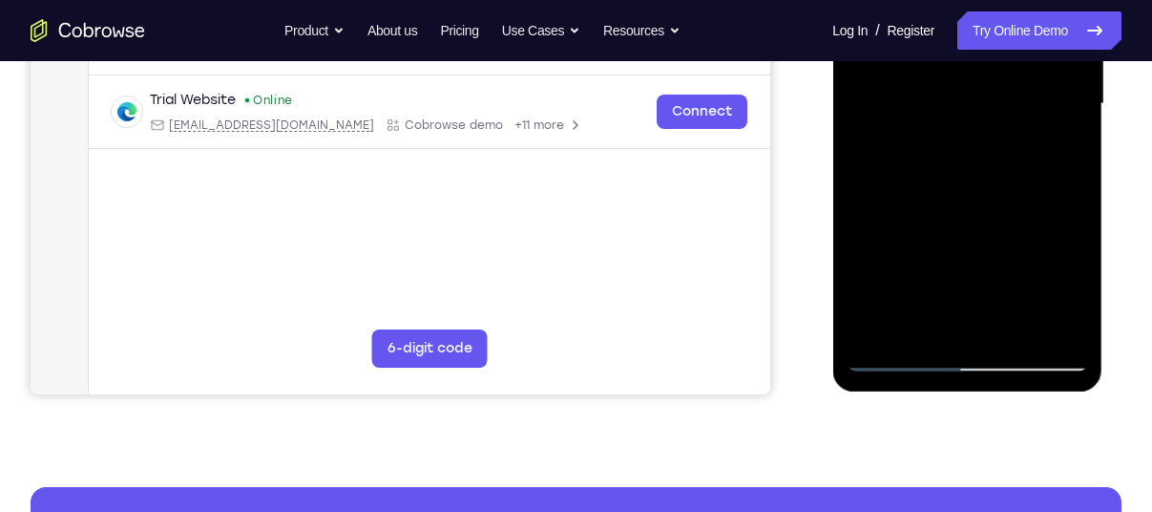
click at [925, 252] on div at bounding box center [967, 104] width 241 height 535
click at [897, 252] on div at bounding box center [967, 104] width 241 height 535
click at [963, 315] on div at bounding box center [967, 104] width 241 height 535
click at [892, 317] on div at bounding box center [967, 104] width 241 height 535
click at [907, 211] on div at bounding box center [967, 104] width 241 height 535
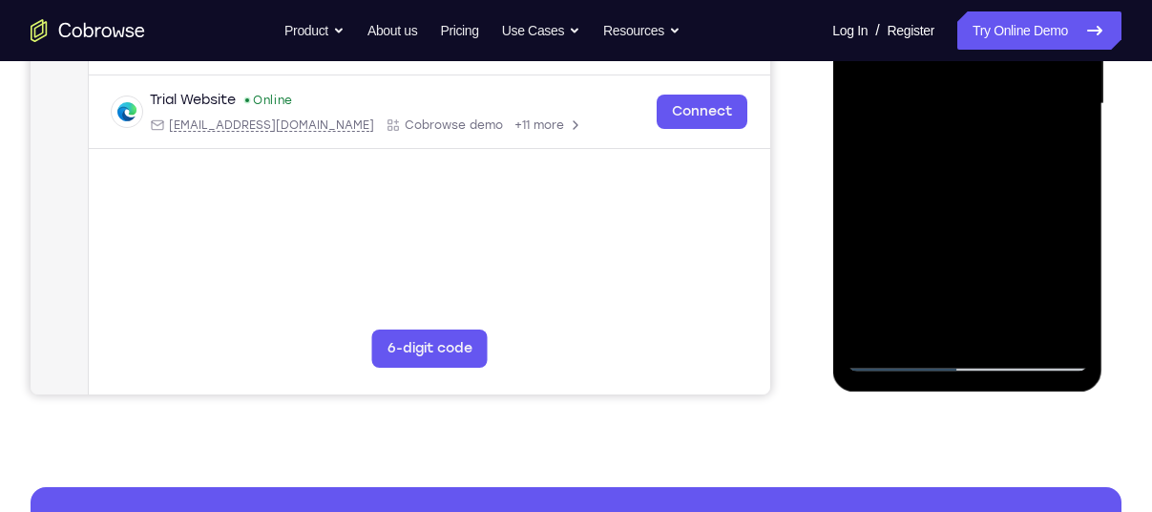
click at [907, 211] on div at bounding box center [967, 104] width 241 height 535
click at [862, 143] on div at bounding box center [967, 104] width 241 height 535
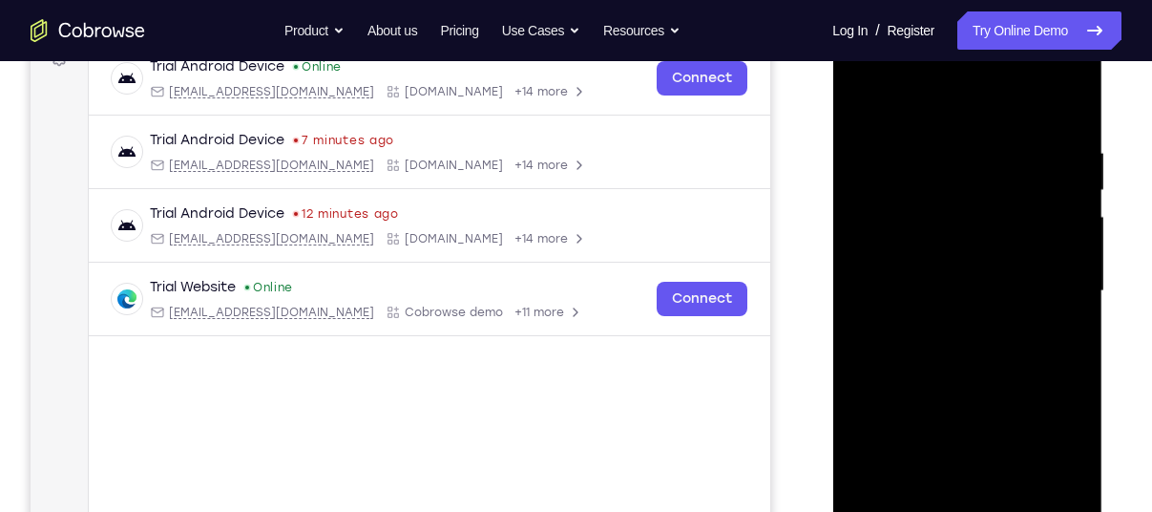
scroll to position [287, 0]
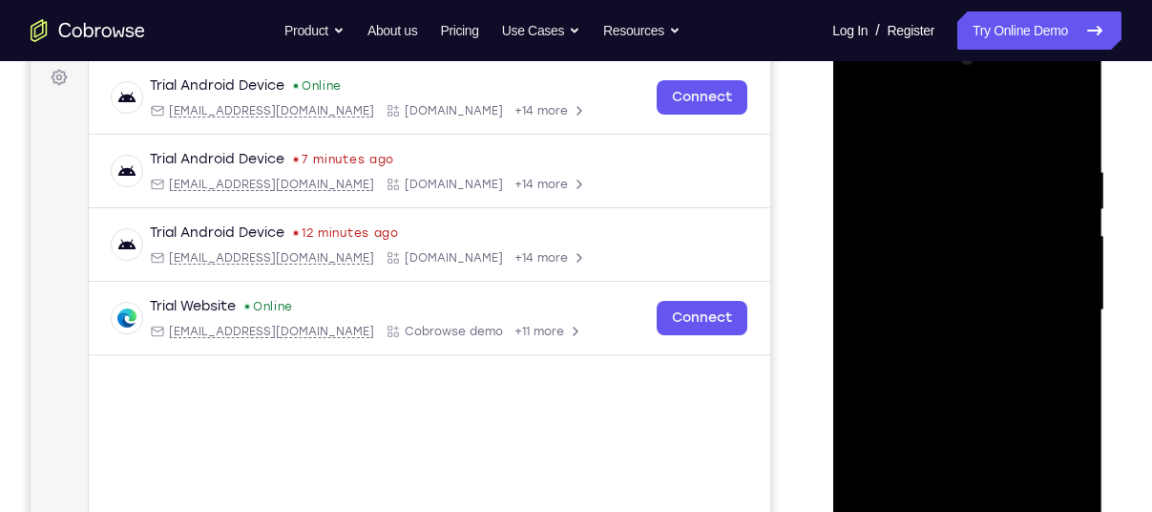
click at [867, 183] on div at bounding box center [967, 310] width 241 height 535
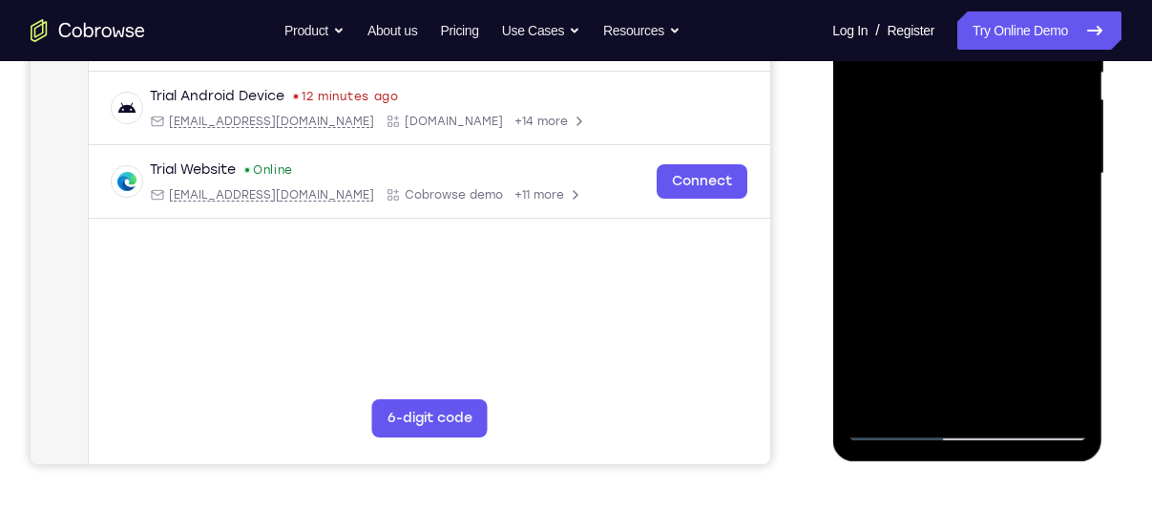
scroll to position [428, 0]
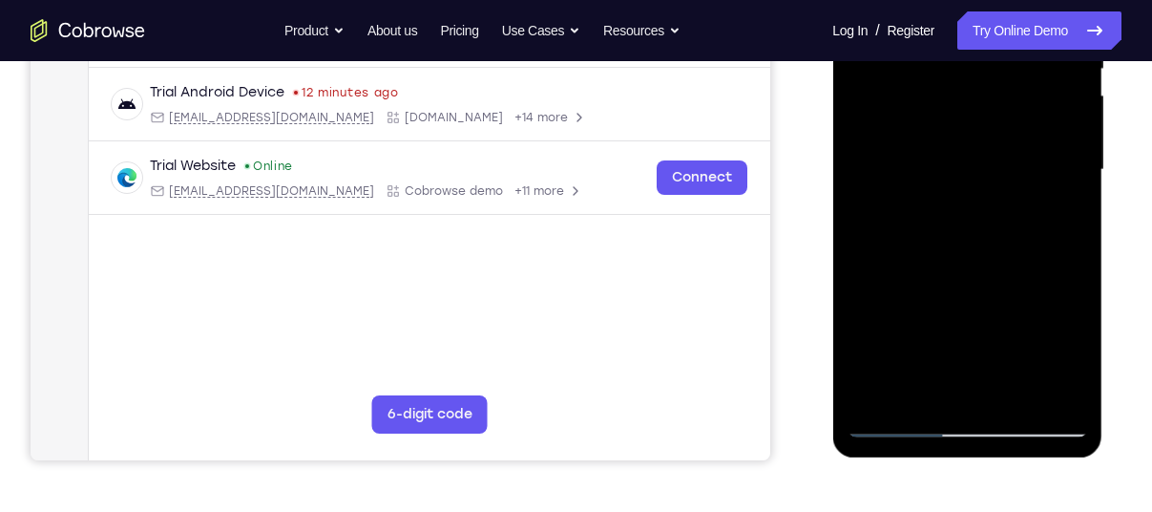
click at [895, 414] on div at bounding box center [967, 170] width 241 height 535
click at [903, 421] on div at bounding box center [967, 170] width 241 height 535
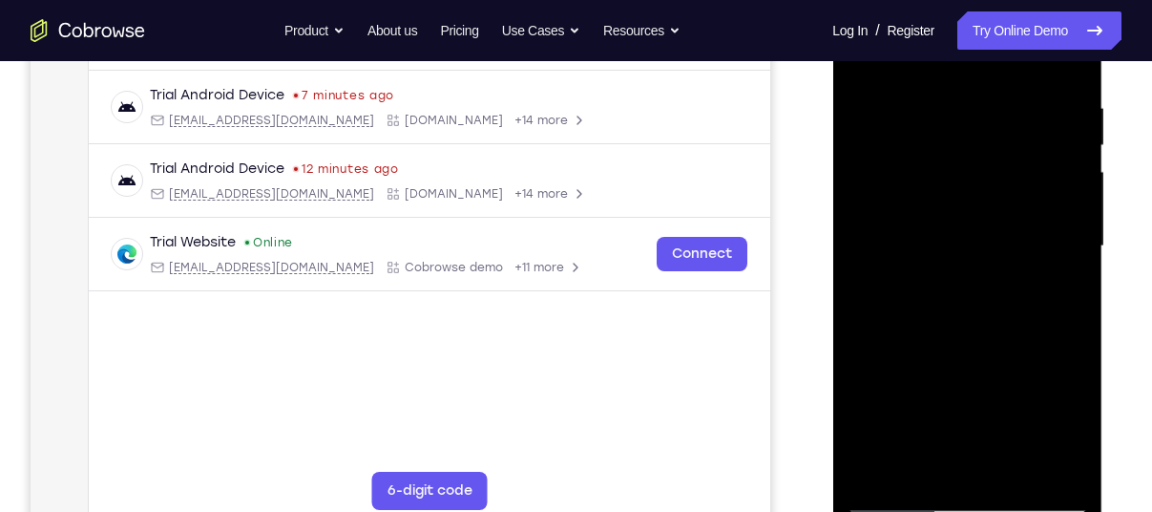
scroll to position [356, 0]
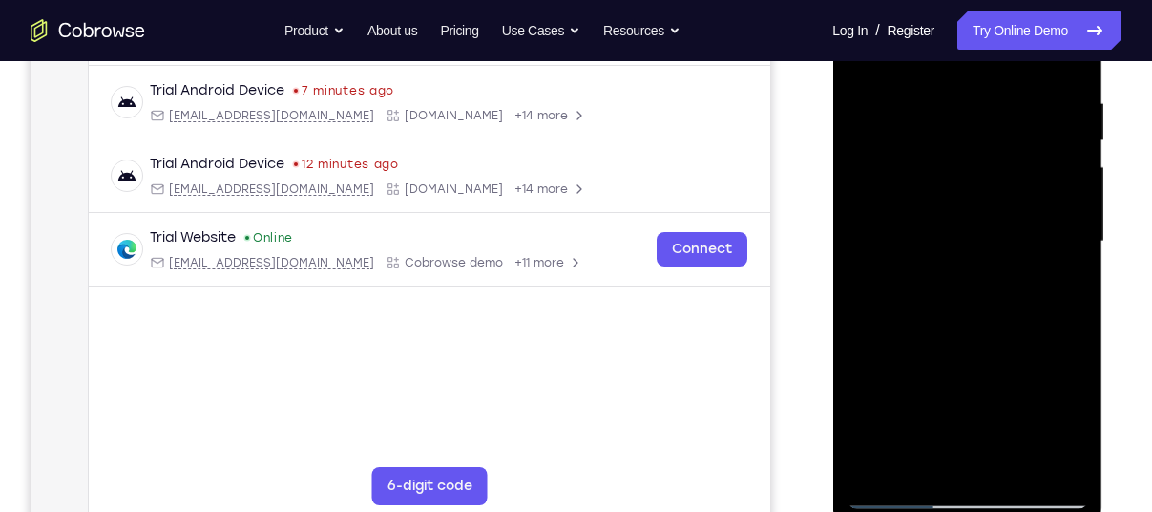
click at [899, 494] on div at bounding box center [967, 241] width 241 height 535
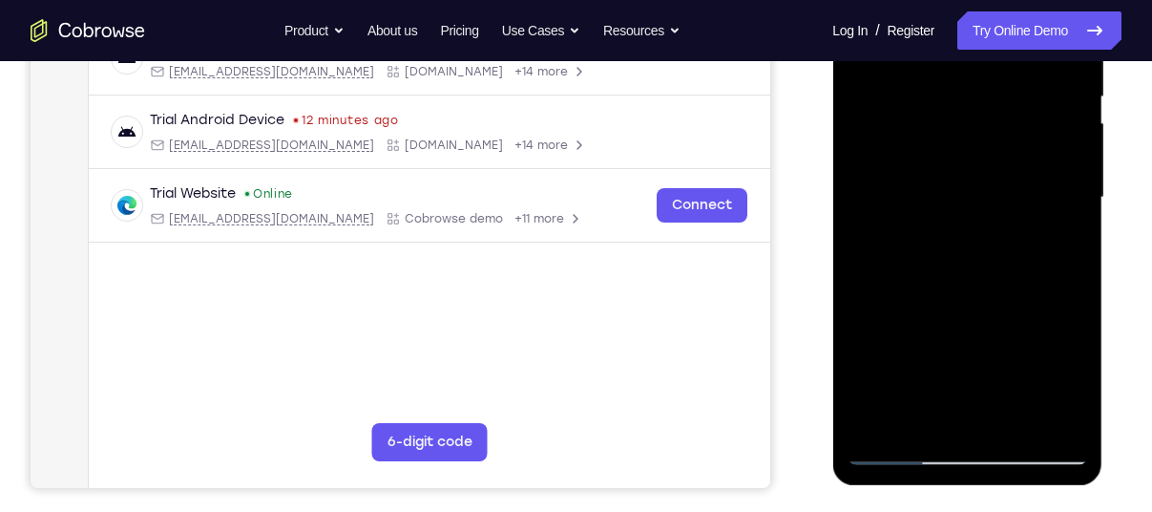
scroll to position [402, 0]
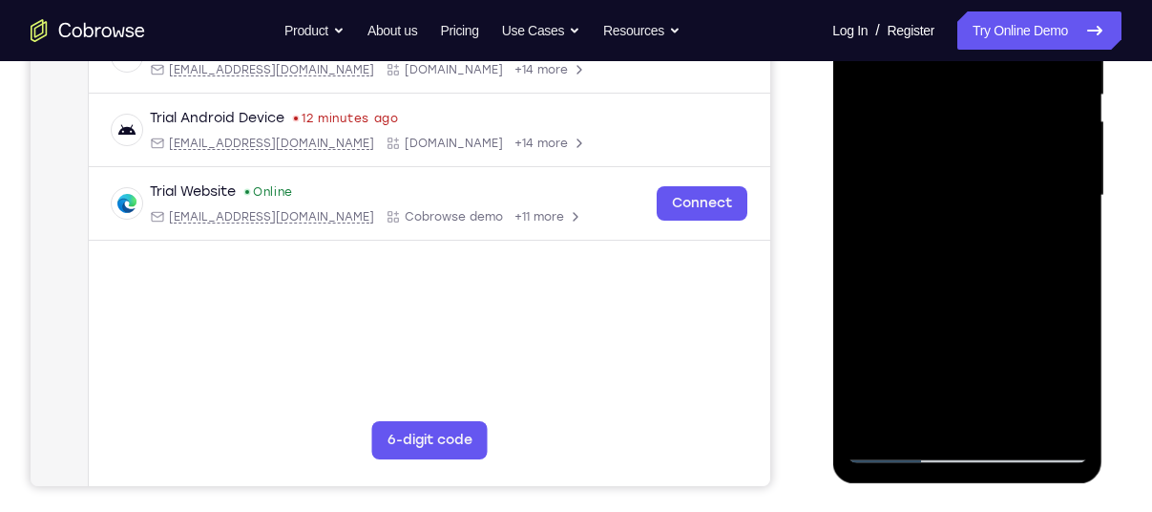
click at [895, 445] on div at bounding box center [967, 195] width 241 height 535
click at [982, 295] on div at bounding box center [967, 195] width 241 height 535
click at [920, 290] on div at bounding box center [967, 195] width 241 height 535
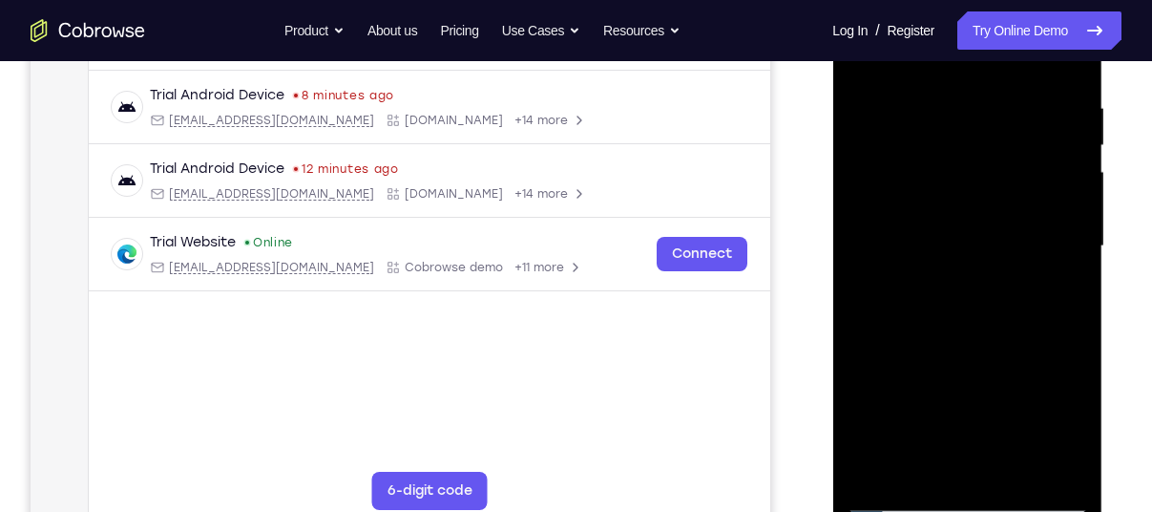
click at [898, 497] on div at bounding box center [967, 246] width 241 height 535
click at [917, 274] on div at bounding box center [967, 246] width 241 height 535
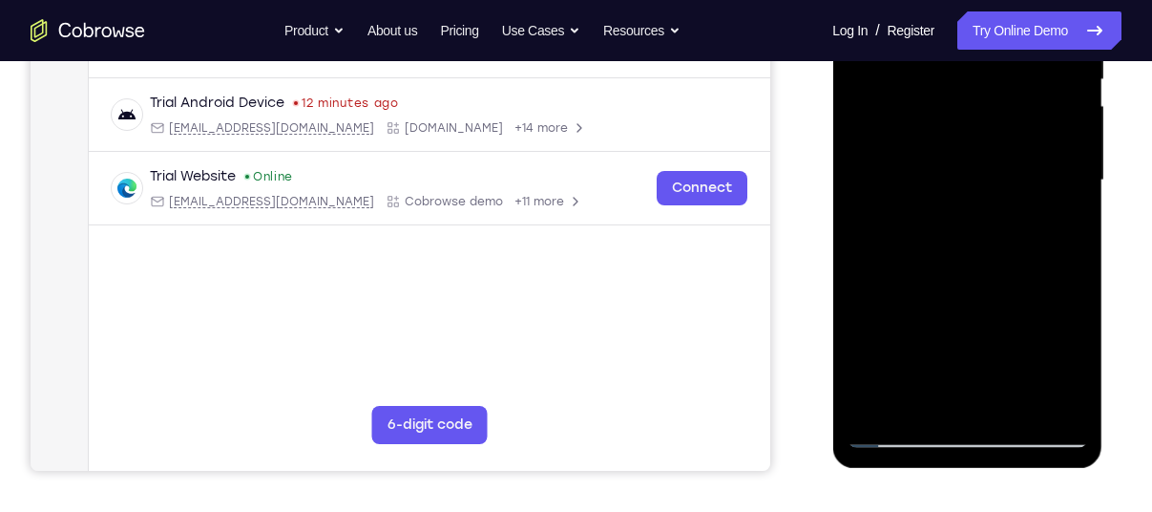
click at [894, 425] on div at bounding box center [967, 180] width 241 height 535
click at [902, 431] on div at bounding box center [967, 180] width 241 height 535
click at [1067, 239] on div at bounding box center [967, 180] width 241 height 535
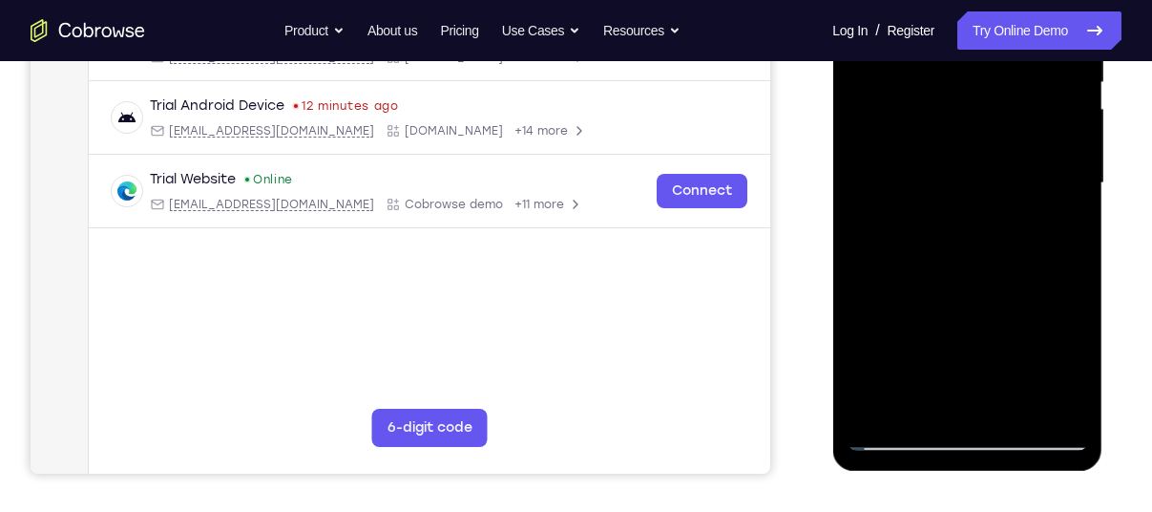
scroll to position [416, 0]
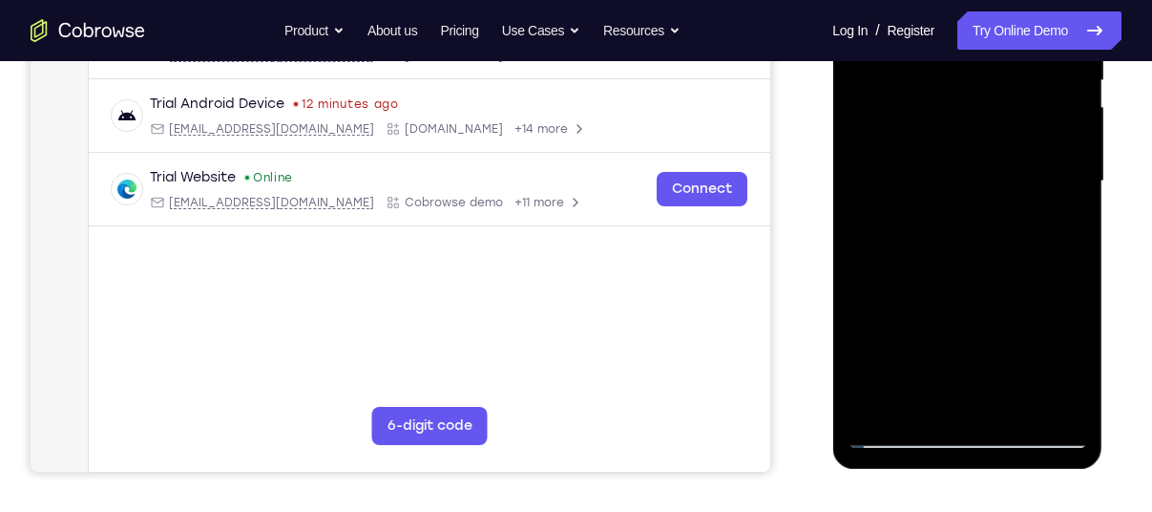
click at [897, 431] on div at bounding box center [967, 181] width 241 height 535
click at [884, 188] on div at bounding box center [967, 181] width 241 height 535
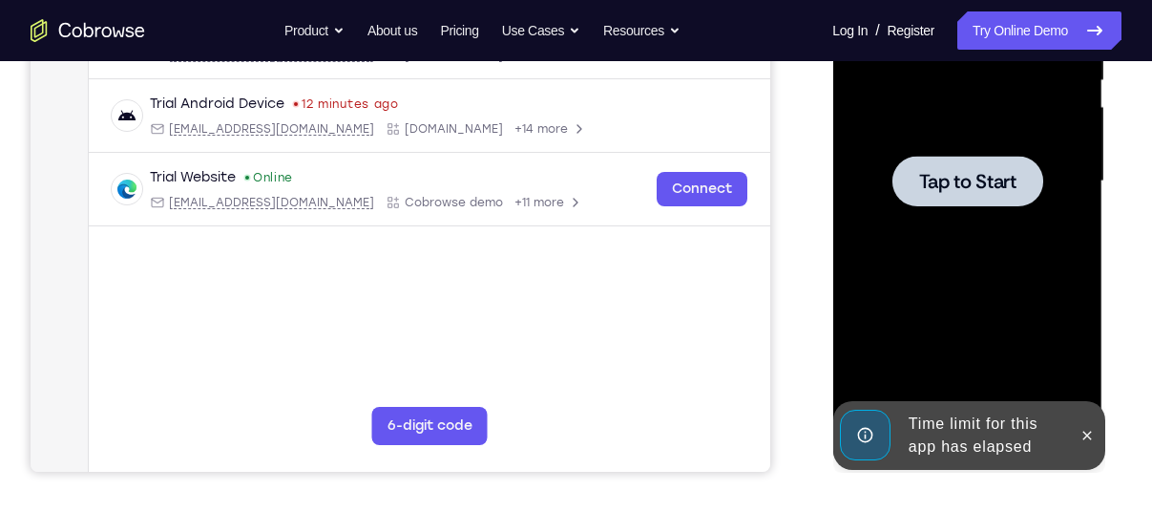
click at [970, 172] on span "Tap to Start" at bounding box center [966, 181] width 97 height 19
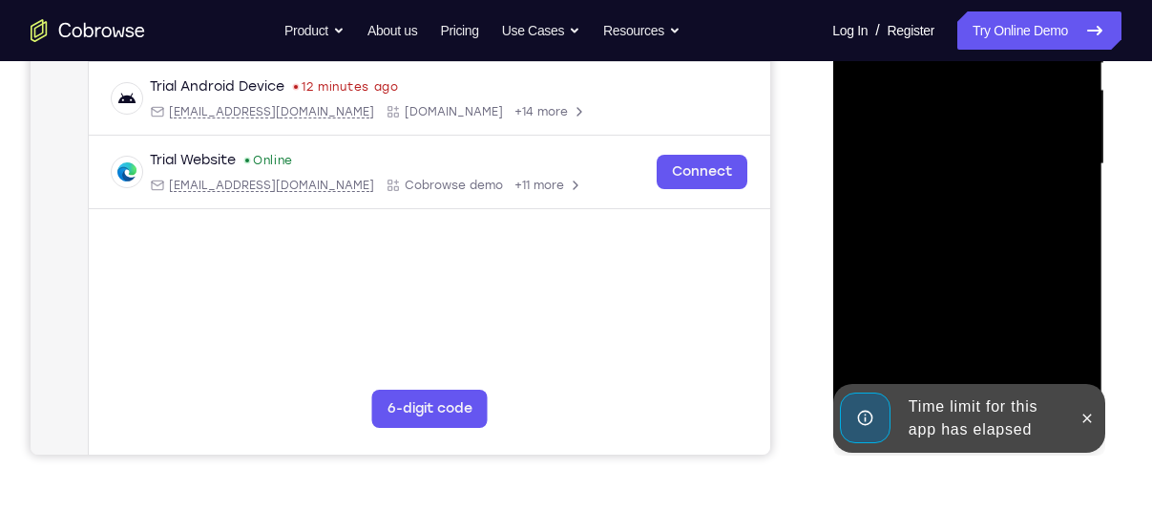
scroll to position [441, 0]
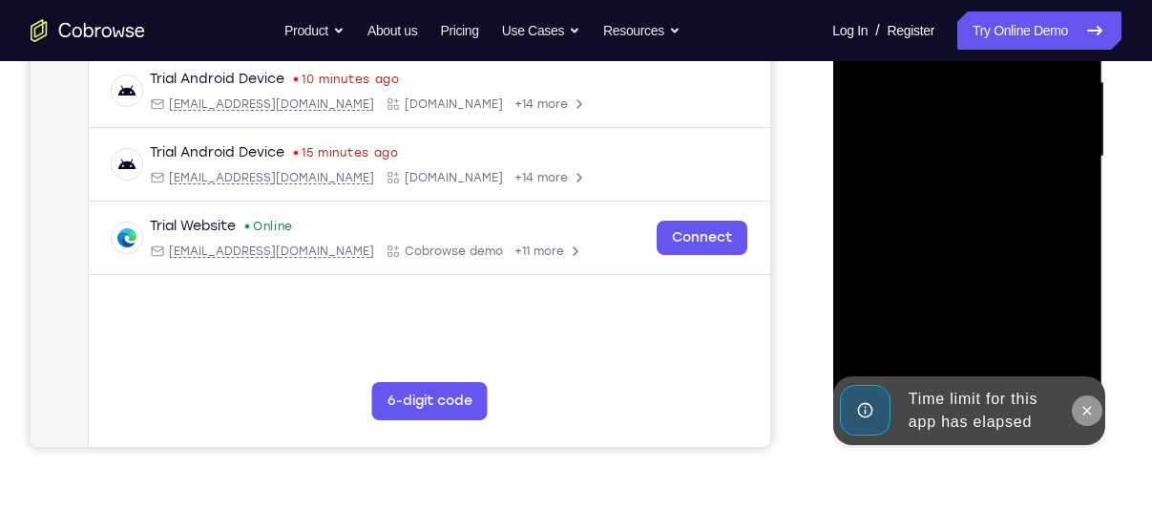
click at [1089, 403] on icon at bounding box center [1086, 410] width 15 height 15
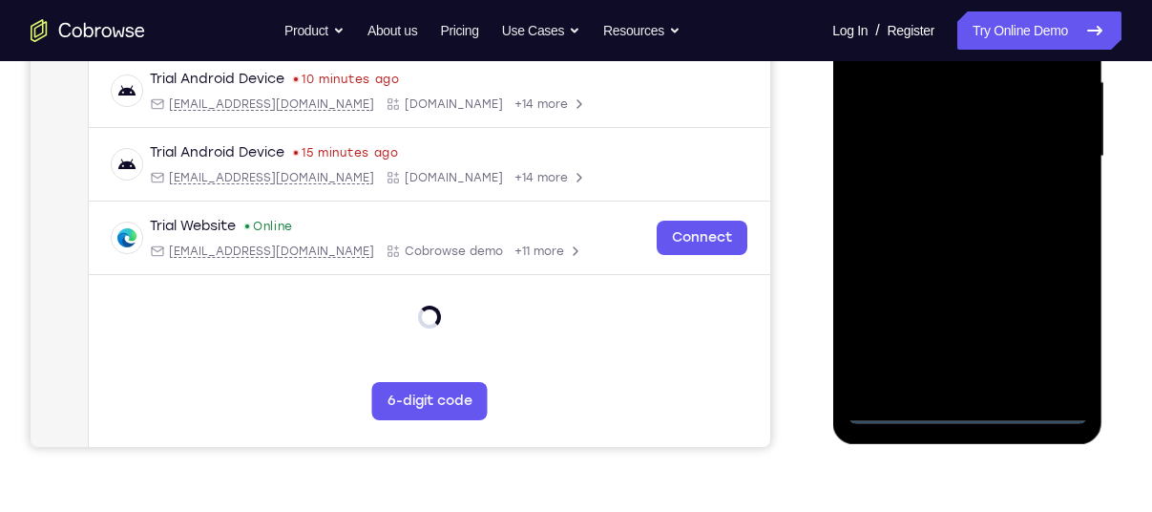
click at [965, 410] on div at bounding box center [967, 156] width 241 height 535
click at [1040, 338] on div at bounding box center [967, 156] width 241 height 535
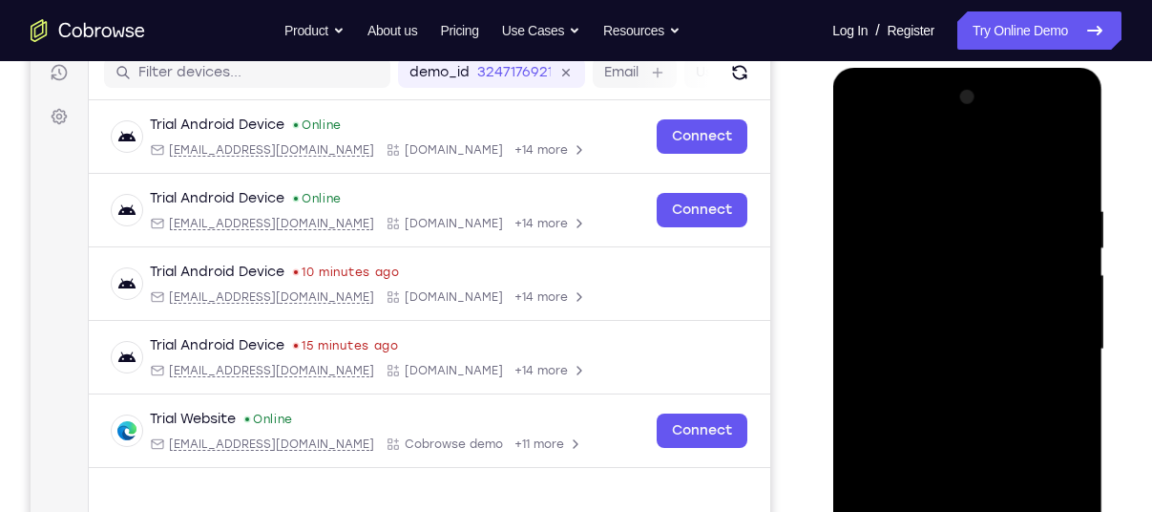
scroll to position [247, 0]
click at [908, 162] on div at bounding box center [967, 350] width 241 height 535
click at [883, 299] on div at bounding box center [967, 350] width 241 height 535
click at [929, 358] on div at bounding box center [967, 350] width 241 height 535
click at [905, 330] on div at bounding box center [967, 350] width 241 height 535
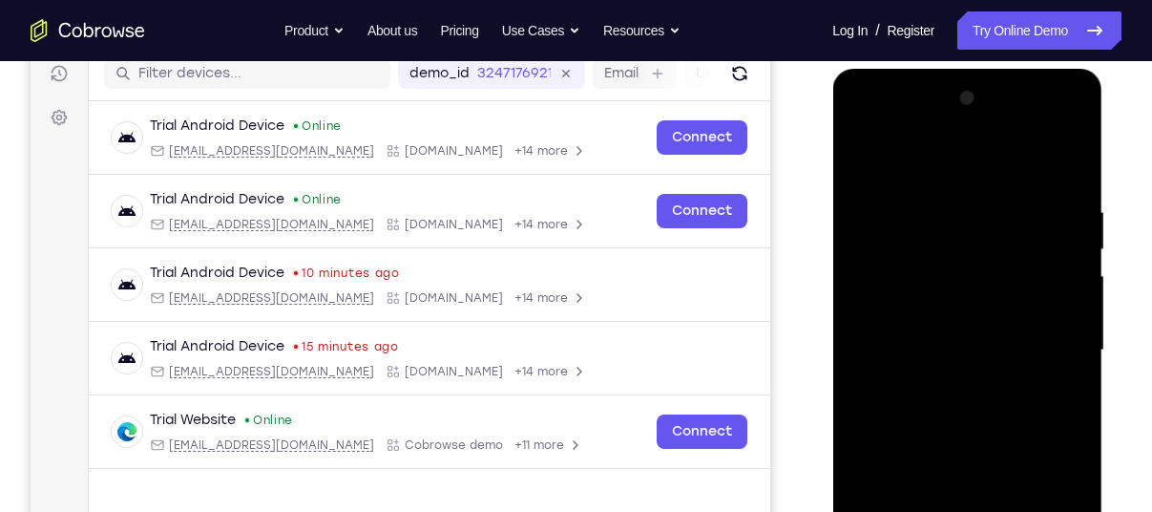
click at [918, 370] on div at bounding box center [967, 350] width 241 height 535
click at [1063, 170] on div at bounding box center [967, 350] width 241 height 535
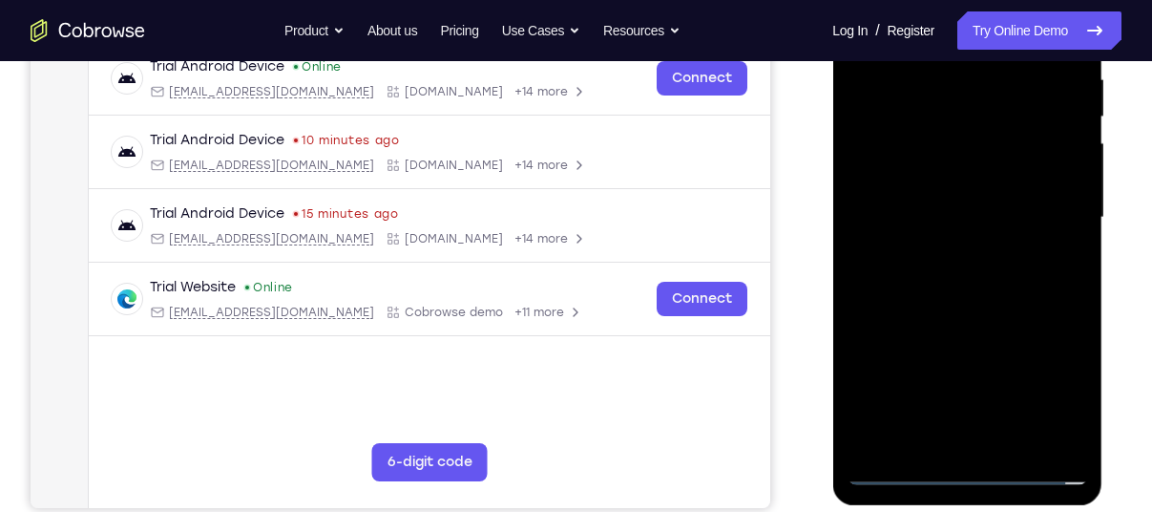
scroll to position [384, 0]
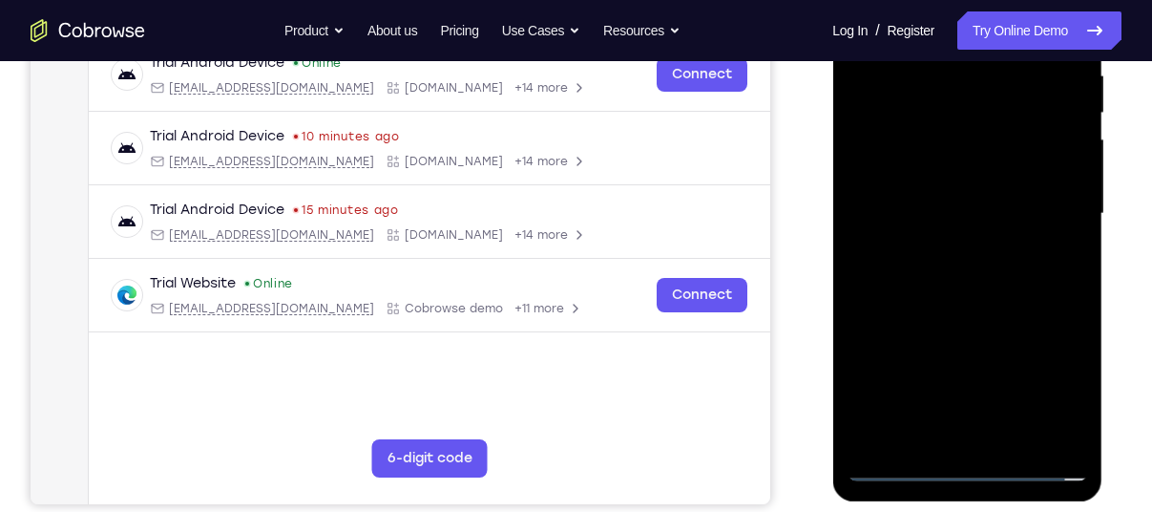
click at [957, 436] on div at bounding box center [967, 214] width 241 height 535
drag, startPoint x: 957, startPoint y: 437, endPoint x: 841, endPoint y: 438, distance: 116.5
click at [841, 438] on div at bounding box center [967, 216] width 270 height 569
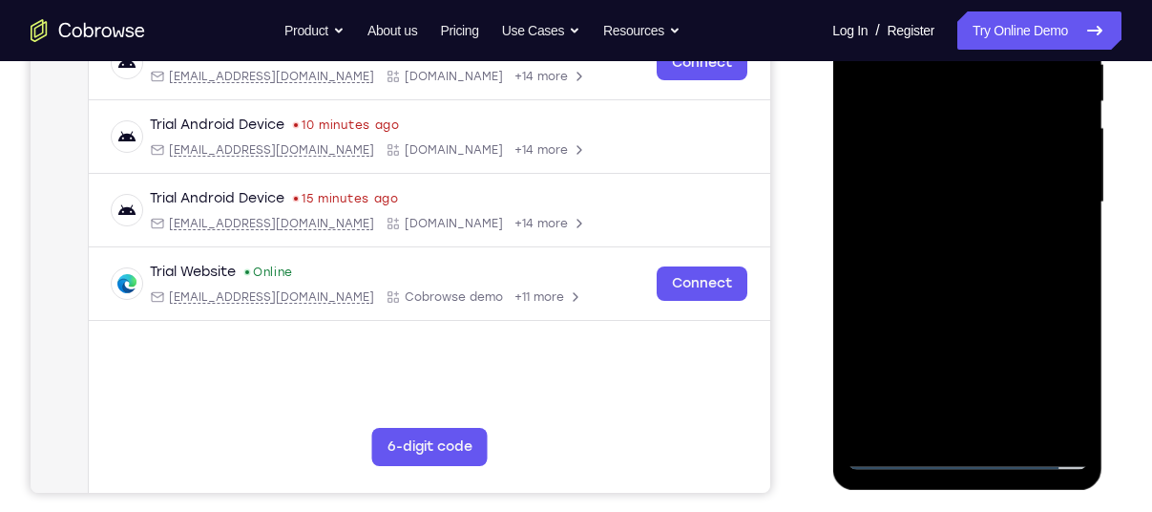
scroll to position [399, 0]
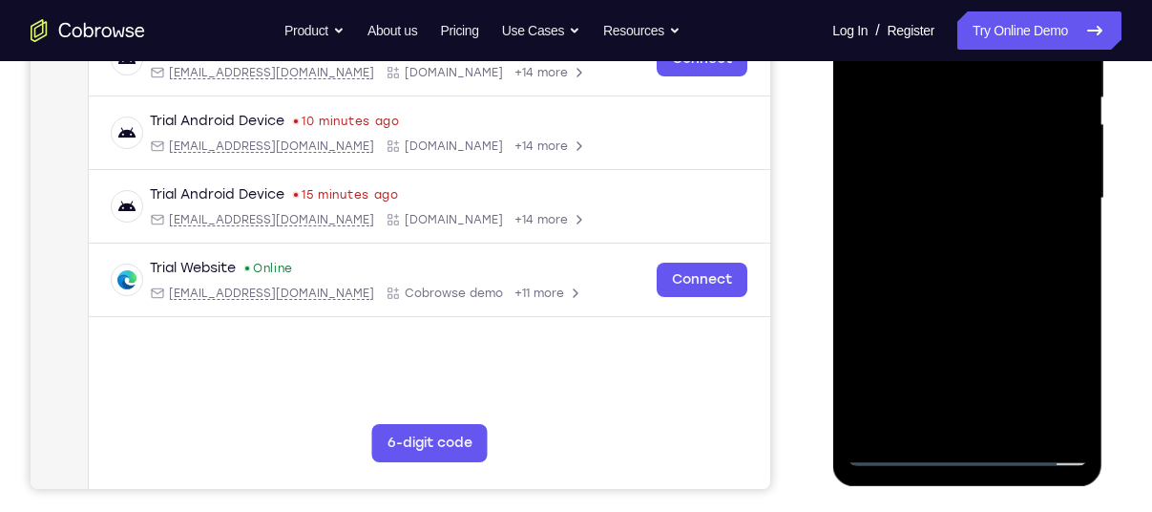
click at [945, 225] on div at bounding box center [967, 198] width 241 height 535
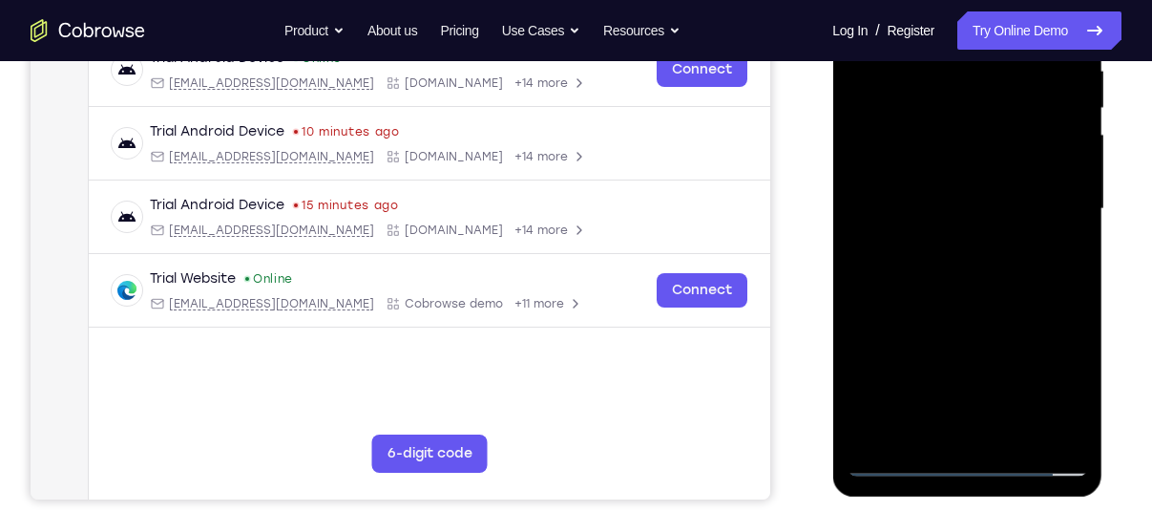
scroll to position [388, 0]
click at [896, 463] on div at bounding box center [967, 210] width 241 height 535
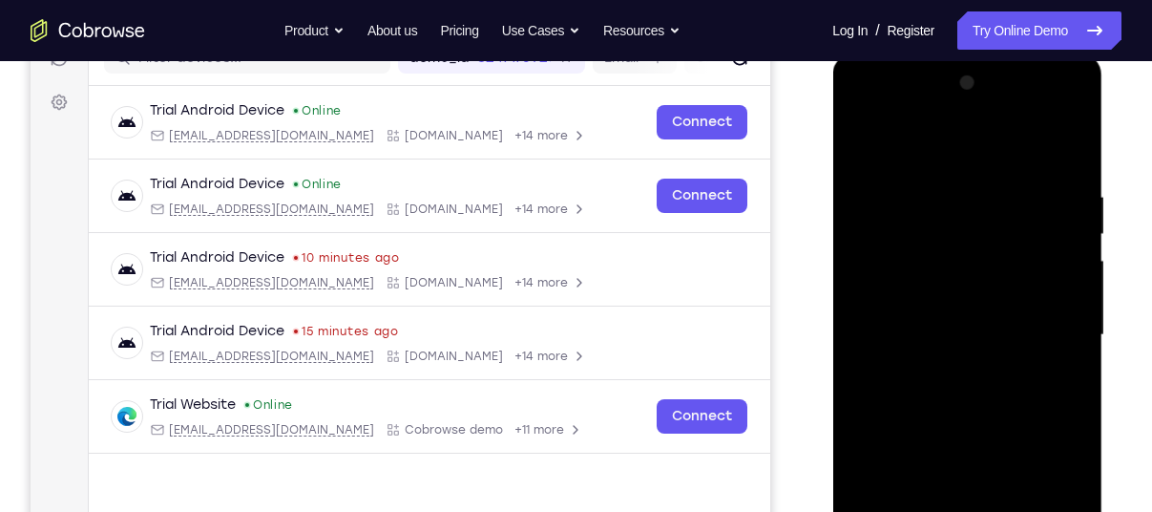
scroll to position [229, 0]
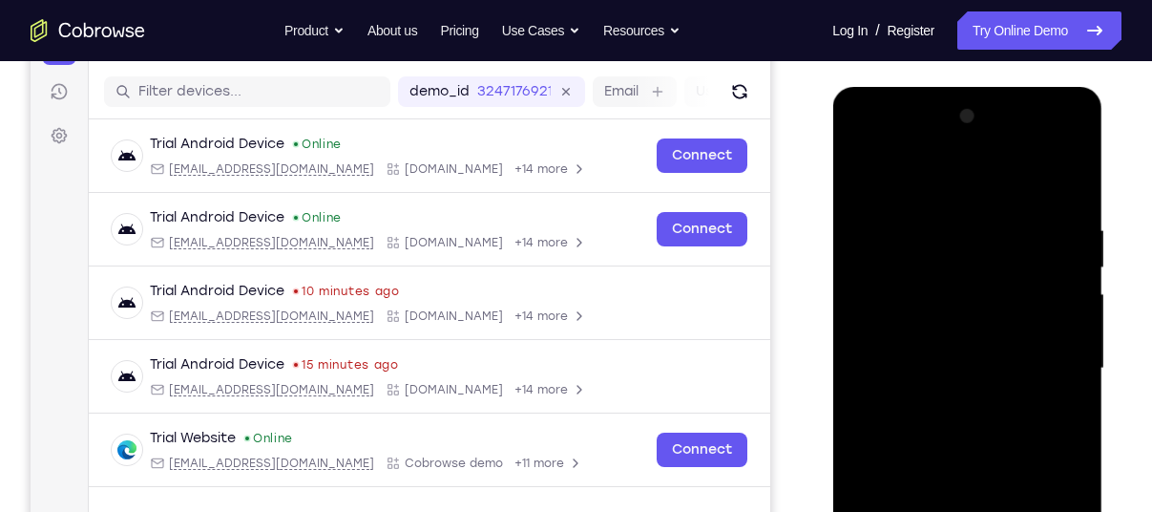
click at [914, 200] on div at bounding box center [967, 368] width 241 height 535
click at [864, 203] on div at bounding box center [967, 368] width 241 height 535
click at [996, 228] on div at bounding box center [967, 368] width 241 height 535
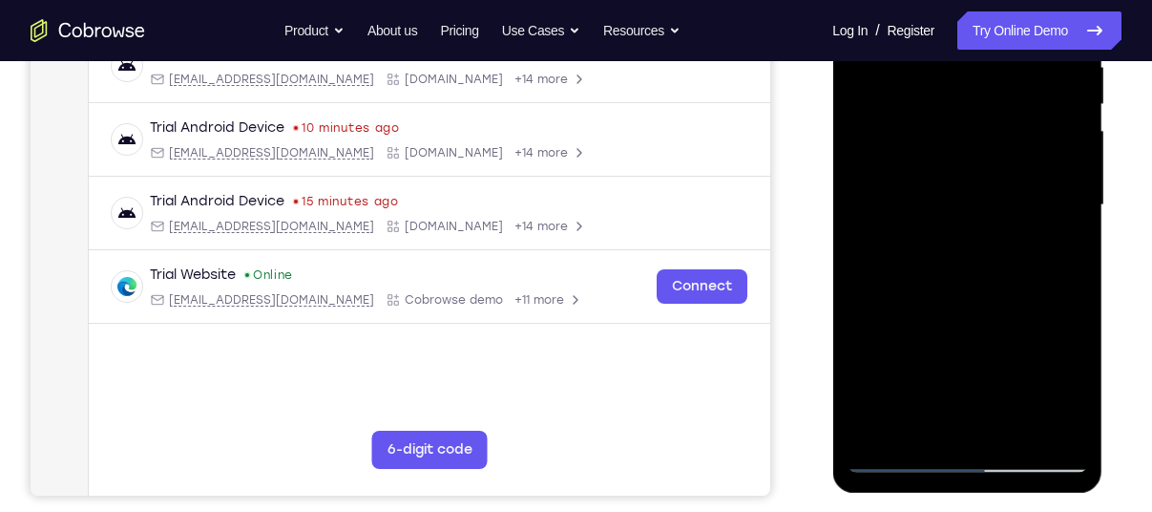
scroll to position [389, 0]
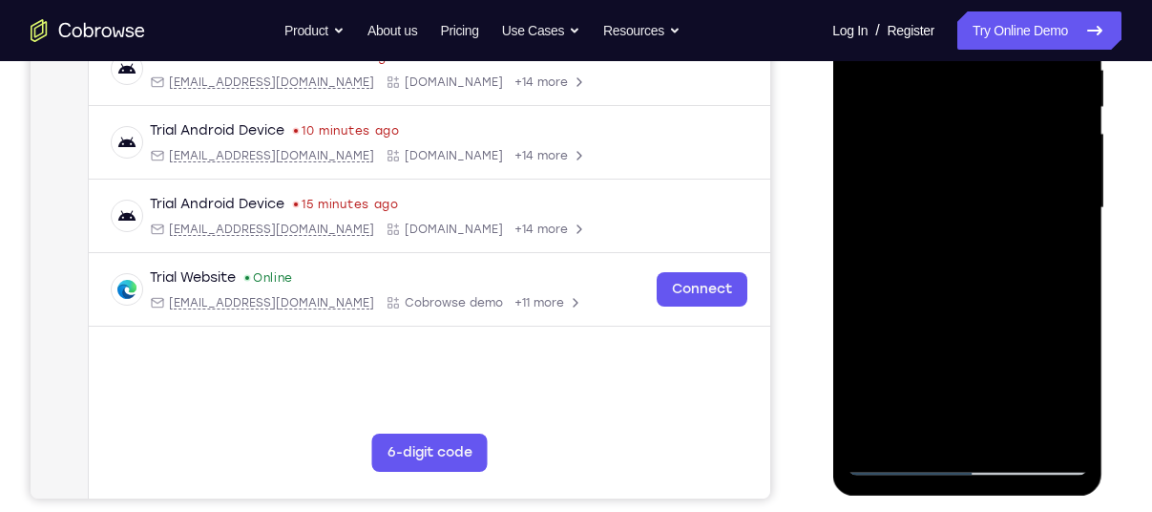
click at [984, 340] on div at bounding box center [967, 208] width 241 height 535
click at [1010, 427] on div at bounding box center [967, 208] width 241 height 535
click at [998, 285] on div at bounding box center [967, 208] width 241 height 535
click at [934, 75] on div at bounding box center [967, 208] width 241 height 535
click at [958, 427] on div at bounding box center [967, 208] width 241 height 535
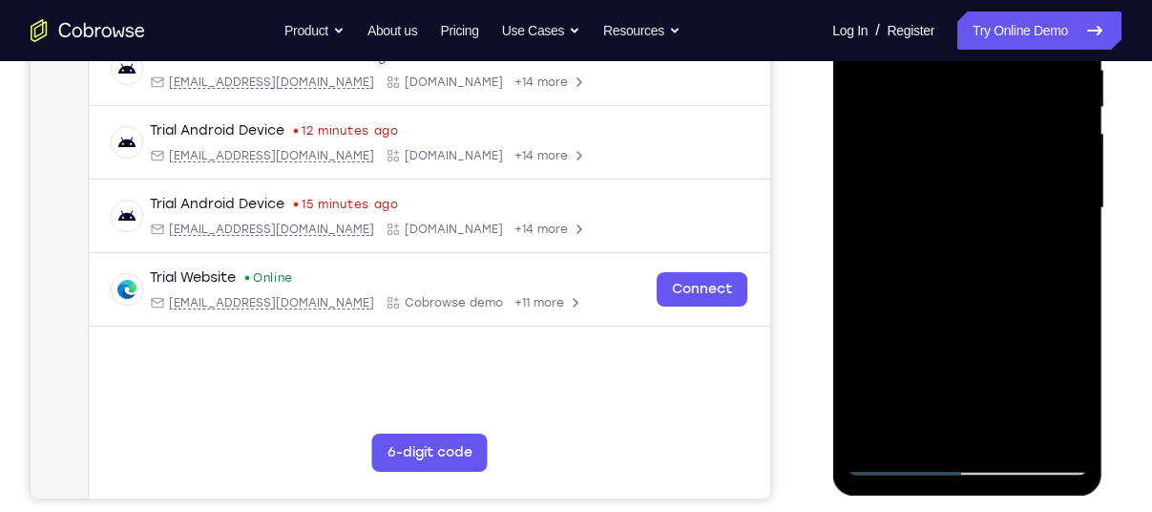
scroll to position [266, 0]
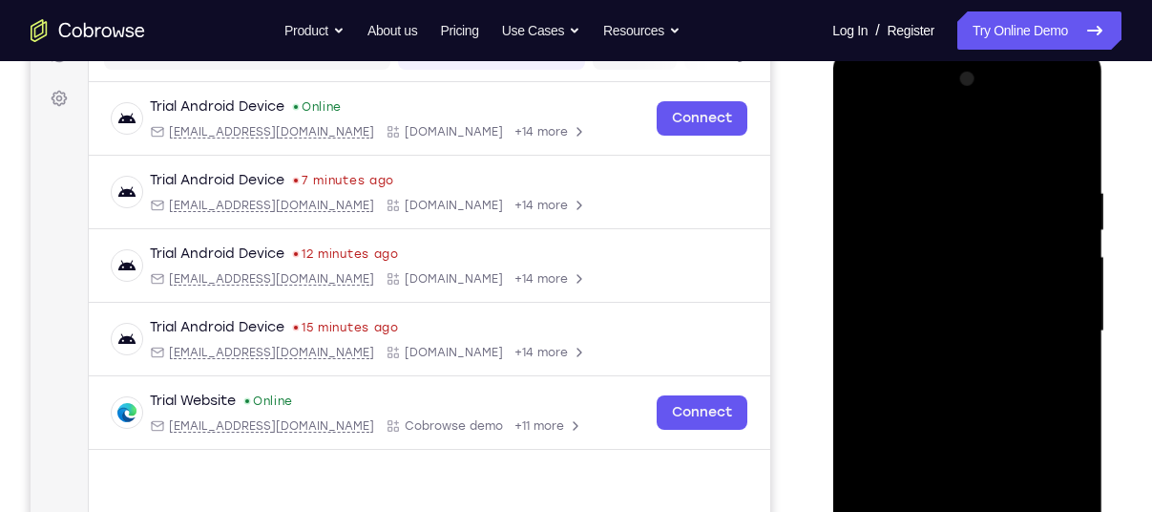
click at [1074, 105] on div at bounding box center [967, 331] width 241 height 535
click at [896, 151] on div at bounding box center [967, 331] width 241 height 535
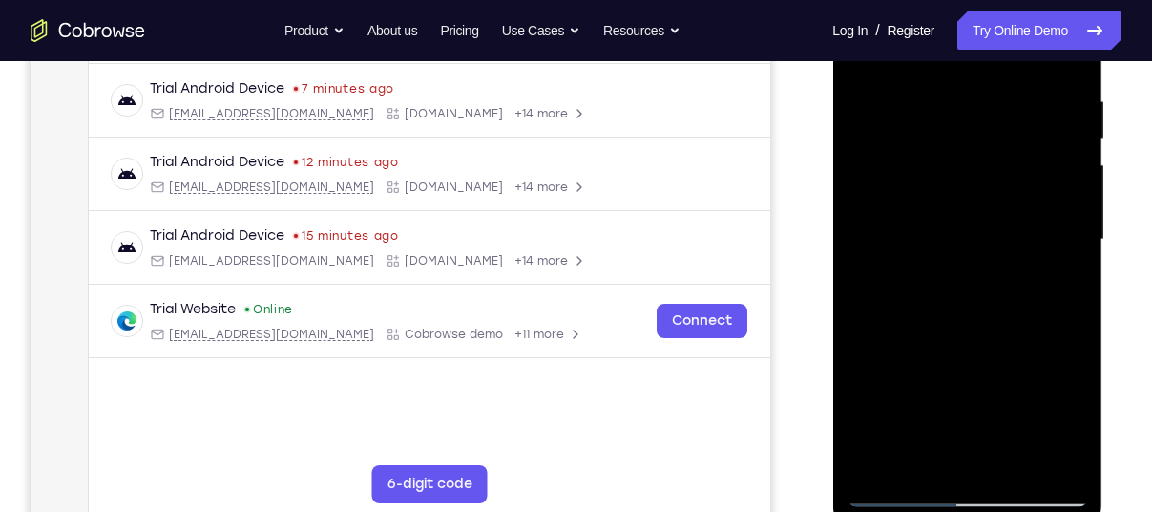
scroll to position [361, 0]
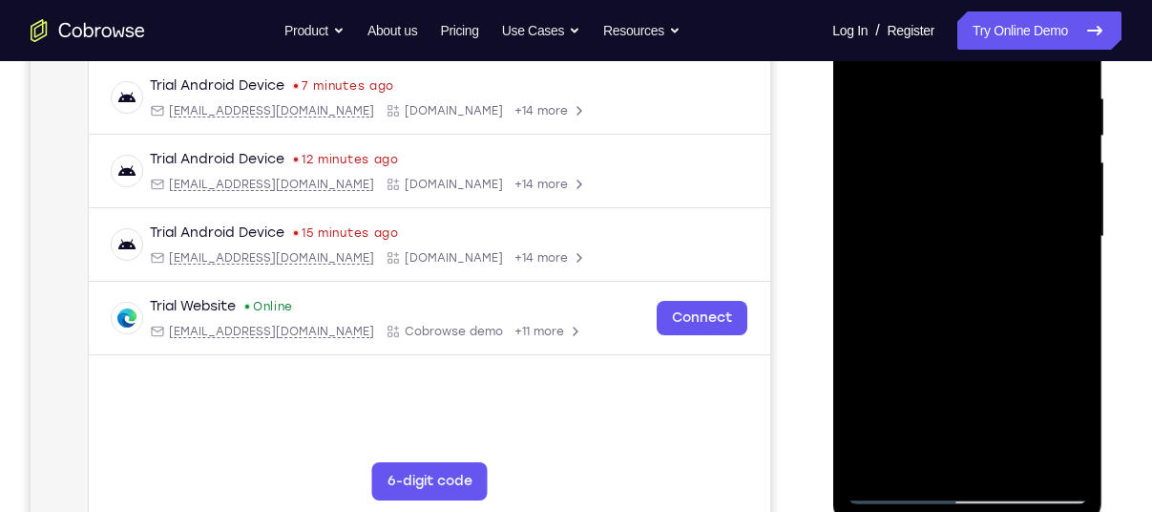
click at [1049, 473] on div at bounding box center [967, 236] width 241 height 535
click at [1050, 453] on div at bounding box center [967, 236] width 241 height 535
click at [900, 485] on div at bounding box center [967, 236] width 241 height 535
click at [919, 452] on div at bounding box center [967, 236] width 241 height 535
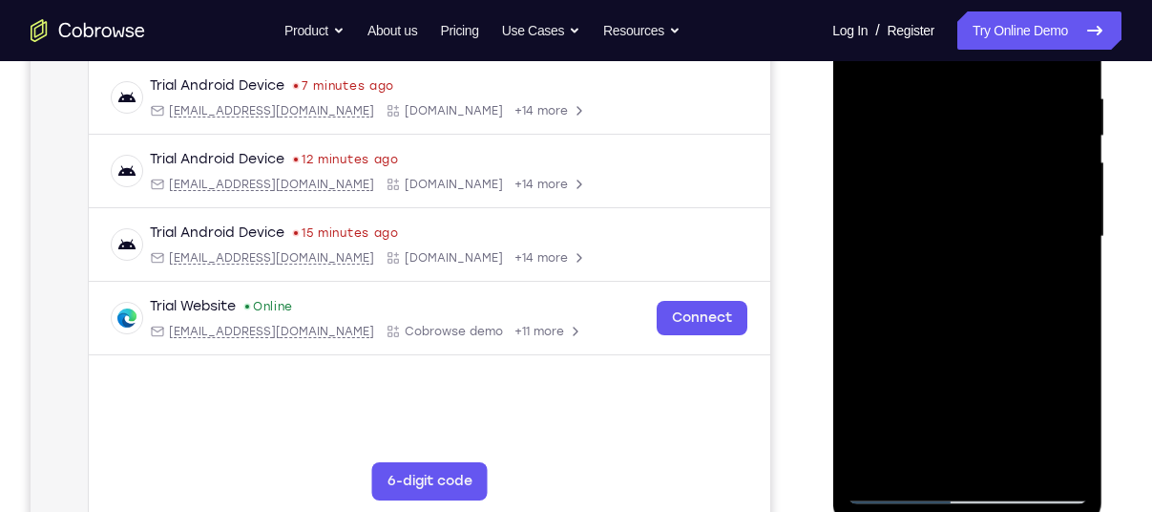
click at [990, 360] on div at bounding box center [967, 236] width 241 height 535
click at [971, 383] on div at bounding box center [967, 236] width 241 height 535
click at [908, 389] on div at bounding box center [967, 236] width 241 height 535
click at [1014, 419] on div at bounding box center [967, 236] width 241 height 535
click at [967, 383] on div at bounding box center [967, 236] width 241 height 535
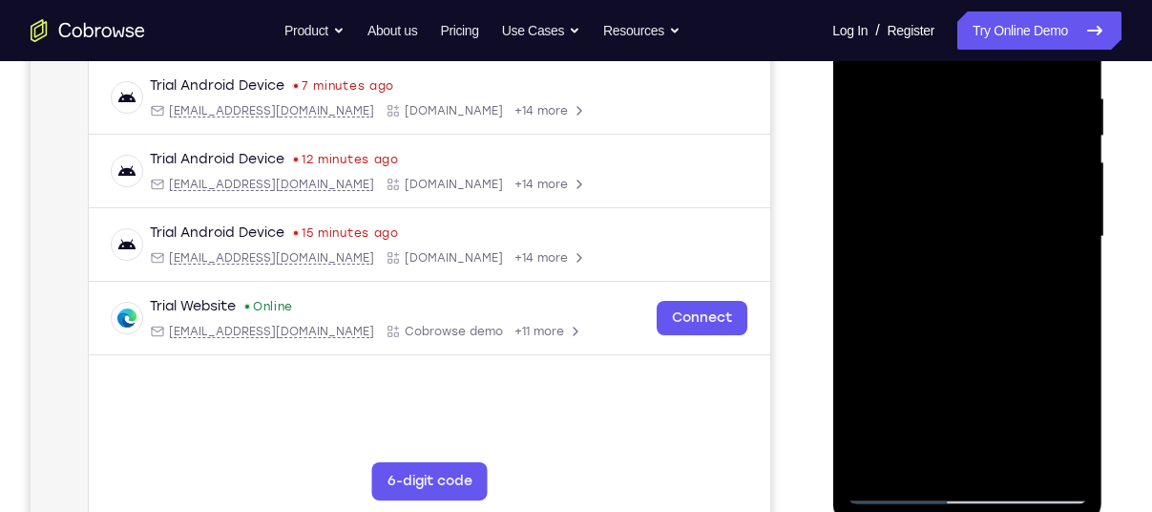
click at [944, 383] on div at bounding box center [967, 236] width 241 height 535
click at [1051, 388] on div at bounding box center [967, 236] width 241 height 535
click at [965, 459] on div at bounding box center [967, 236] width 241 height 535
click at [921, 385] on div at bounding box center [967, 236] width 241 height 535
click at [920, 425] on div at bounding box center [967, 236] width 241 height 535
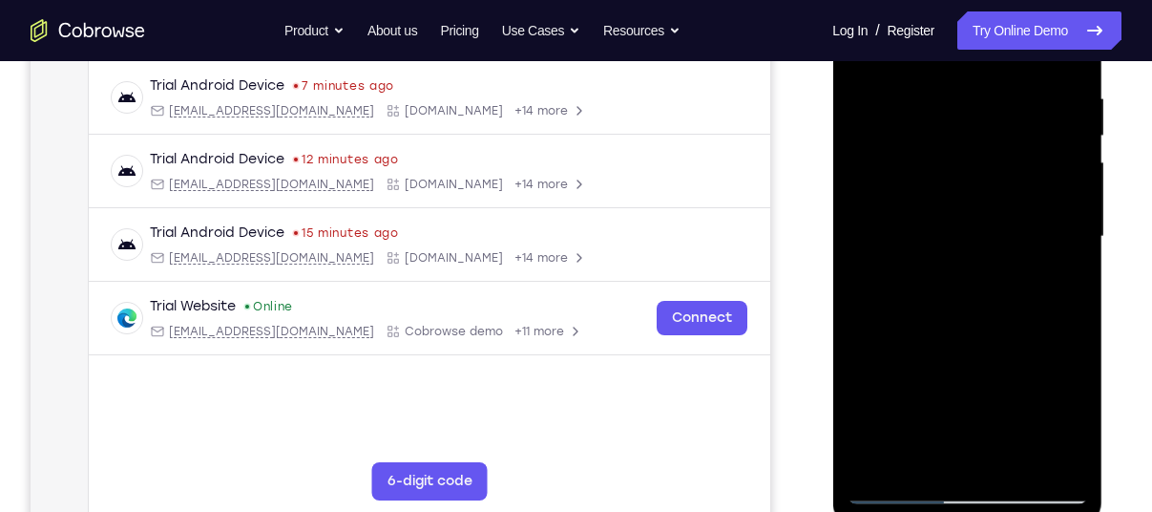
click at [1028, 390] on div at bounding box center [967, 236] width 241 height 535
click at [901, 389] on div at bounding box center [967, 236] width 241 height 535
click at [944, 387] on div at bounding box center [967, 236] width 241 height 535
click at [954, 451] on div at bounding box center [967, 236] width 241 height 535
click at [920, 353] on div at bounding box center [967, 236] width 241 height 535
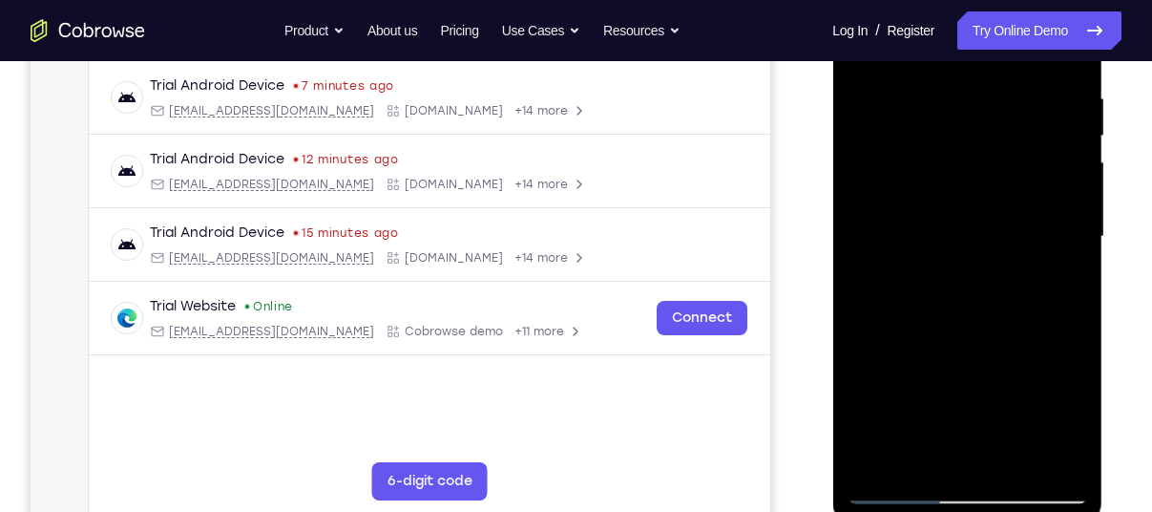
click at [923, 425] on div at bounding box center [967, 236] width 241 height 535
click at [951, 346] on div at bounding box center [967, 236] width 241 height 535
click at [1014, 347] on div at bounding box center [967, 236] width 241 height 535
click at [998, 459] on div at bounding box center [967, 236] width 241 height 535
click at [988, 356] on div at bounding box center [967, 236] width 241 height 535
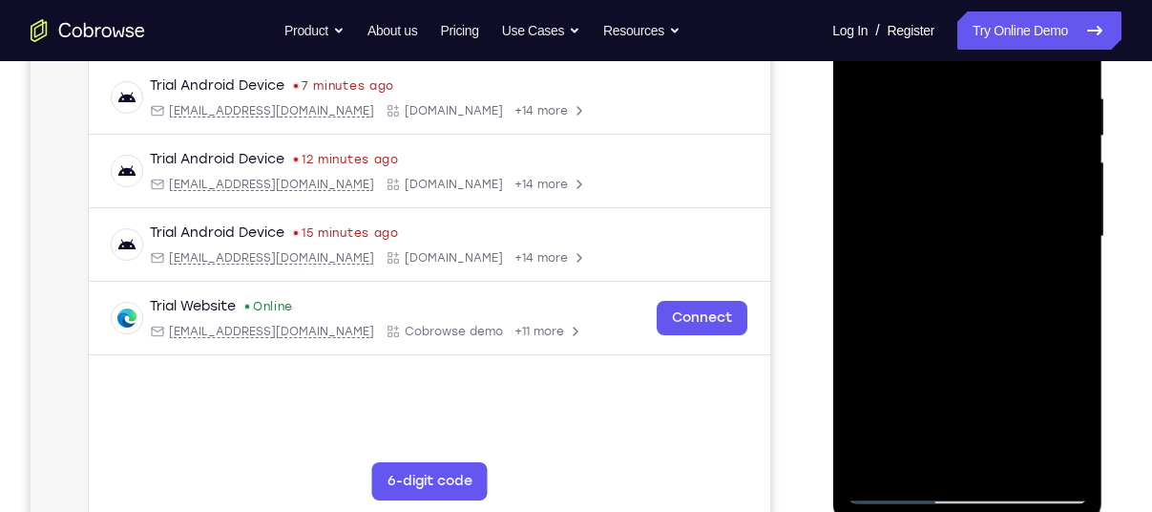
click at [985, 453] on div at bounding box center [967, 236] width 241 height 535
click at [1051, 383] on div at bounding box center [967, 236] width 241 height 535
click at [1050, 419] on div at bounding box center [967, 236] width 241 height 535
click at [973, 382] on div at bounding box center [967, 236] width 241 height 535
click at [932, 255] on div at bounding box center [967, 236] width 241 height 535
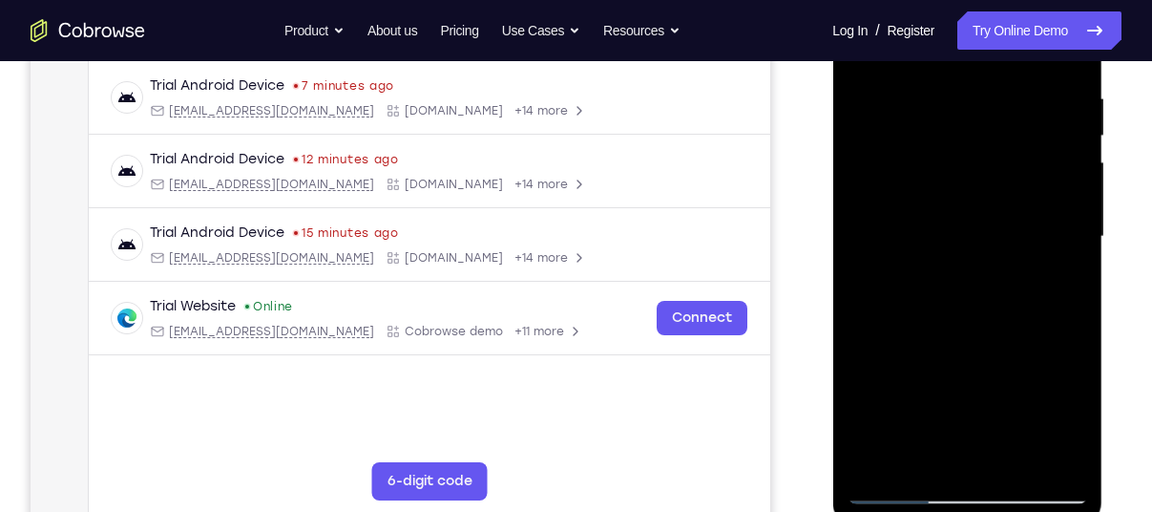
click at [1069, 253] on div at bounding box center [967, 236] width 241 height 535
click at [1070, 416] on div at bounding box center [967, 236] width 241 height 535
click at [868, 283] on div at bounding box center [967, 236] width 241 height 535
click at [896, 491] on div at bounding box center [967, 236] width 241 height 535
click at [898, 490] on div at bounding box center [967, 236] width 241 height 535
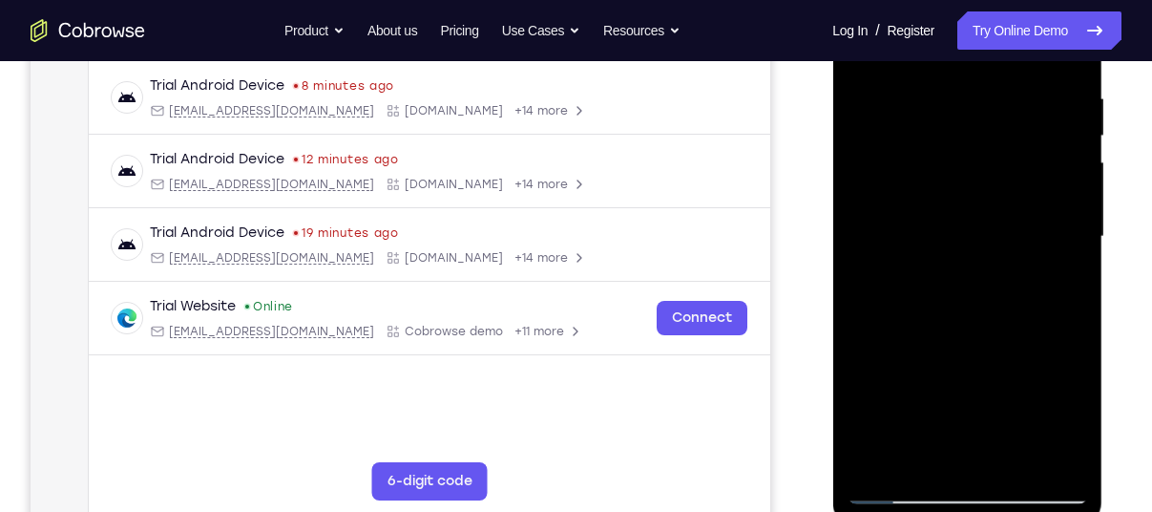
drag, startPoint x: 66, startPoint y: 535, endPoint x: 795, endPoint y: 474, distance: 731.8
click at [795, 474] on div "Your Support Agent Your Customer Web iOS Android" at bounding box center [576, 174] width 1091 height 705
click at [906, 487] on div at bounding box center [967, 236] width 241 height 535
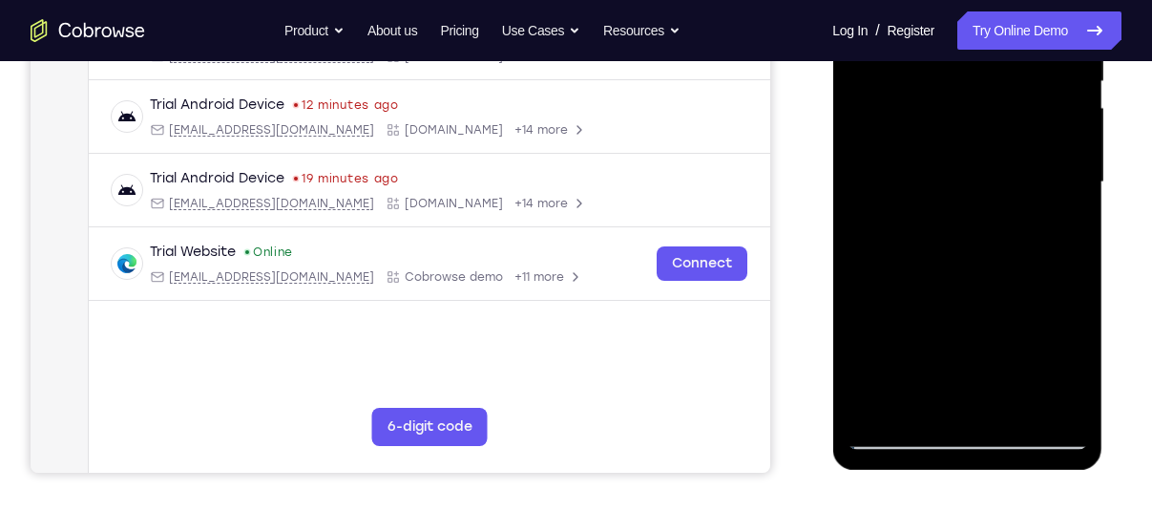
scroll to position [417, 0]
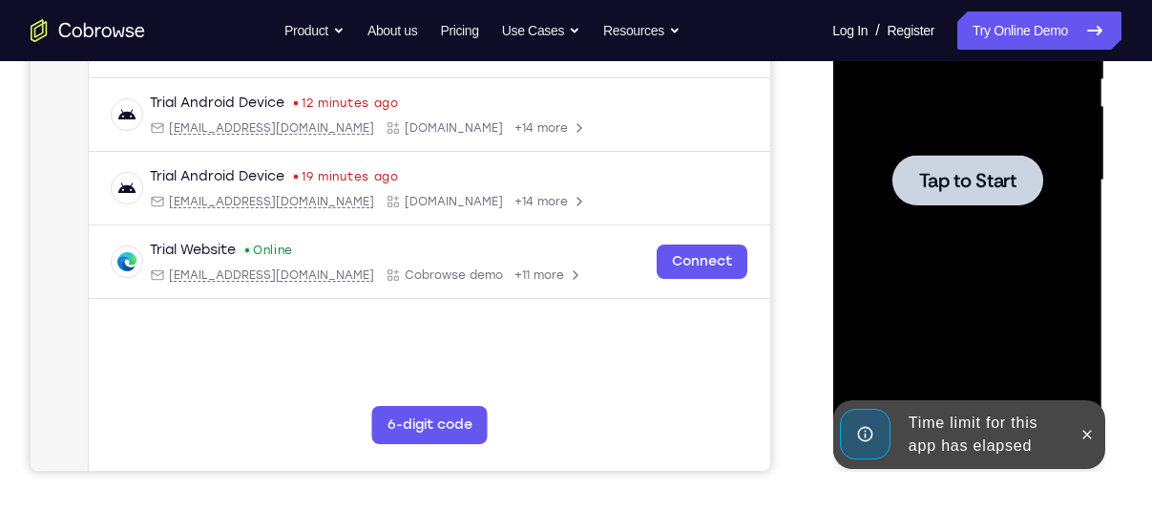
click at [981, 200] on div at bounding box center [967, 180] width 151 height 51
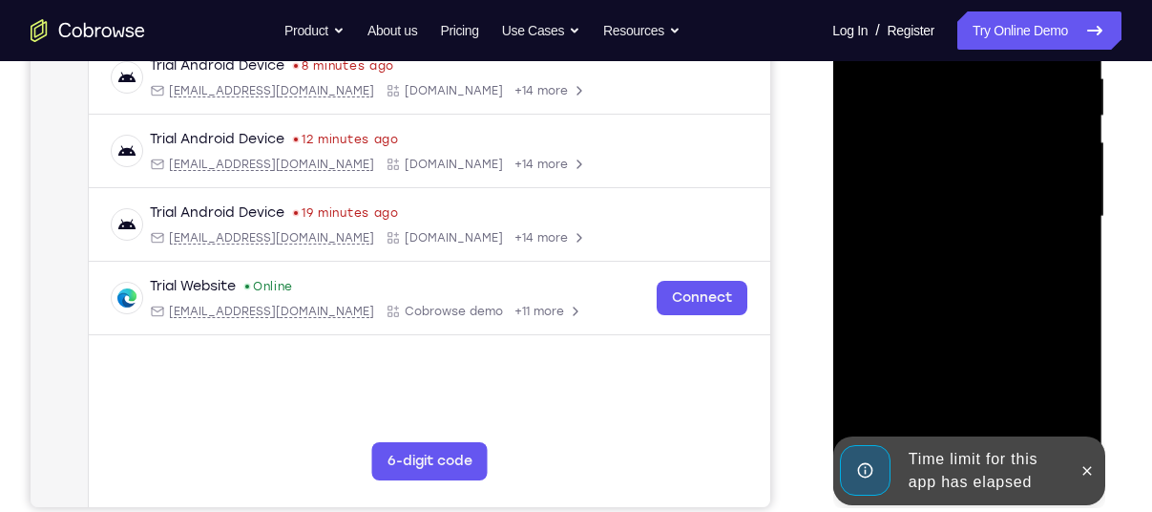
scroll to position [382, 0]
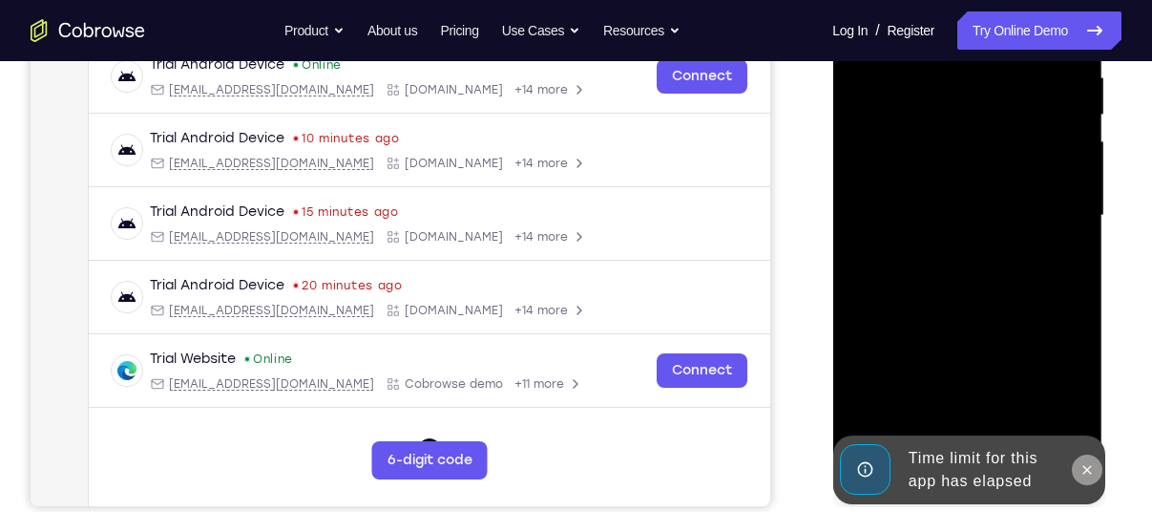
click at [1082, 473] on icon at bounding box center [1086, 469] width 15 height 15
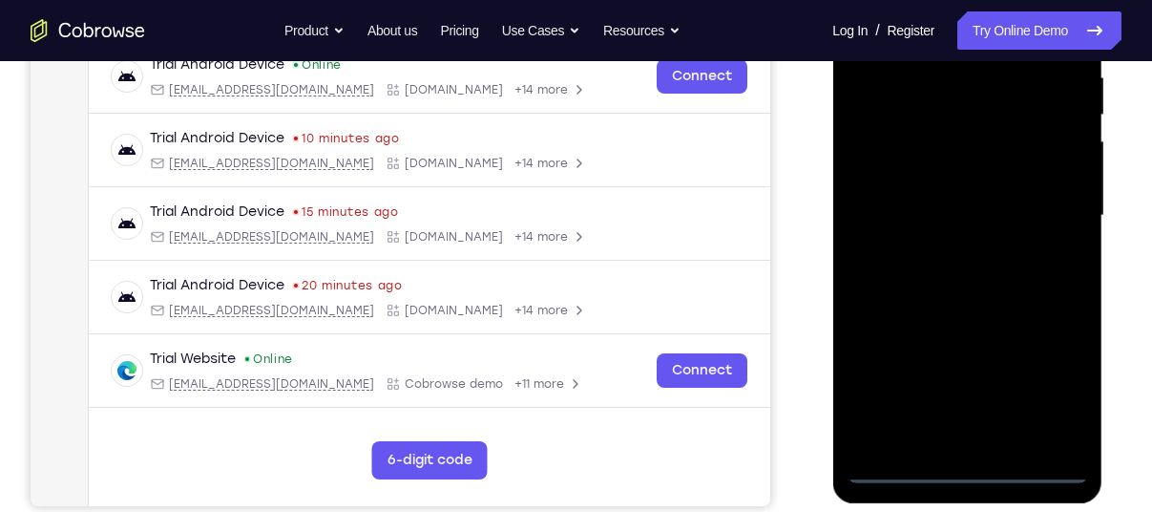
click at [976, 473] on div at bounding box center [967, 215] width 241 height 535
click at [1052, 377] on div at bounding box center [967, 215] width 241 height 535
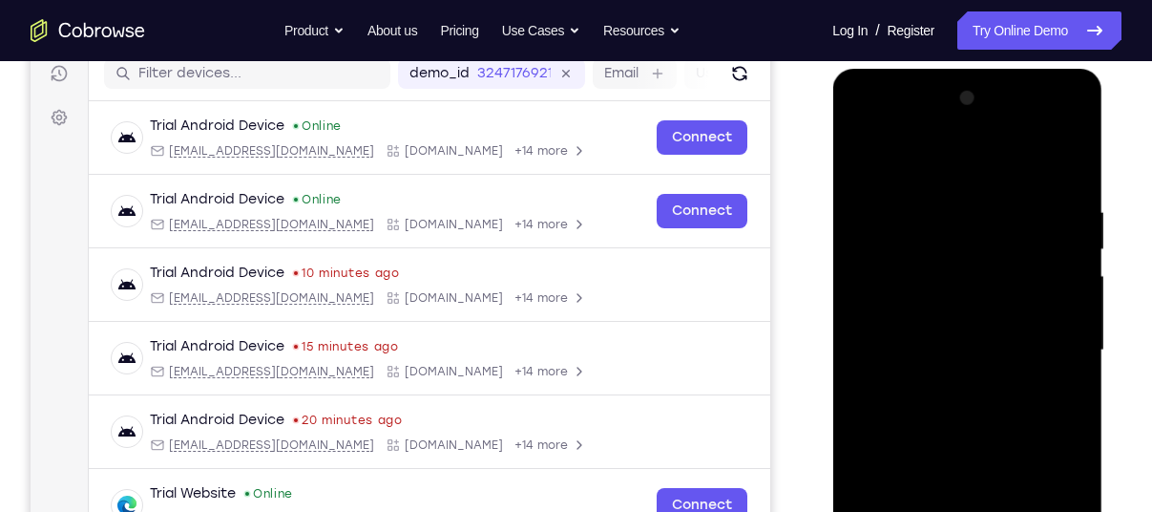
scroll to position [246, 0]
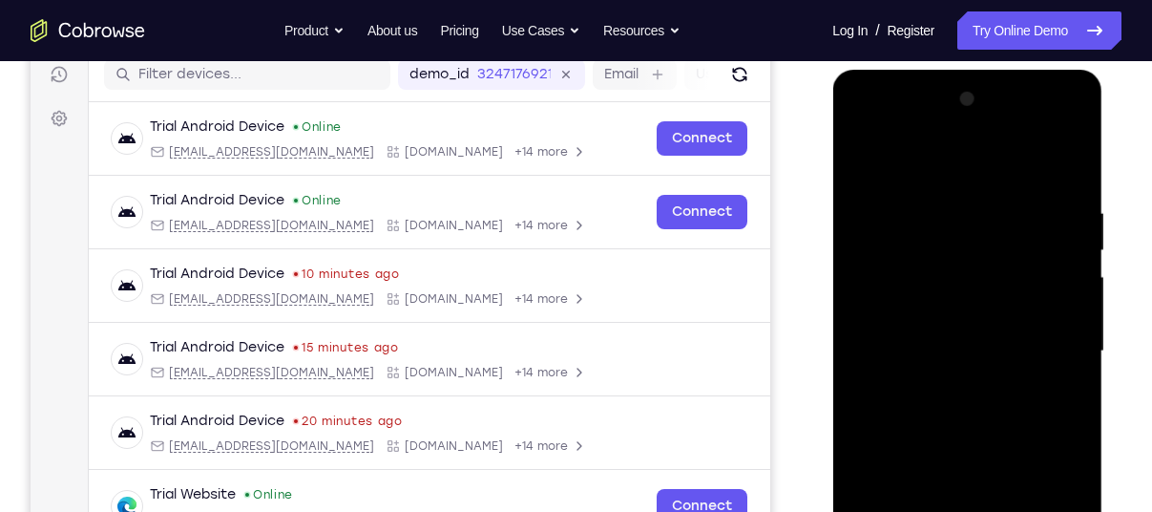
click at [911, 160] on div at bounding box center [967, 351] width 241 height 535
click at [886, 298] on div at bounding box center [967, 351] width 241 height 535
click at [880, 362] on div at bounding box center [967, 351] width 241 height 535
click at [910, 344] on div at bounding box center [967, 351] width 241 height 535
click at [920, 366] on div at bounding box center [967, 351] width 241 height 535
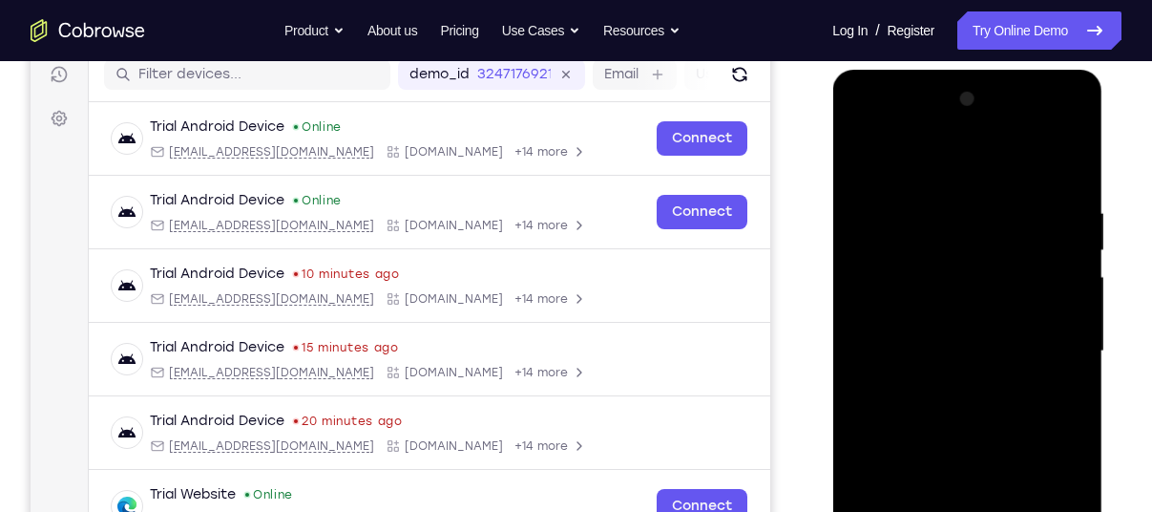
click at [1062, 155] on div at bounding box center [967, 351] width 241 height 535
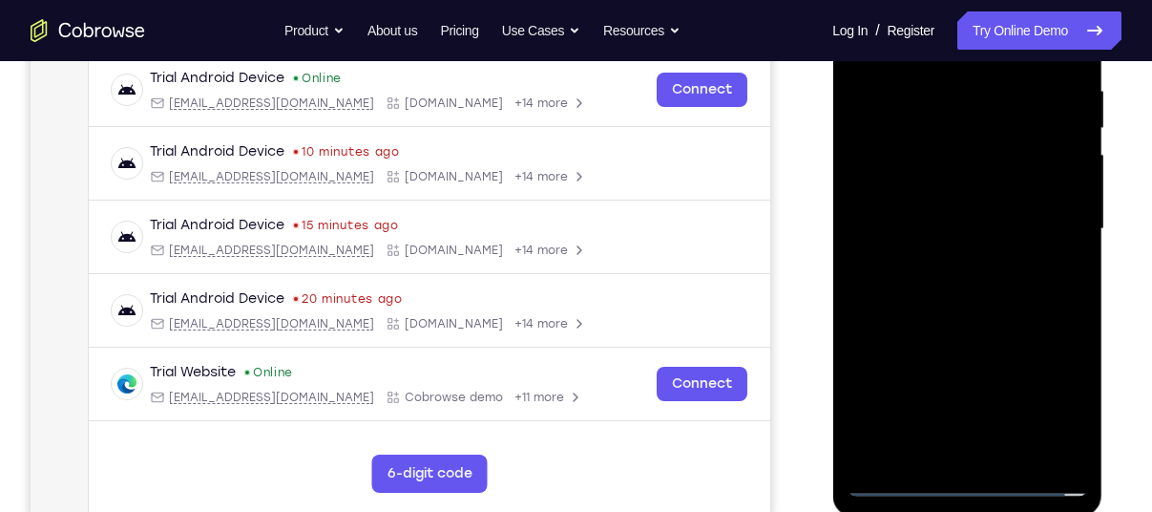
scroll to position [369, 0]
click at [965, 450] on div at bounding box center [967, 228] width 241 height 535
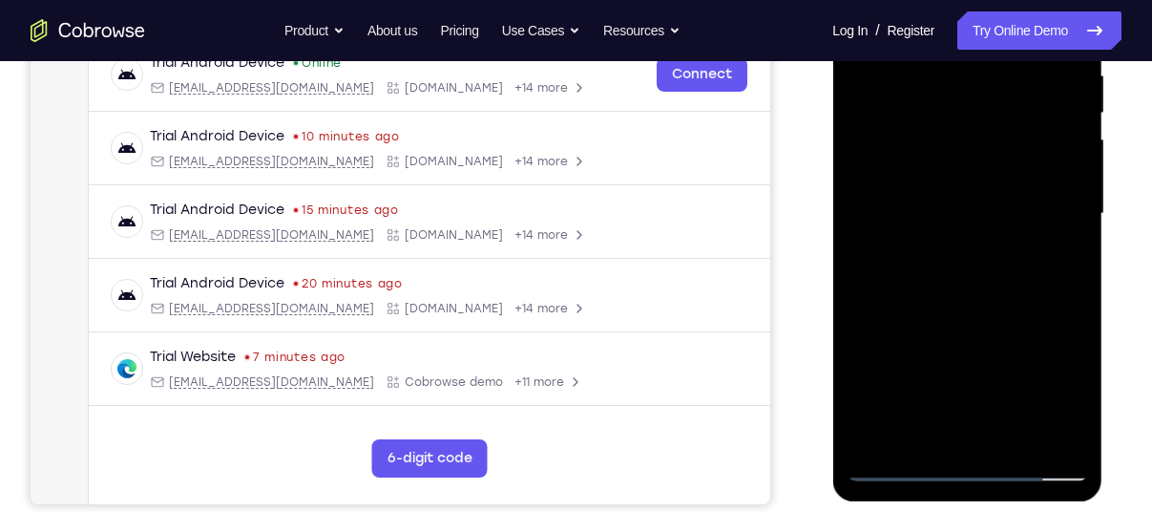
scroll to position [380, 0]
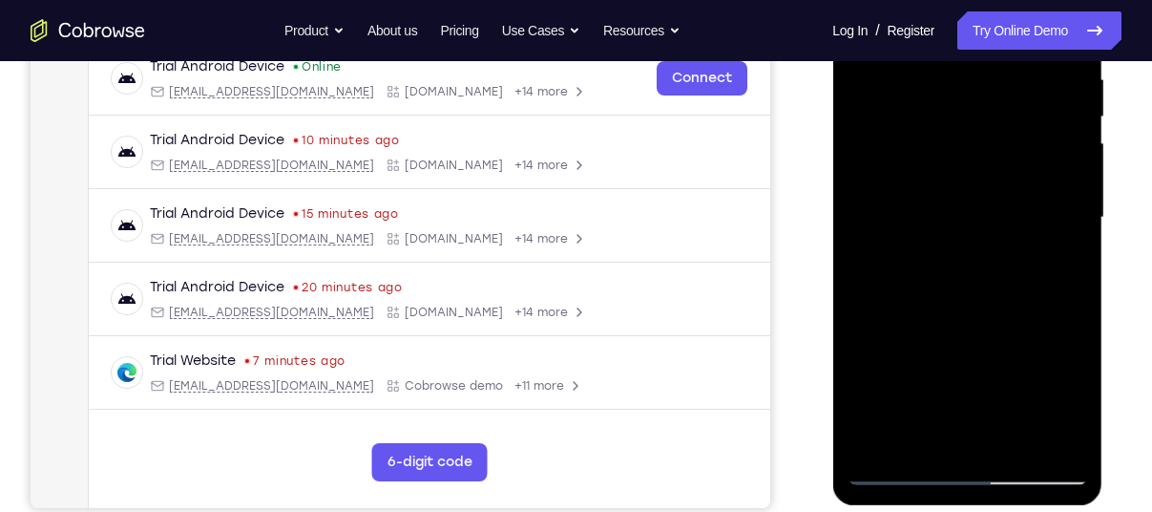
click at [1065, 374] on div at bounding box center [967, 217] width 241 height 535
click at [1039, 326] on div at bounding box center [967, 217] width 241 height 535
click at [876, 171] on div at bounding box center [967, 217] width 241 height 535
click at [864, 79] on div at bounding box center [967, 217] width 241 height 535
click at [1049, 249] on div at bounding box center [967, 217] width 241 height 535
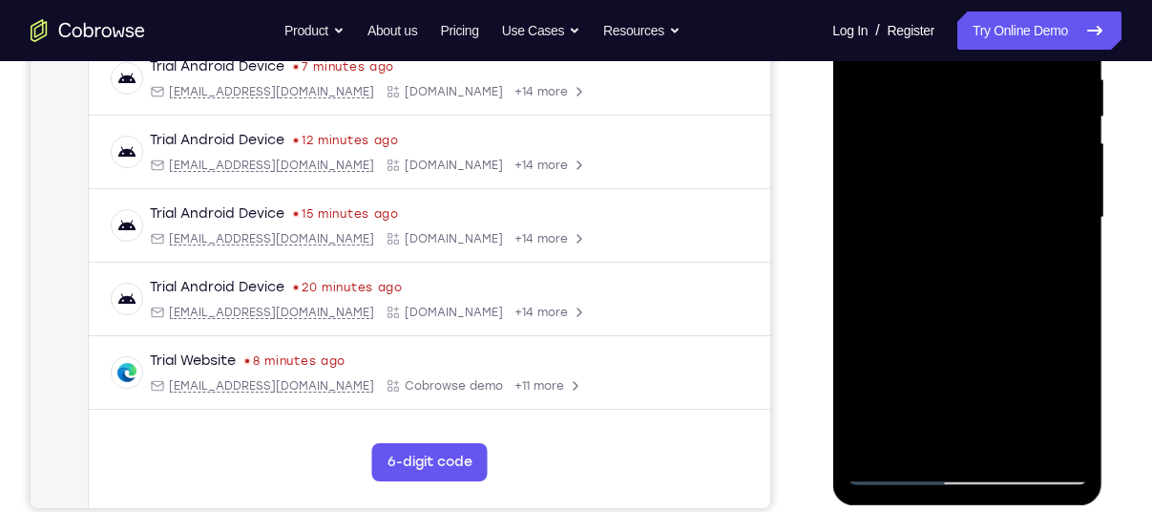
click at [1002, 261] on div at bounding box center [967, 217] width 241 height 535
click at [1061, 154] on div at bounding box center [967, 218] width 241 height 535
click at [1044, 145] on div at bounding box center [967, 218] width 241 height 535
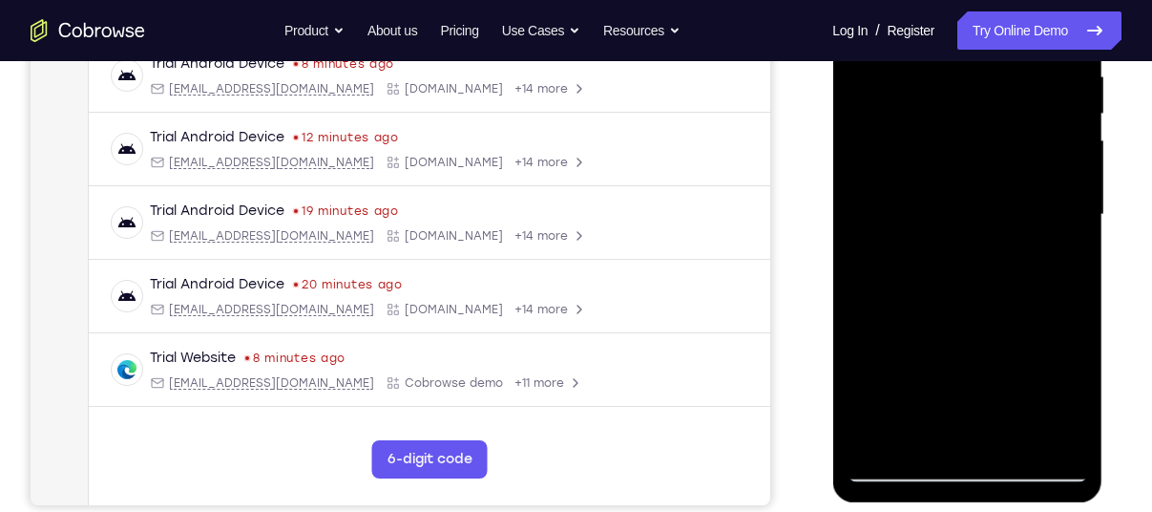
click at [894, 470] on div at bounding box center [967, 214] width 241 height 535
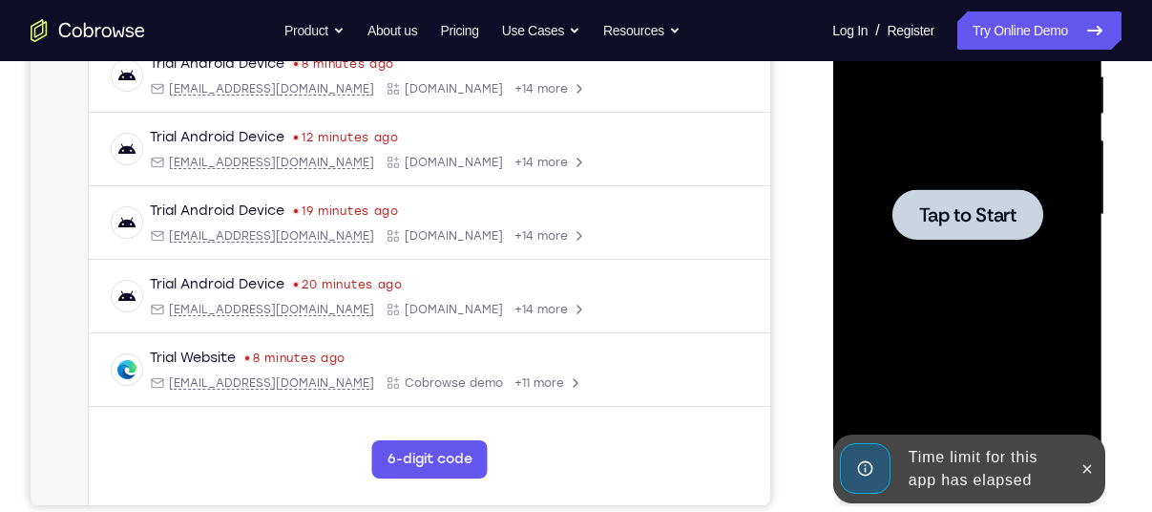
click at [902, 463] on div "Time limit for this app has elapsed" at bounding box center [983, 468] width 167 height 61
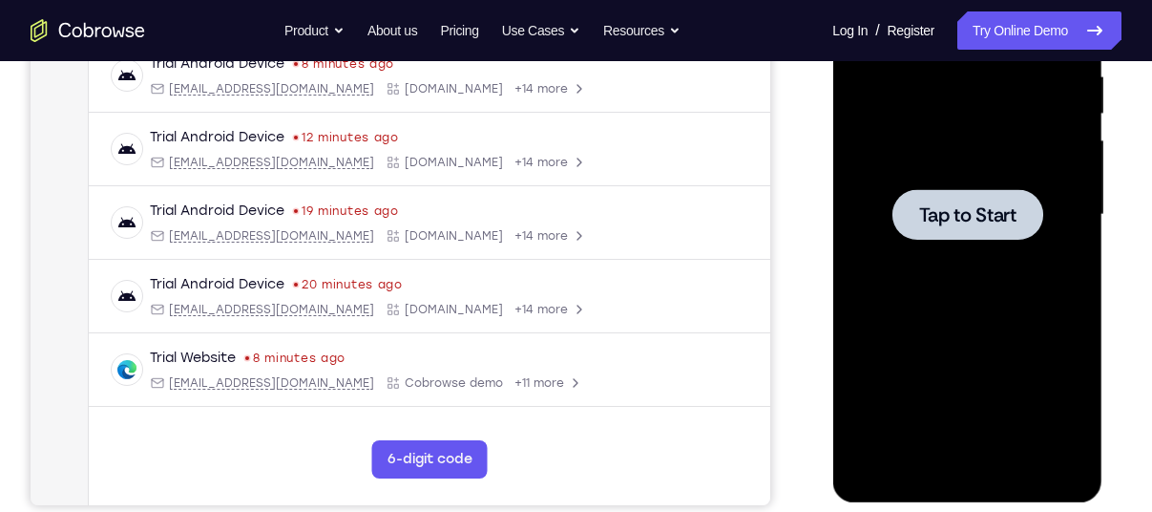
click at [951, 208] on span "Tap to Start" at bounding box center [966, 214] width 97 height 19
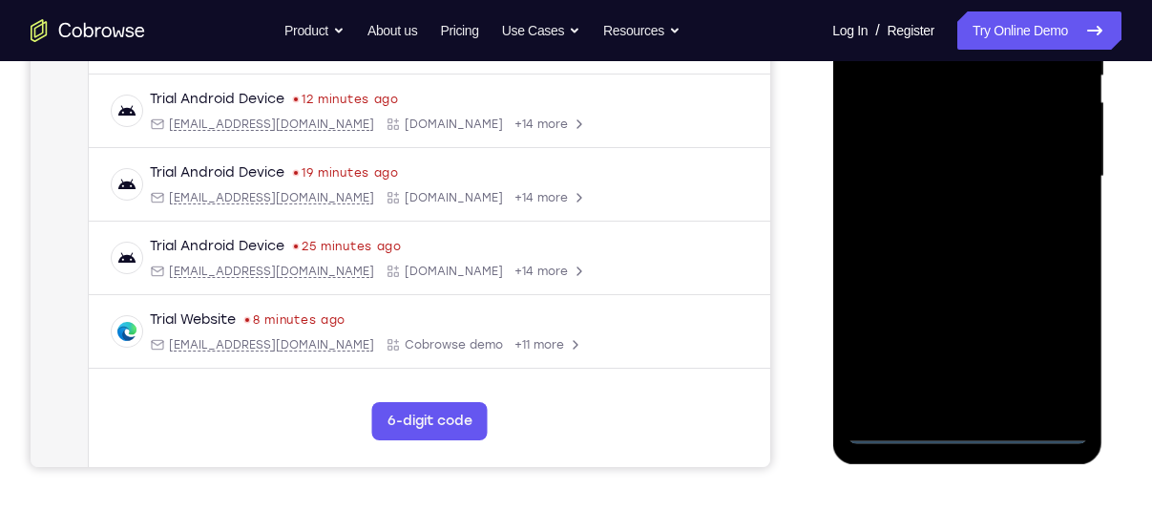
scroll to position [423, 0]
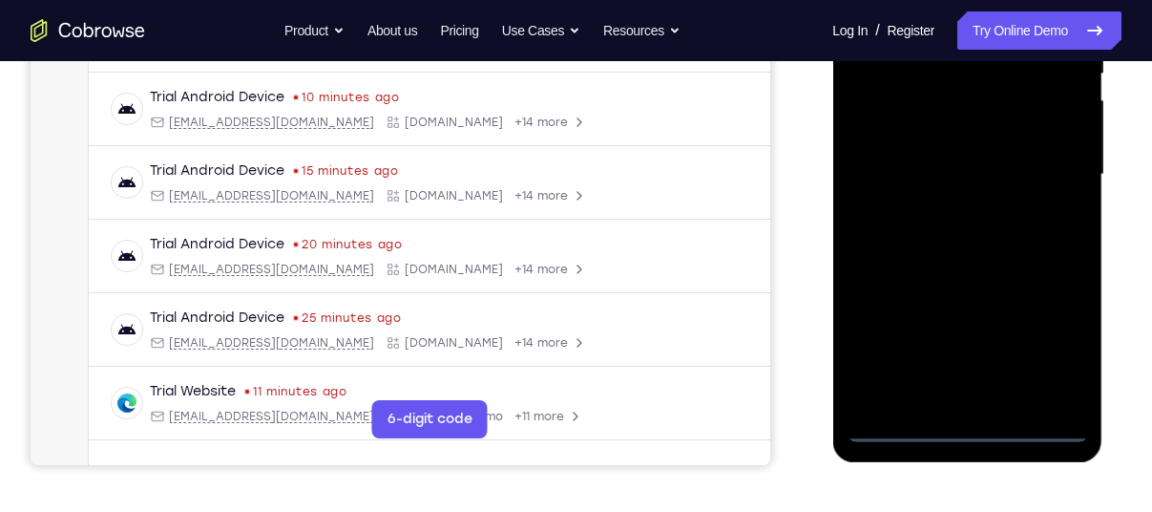
click at [956, 437] on div at bounding box center [967, 174] width 241 height 535
click at [971, 433] on div at bounding box center [967, 174] width 241 height 535
click at [1066, 349] on div at bounding box center [967, 174] width 241 height 535
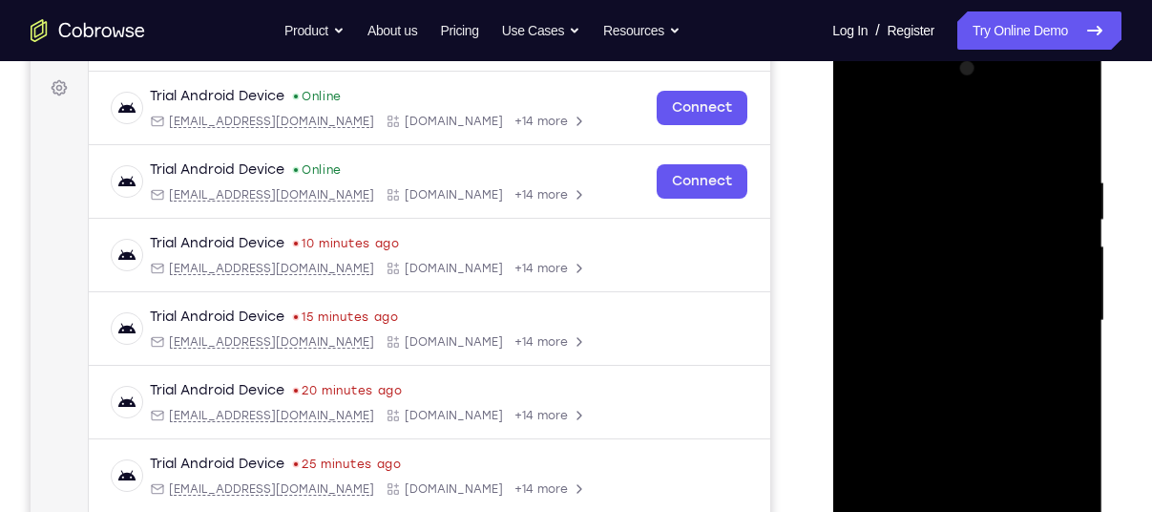
scroll to position [276, 0]
click at [866, 95] on div at bounding box center [967, 321] width 241 height 535
click at [894, 254] on div at bounding box center [967, 321] width 241 height 535
click at [914, 291] on div at bounding box center [967, 321] width 241 height 535
click at [898, 305] on div at bounding box center [967, 321] width 241 height 535
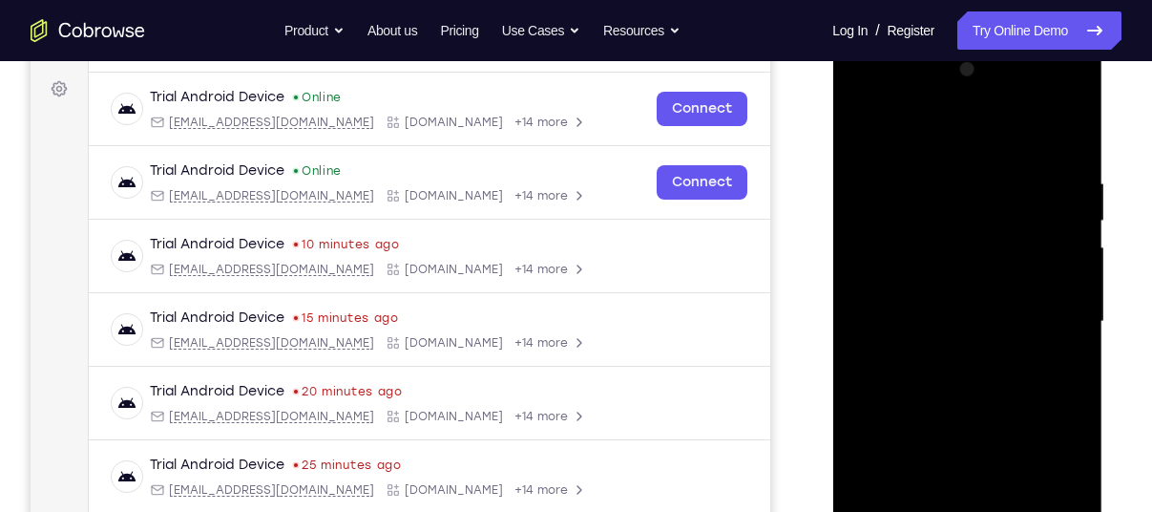
click at [883, 306] on div at bounding box center [967, 321] width 241 height 535
click at [912, 338] on div at bounding box center [967, 321] width 241 height 535
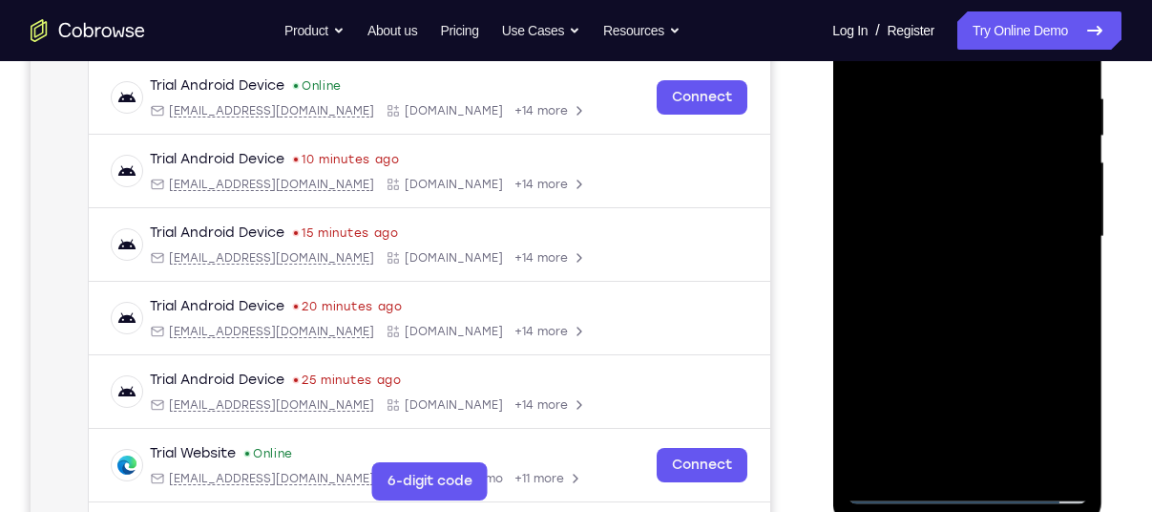
scroll to position [362, 0]
click at [961, 458] on div at bounding box center [967, 235] width 241 height 535
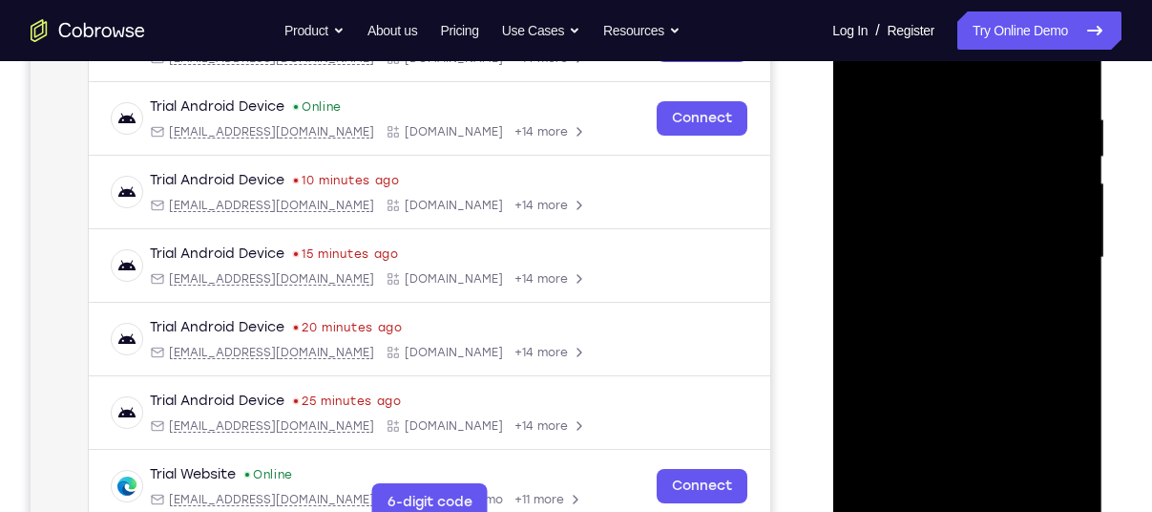
scroll to position [338, 0]
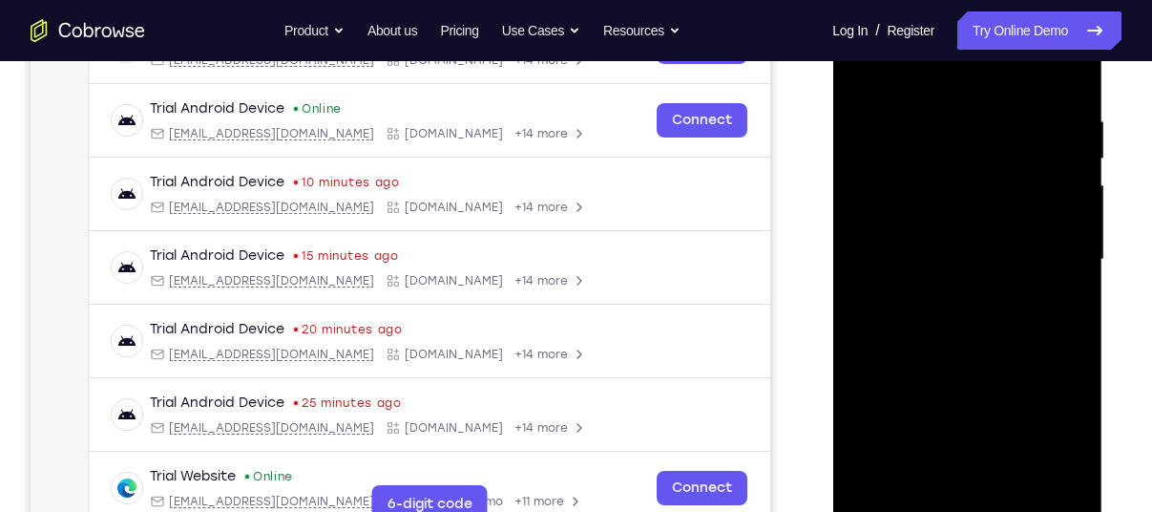
click at [902, 89] on div at bounding box center [967, 259] width 241 height 535
click at [1077, 60] on nav "Go back Powerful, Flexible and Trustworthy. Avoid all extra friction for both A…" at bounding box center [576, 30] width 1152 height 61
click at [1068, 65] on div at bounding box center [967, 259] width 241 height 535
click at [1053, 216] on div at bounding box center [967, 259] width 241 height 535
click at [977, 127] on div at bounding box center [967, 259] width 241 height 535
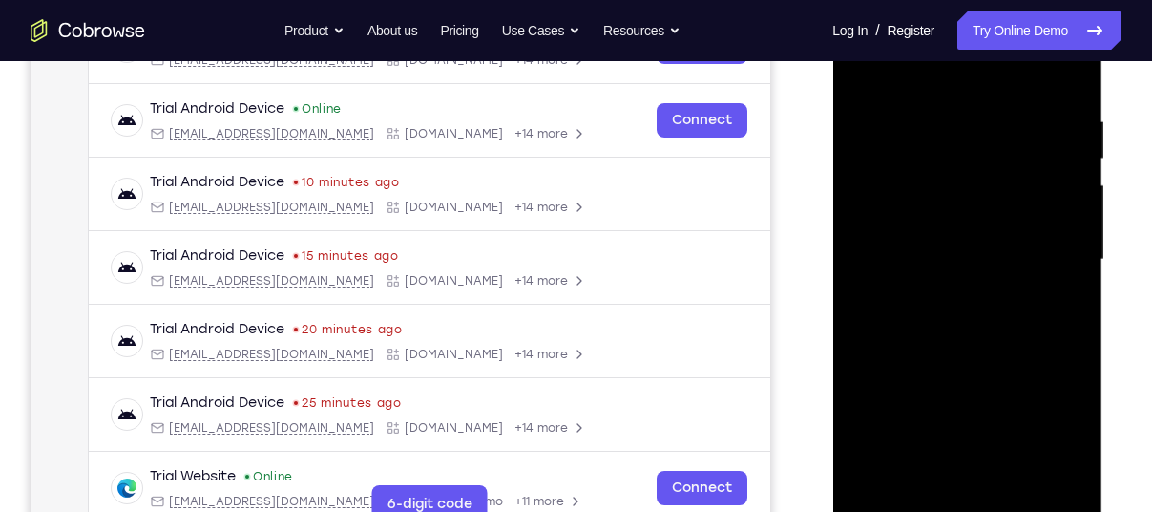
click at [887, 159] on div at bounding box center [967, 259] width 241 height 535
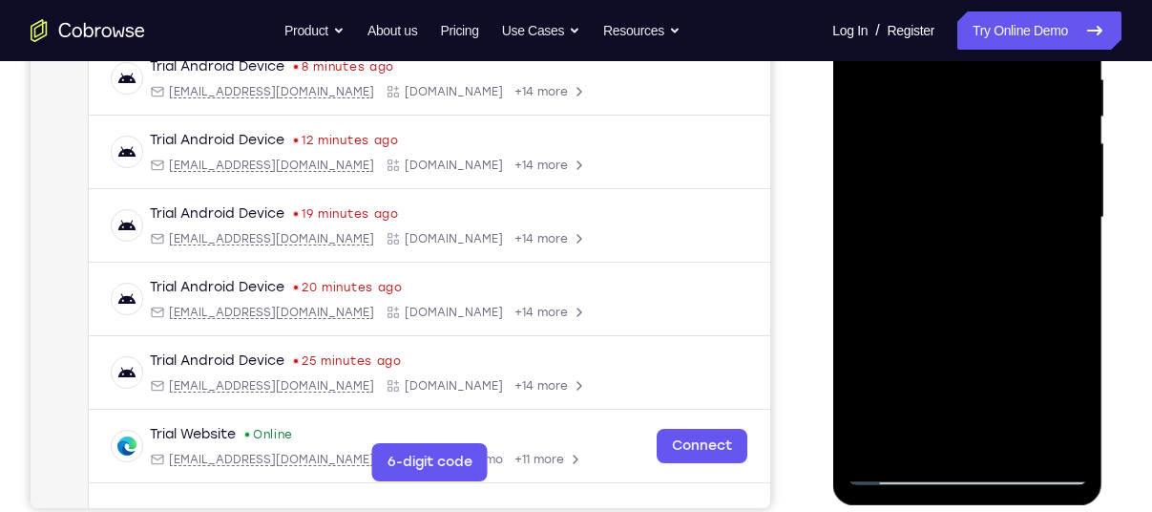
scroll to position [381, 0]
click at [891, 472] on div at bounding box center [967, 216] width 241 height 535
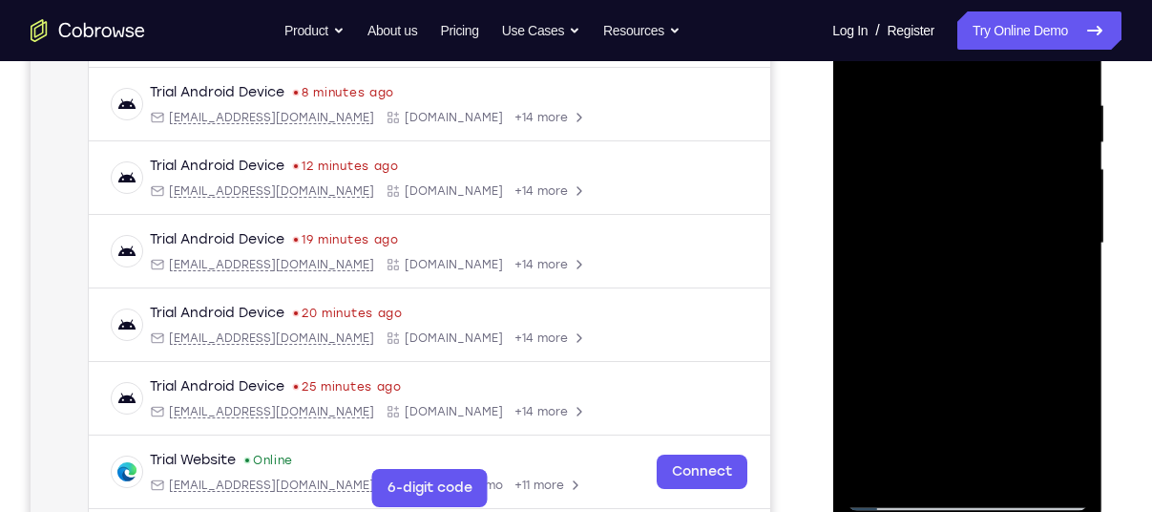
scroll to position [367, 0]
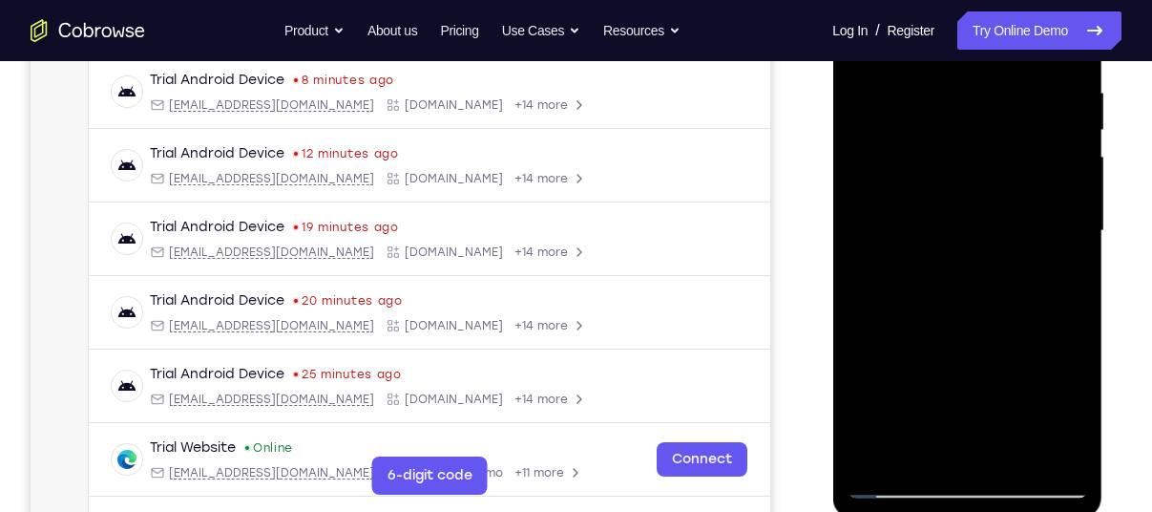
click at [1073, 453] on div at bounding box center [967, 231] width 241 height 535
click at [985, 440] on div at bounding box center [967, 231] width 241 height 535
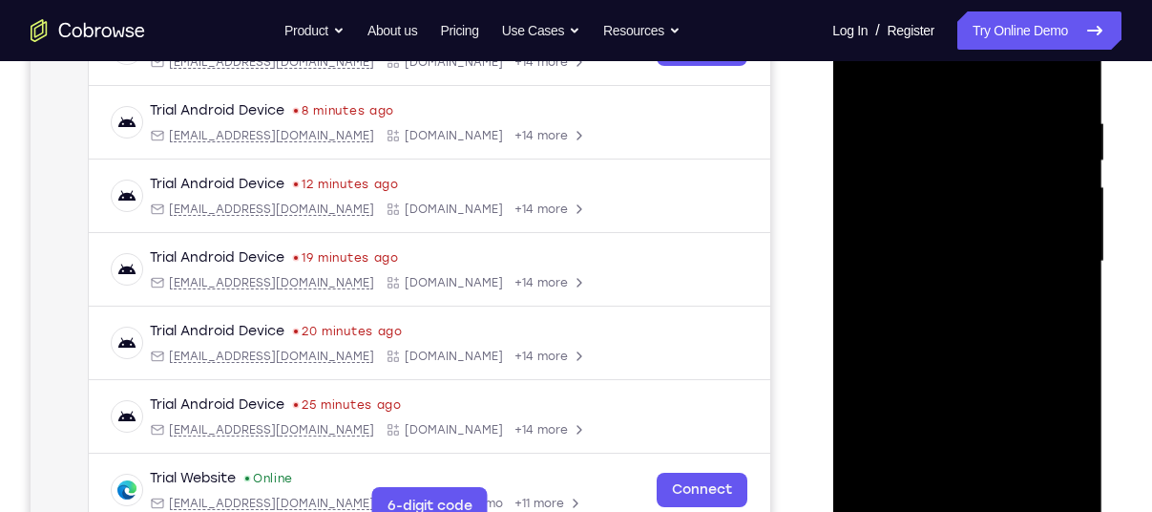
scroll to position [344, 0]
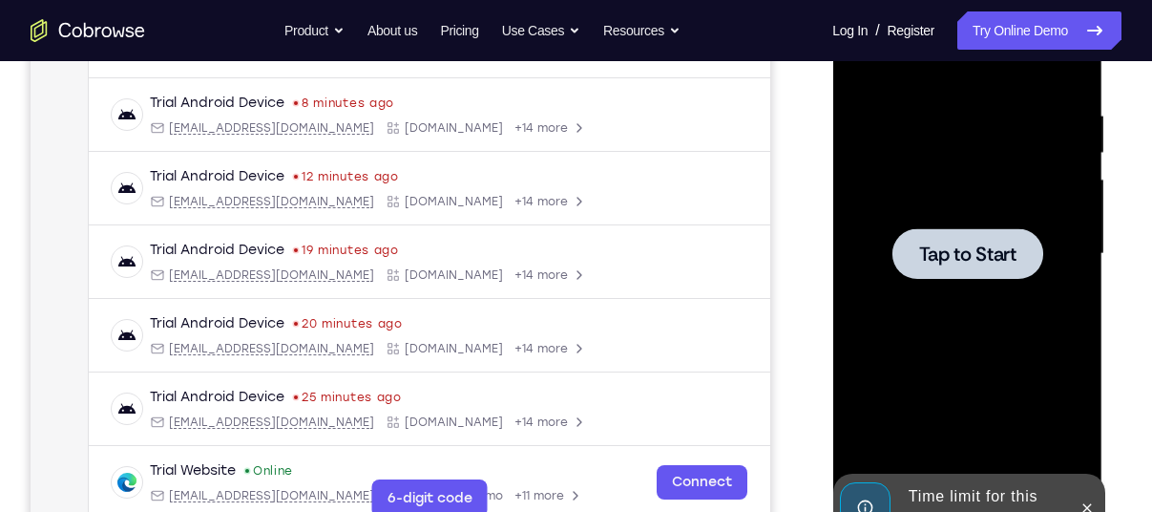
click at [979, 263] on span "Tap to Start" at bounding box center [966, 253] width 97 height 19
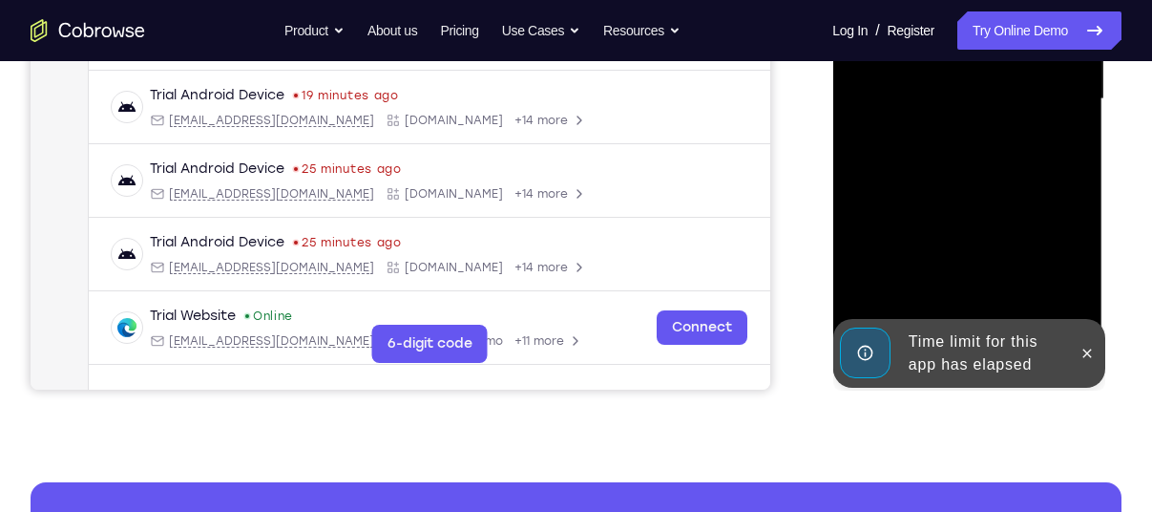
scroll to position [506, 0]
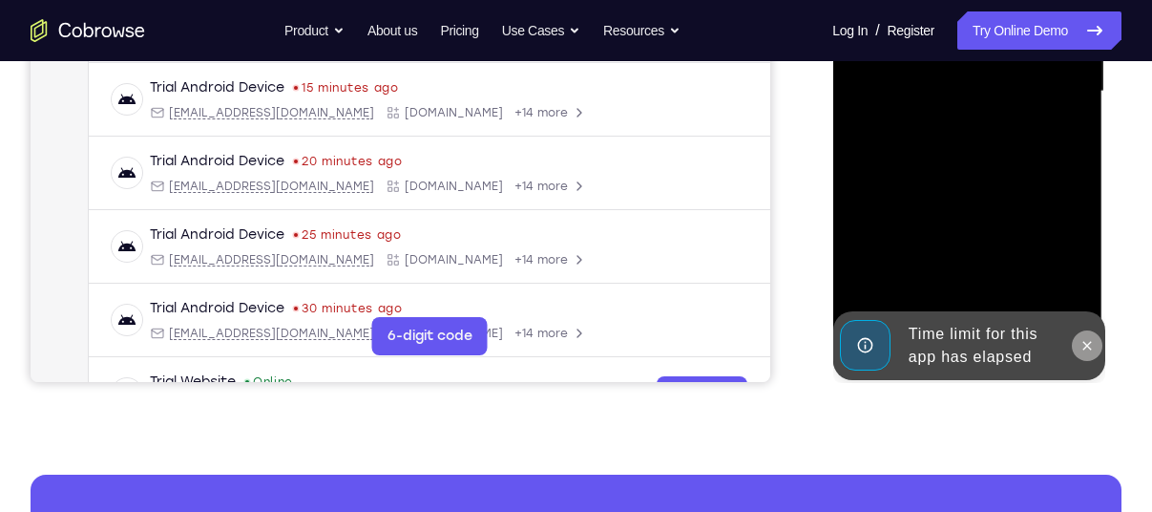
click at [1087, 344] on icon at bounding box center [1087, 345] width 9 height 9
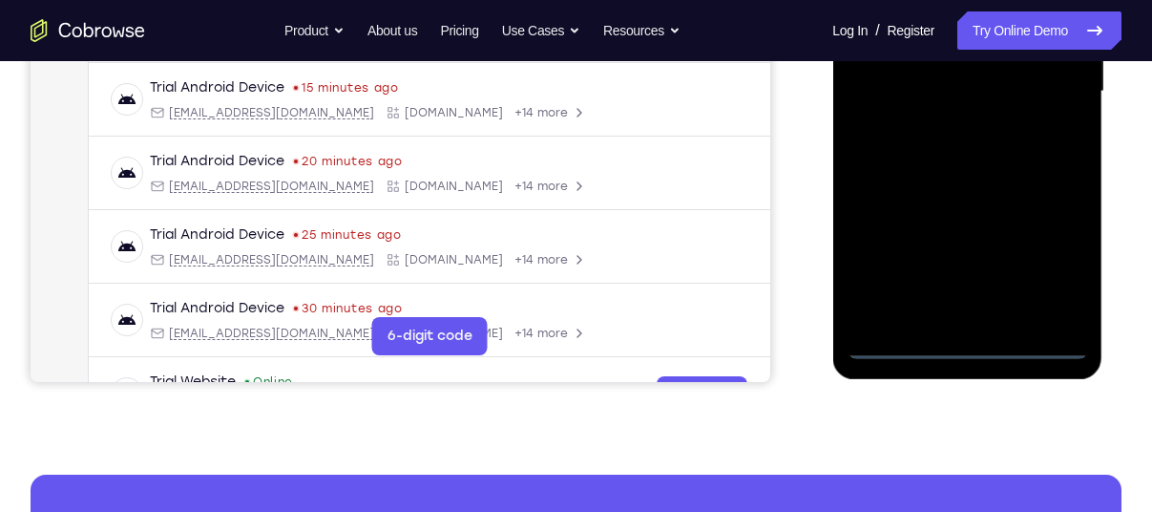
click at [967, 344] on div at bounding box center [967, 91] width 241 height 535
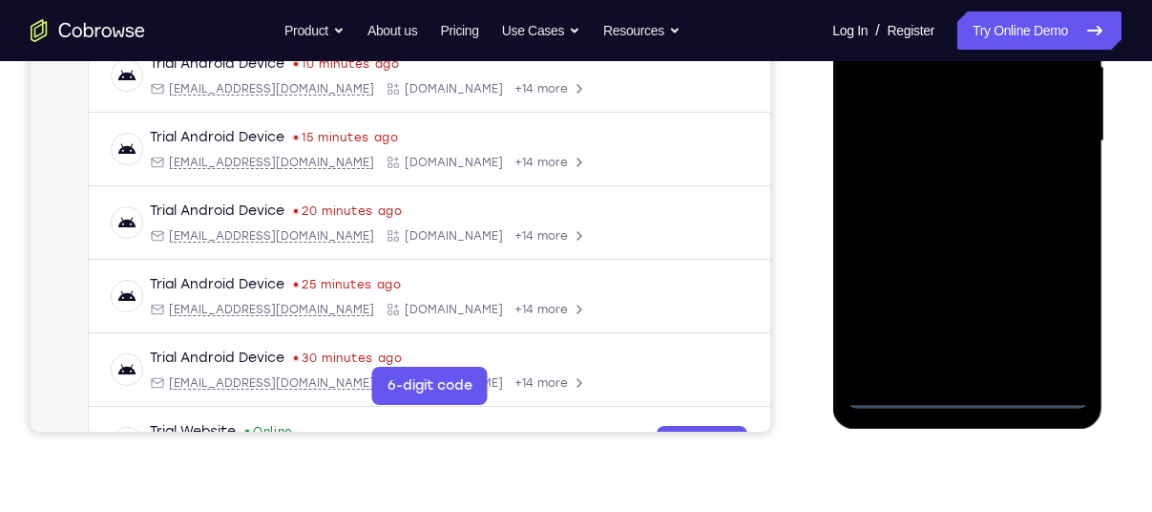
scroll to position [451, 0]
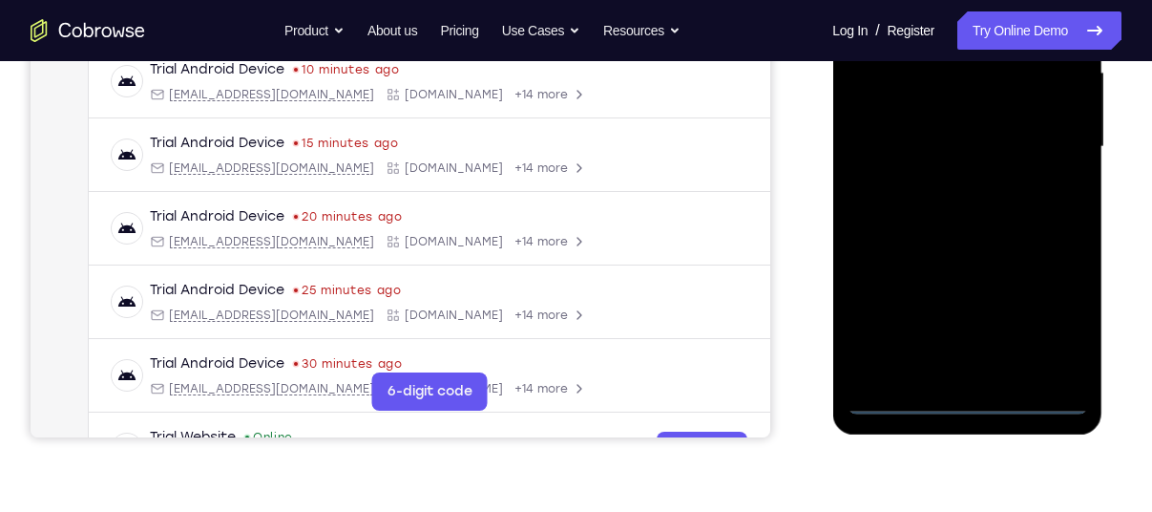
click at [1062, 307] on div at bounding box center [967, 147] width 241 height 535
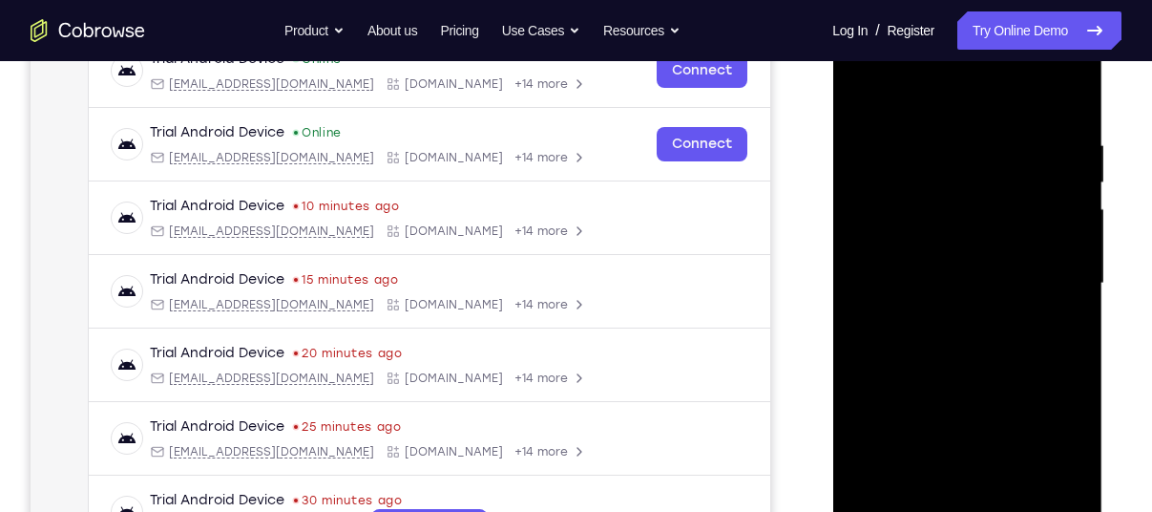
scroll to position [313, 0]
click at [895, 104] on div at bounding box center [967, 284] width 241 height 535
click at [1039, 289] on div at bounding box center [967, 284] width 241 height 535
click at [947, 319] on div at bounding box center [967, 284] width 241 height 535
click at [886, 258] on div at bounding box center [967, 284] width 241 height 535
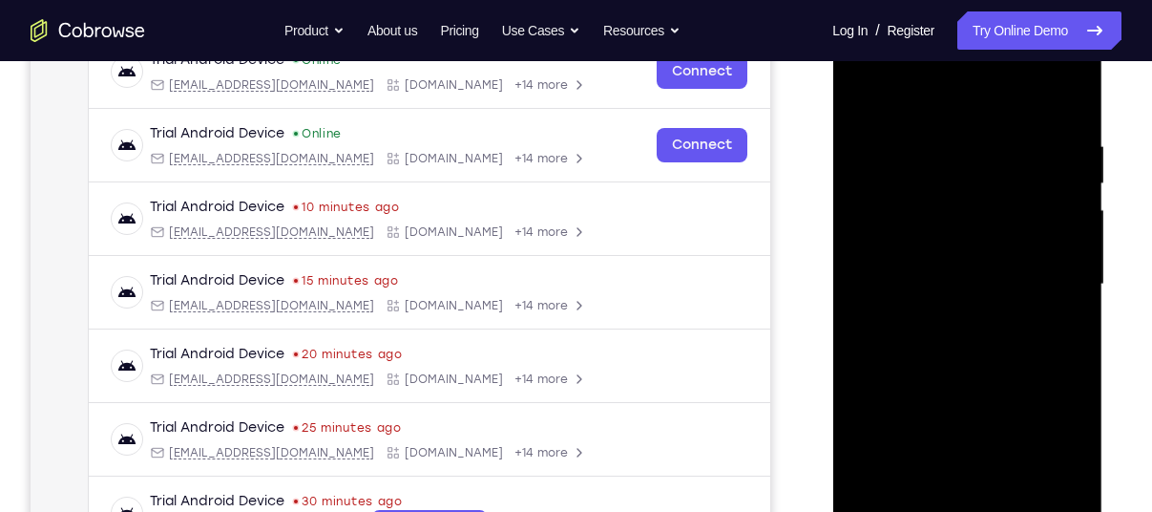
click at [912, 251] on div at bounding box center [967, 284] width 241 height 535
click at [958, 288] on div at bounding box center [967, 284] width 241 height 535
click at [996, 350] on div at bounding box center [967, 284] width 241 height 535
click at [992, 344] on div at bounding box center [967, 284] width 241 height 535
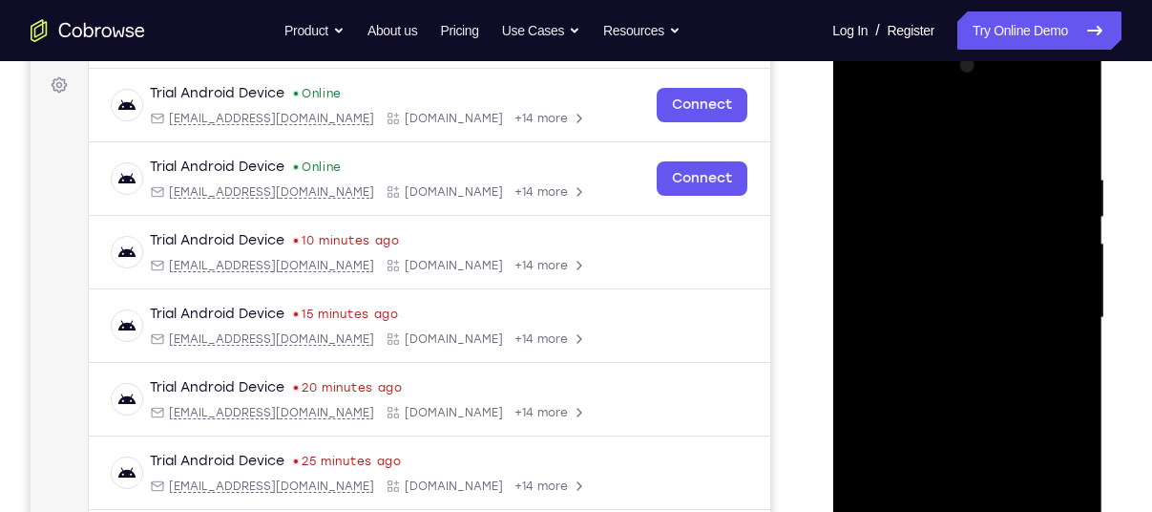
scroll to position [272, 0]
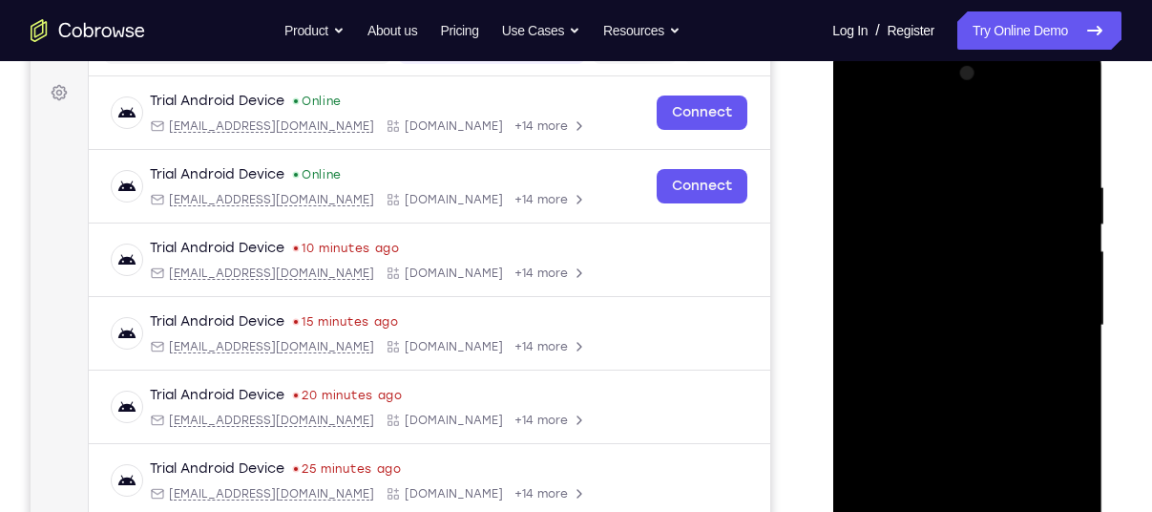
click at [1069, 158] on div at bounding box center [967, 325] width 241 height 535
click at [1075, 133] on div at bounding box center [967, 325] width 241 height 535
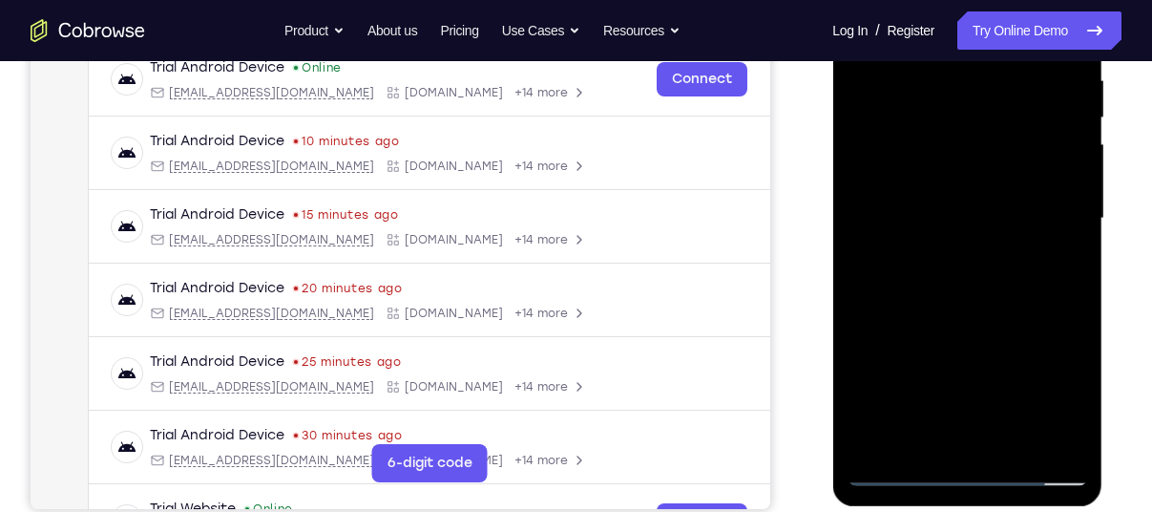
scroll to position [386, 0]
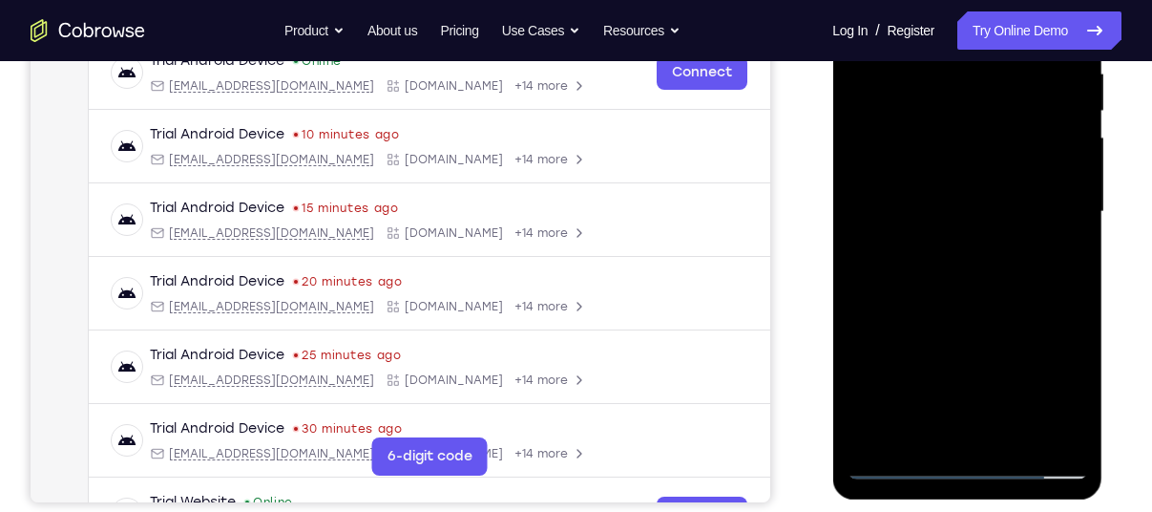
click at [1008, 437] on div at bounding box center [967, 212] width 241 height 535
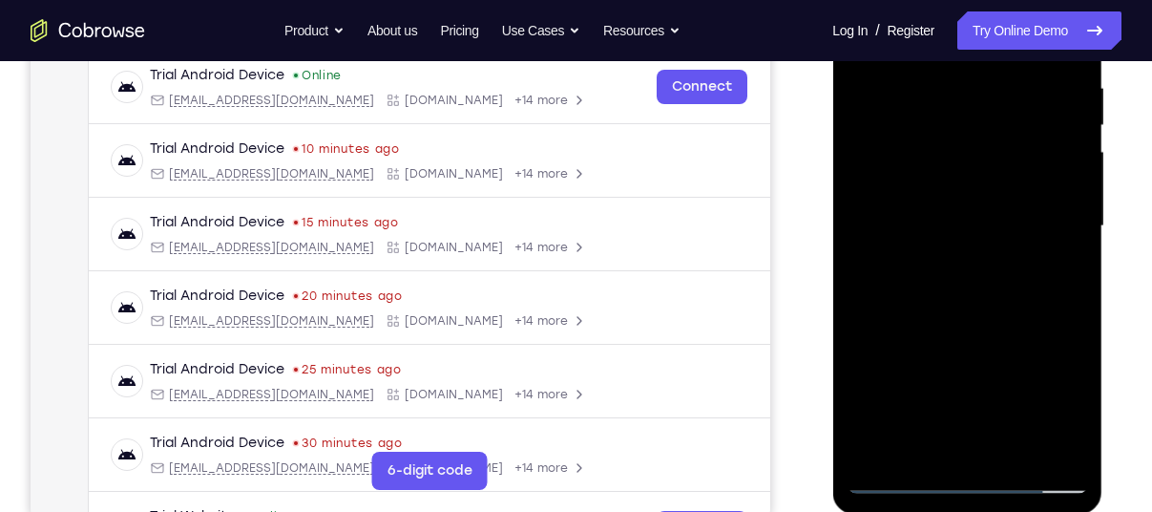
scroll to position [368, 0]
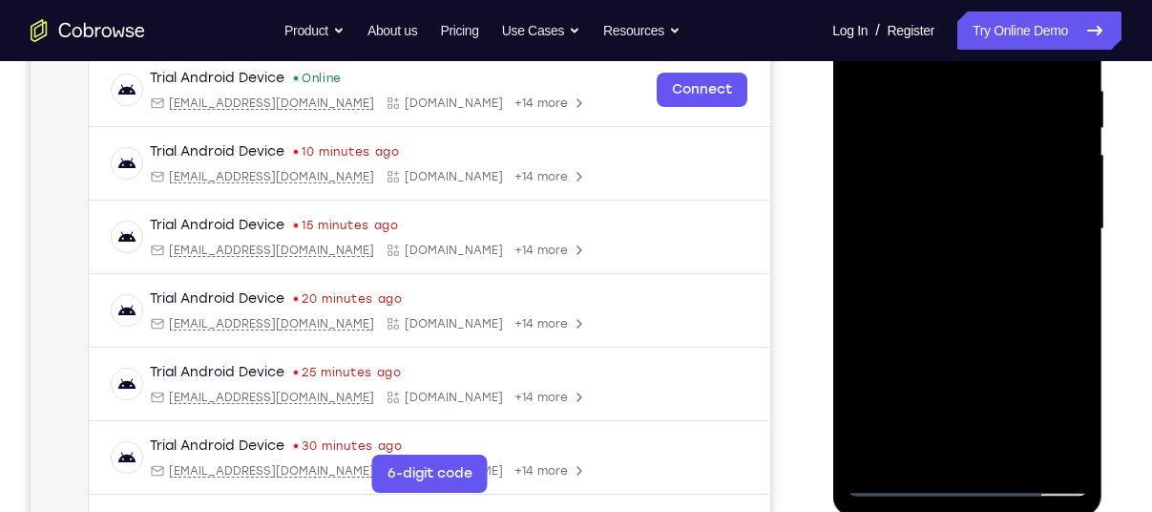
click at [976, 330] on div at bounding box center [967, 229] width 241 height 535
click at [957, 224] on div at bounding box center [967, 229] width 241 height 535
click at [935, 437] on div at bounding box center [967, 229] width 241 height 535
click at [873, 380] on div at bounding box center [967, 229] width 241 height 535
click at [1061, 276] on div at bounding box center [967, 229] width 241 height 535
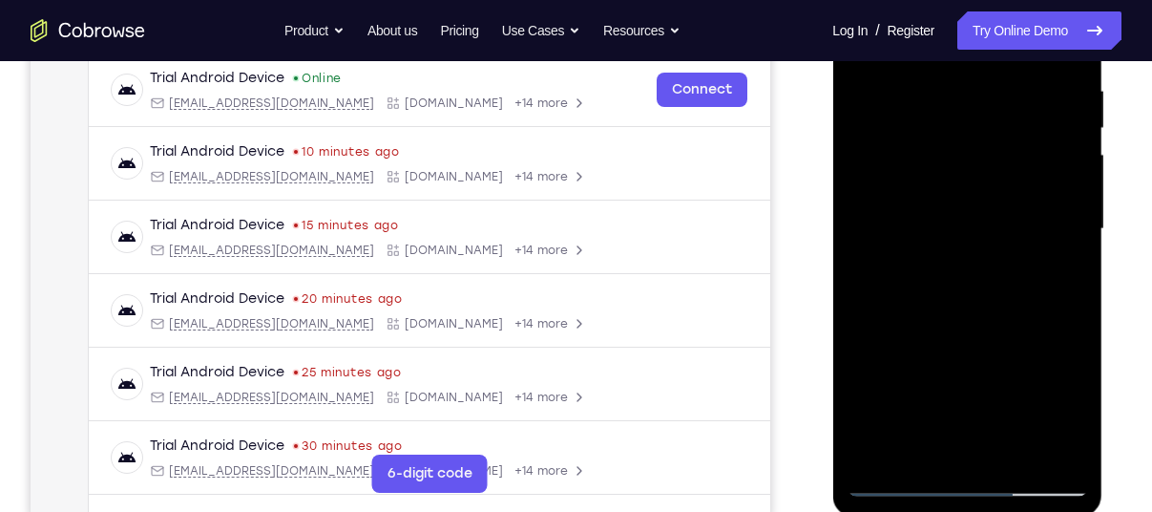
click at [1061, 410] on div at bounding box center [967, 229] width 241 height 535
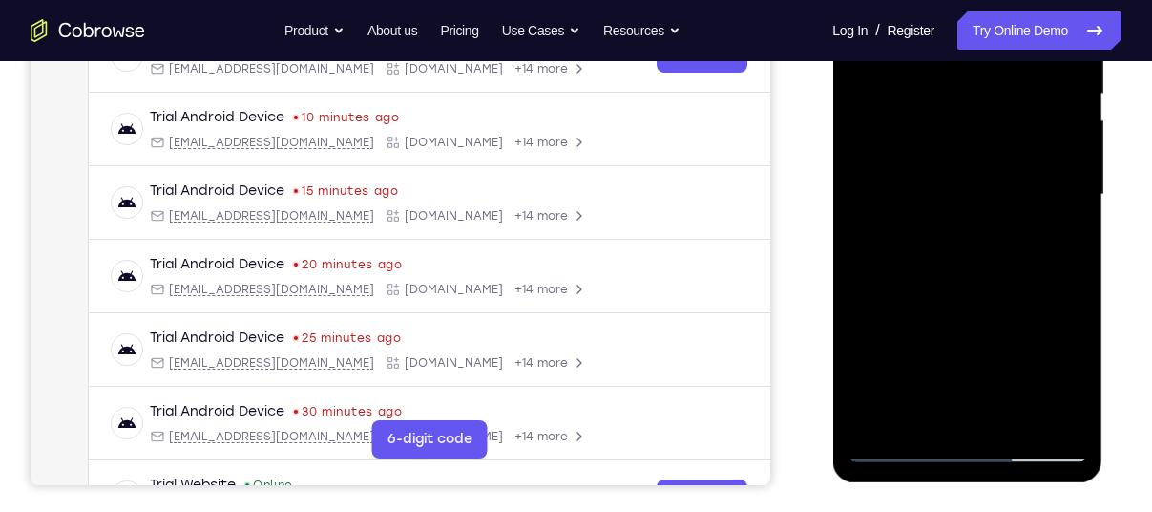
scroll to position [413, 0]
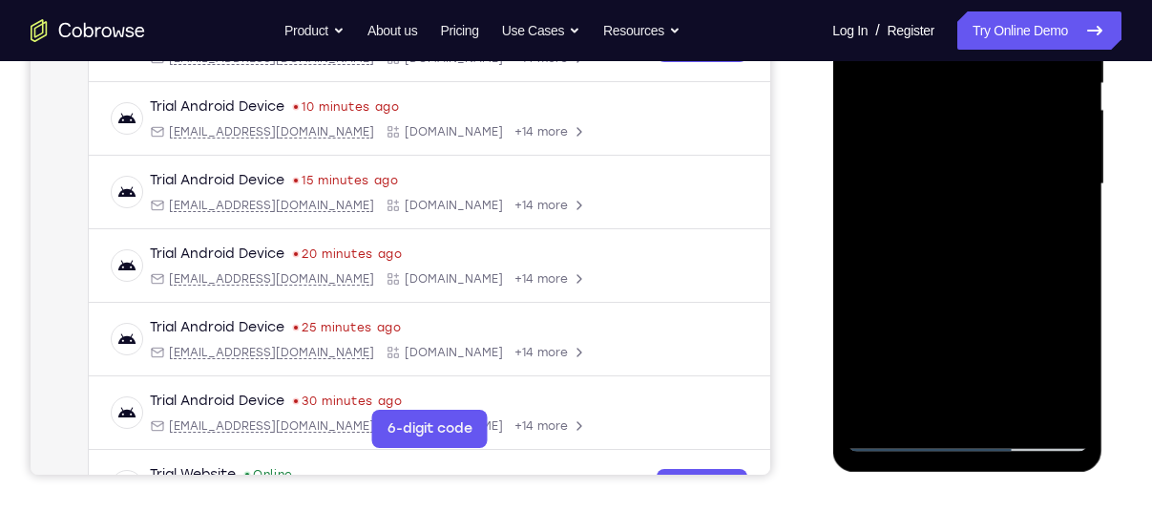
click at [896, 434] on div at bounding box center [967, 184] width 241 height 535
drag, startPoint x: 63, startPoint y: 532, endPoint x: 803, endPoint y: 308, distance: 772.8
click at [803, 308] on div "Your Support Agent Your Customer Web iOS Android" at bounding box center [576, 122] width 1091 height 705
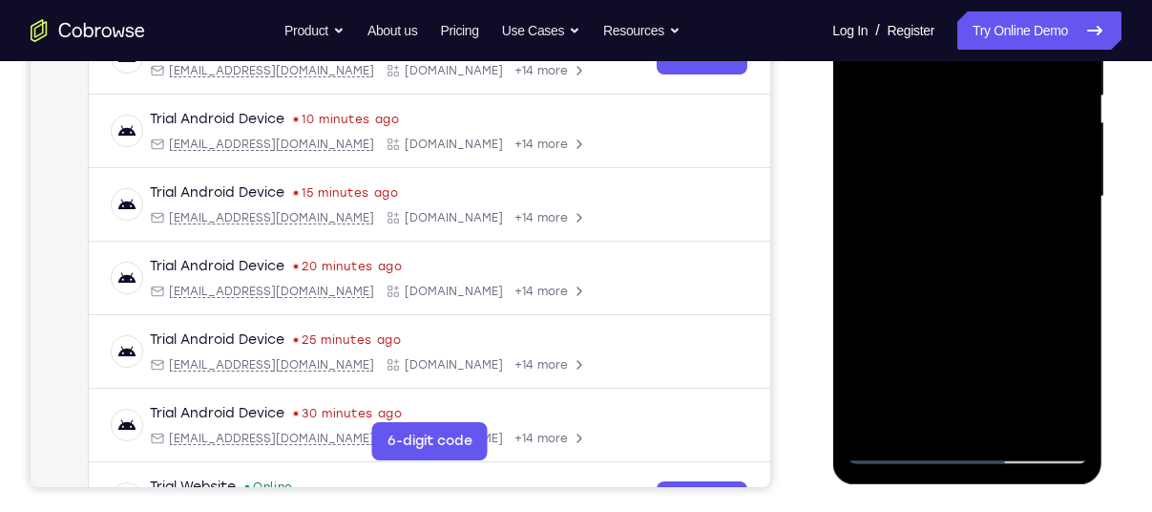
scroll to position [404, 0]
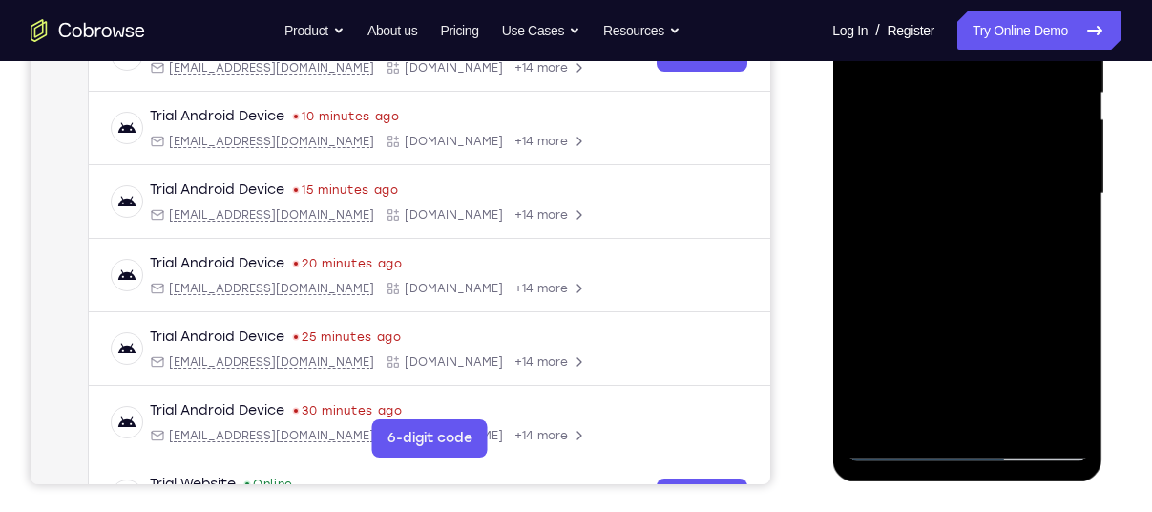
click at [901, 446] on div at bounding box center [967, 193] width 241 height 535
click at [899, 443] on div at bounding box center [967, 193] width 241 height 535
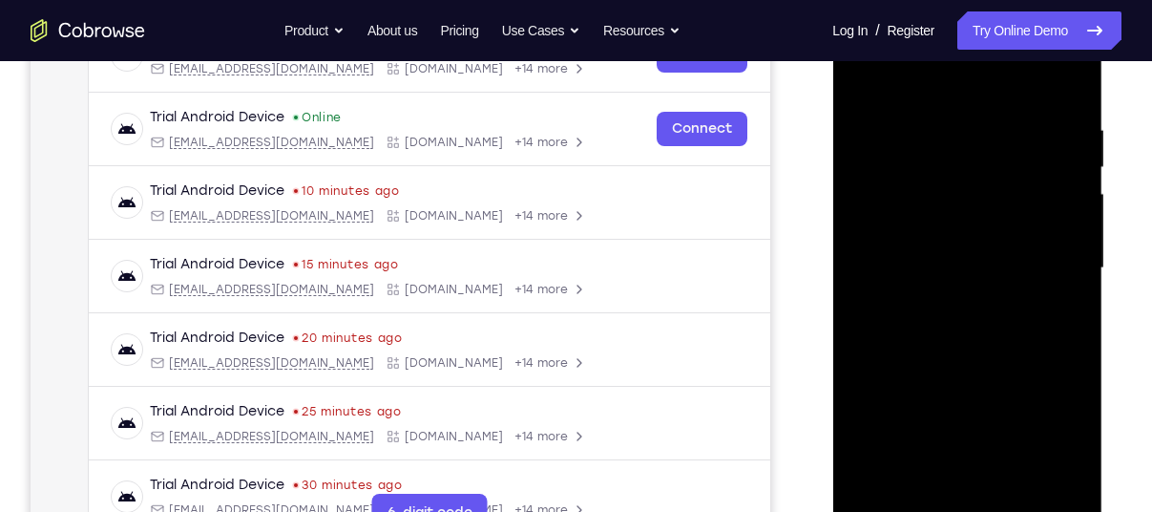
scroll to position [328, 0]
click at [993, 116] on div at bounding box center [967, 269] width 241 height 535
click at [1068, 81] on div at bounding box center [967, 269] width 241 height 535
click at [930, 102] on div at bounding box center [967, 269] width 241 height 535
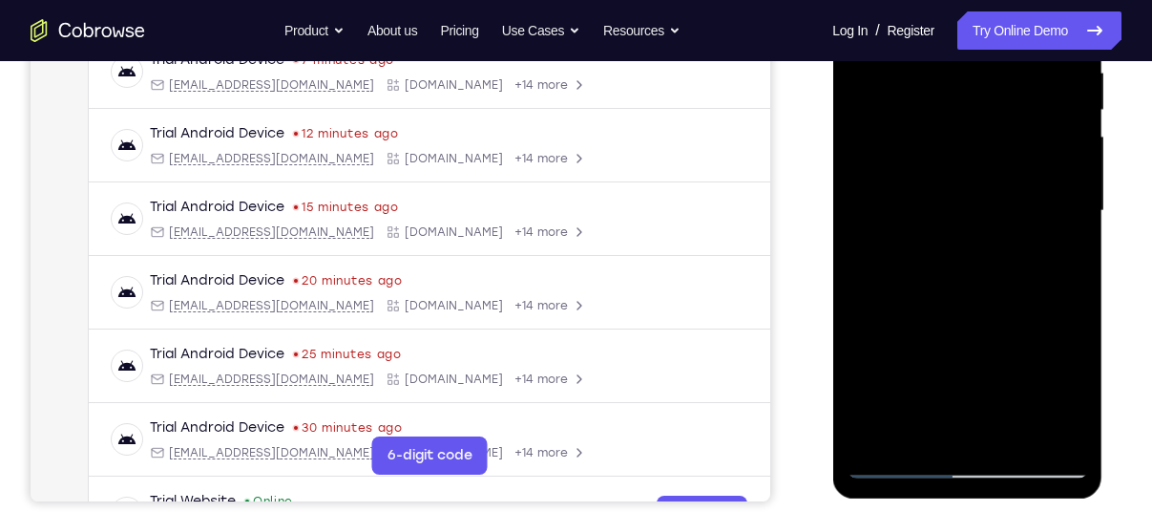
scroll to position [388, 0]
click at [1067, 428] on div at bounding box center [967, 210] width 241 height 535
click at [900, 457] on div at bounding box center [967, 210] width 241 height 535
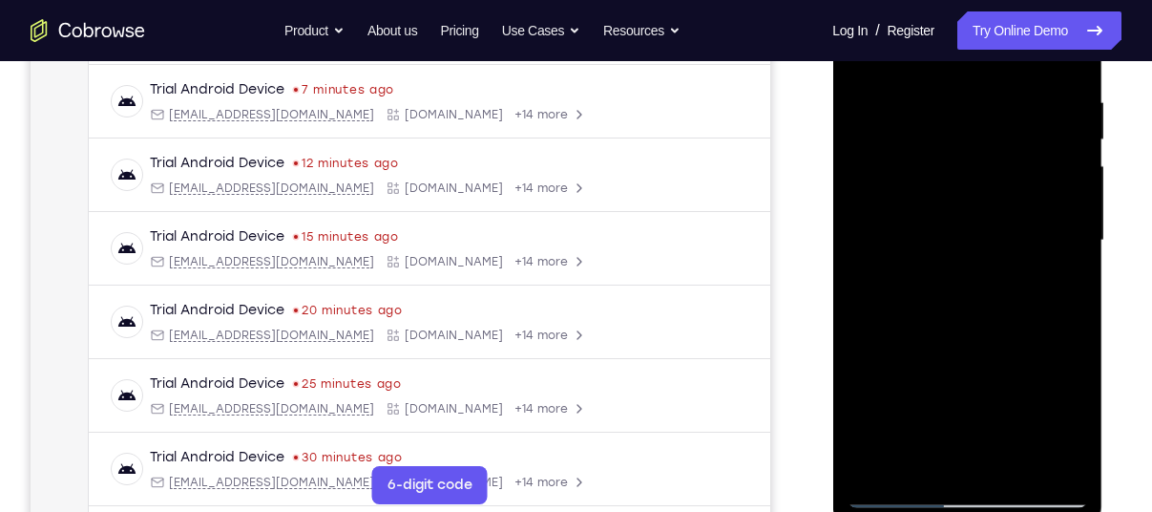
scroll to position [357, 0]
click at [912, 463] on div at bounding box center [967, 240] width 241 height 535
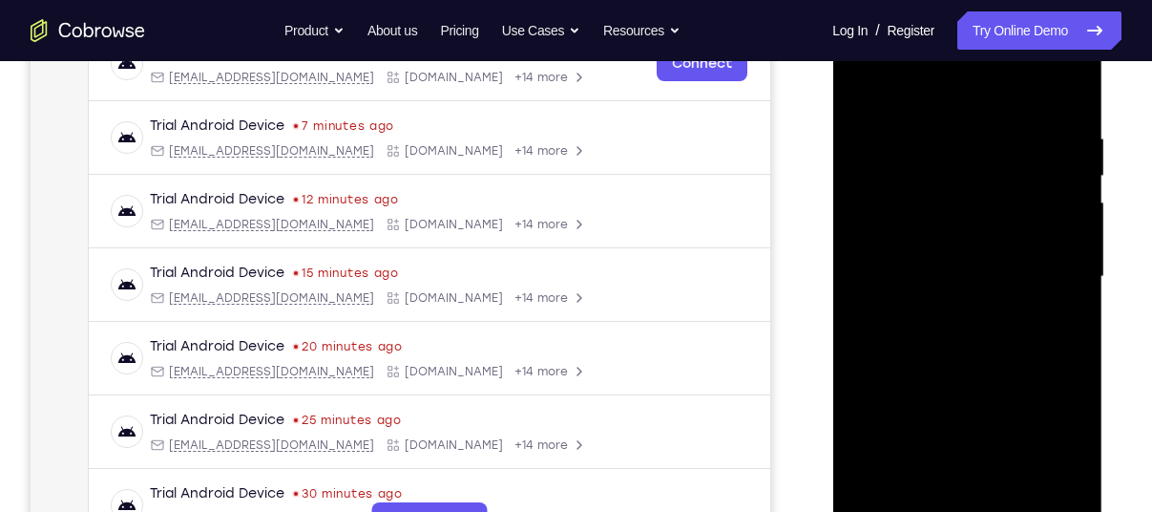
scroll to position [319, 0]
click at [1064, 173] on div at bounding box center [967, 278] width 241 height 535
click at [1078, 278] on div at bounding box center [967, 278] width 241 height 535
click at [1074, 282] on div at bounding box center [967, 278] width 241 height 535
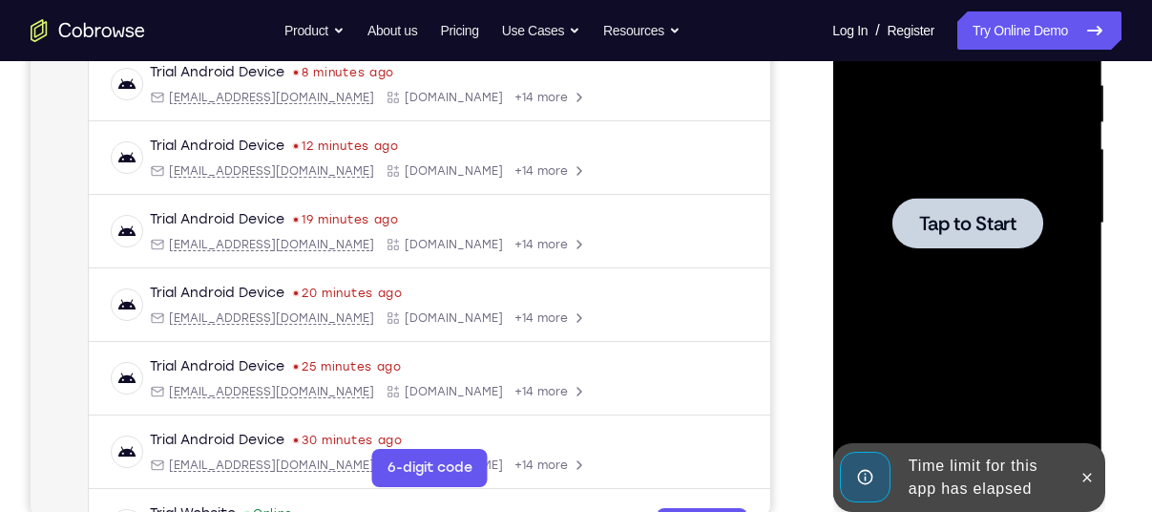
scroll to position [375, 0]
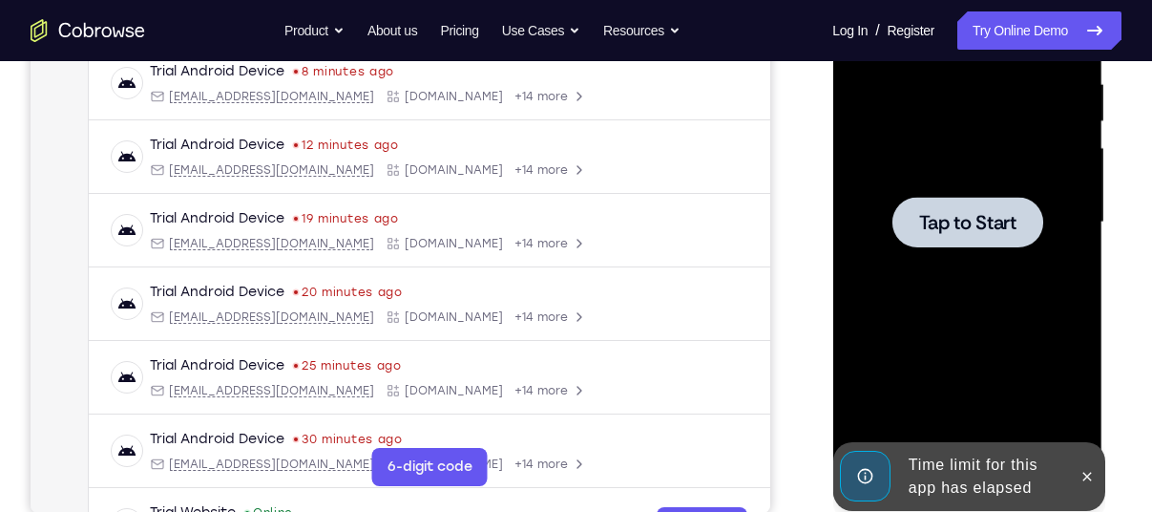
click at [988, 221] on span "Tap to Start" at bounding box center [966, 222] width 97 height 19
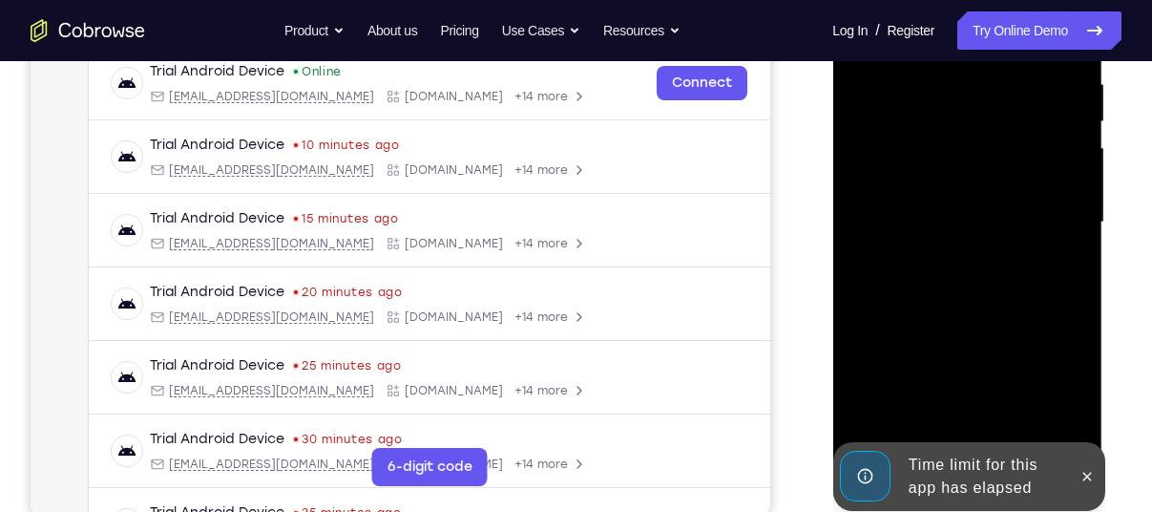
scroll to position [514, 0]
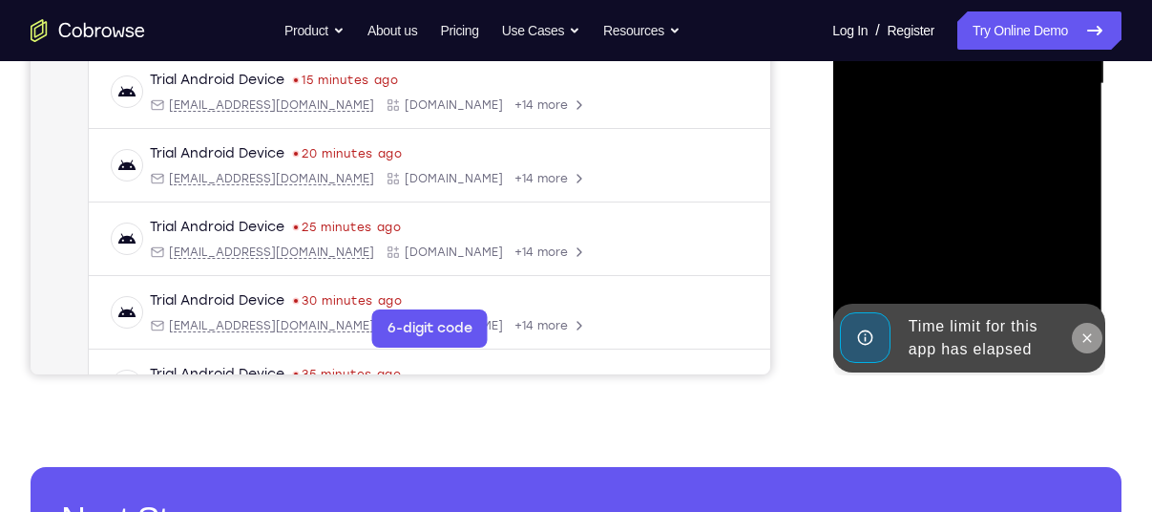
click at [1084, 338] on icon at bounding box center [1086, 337] width 15 height 15
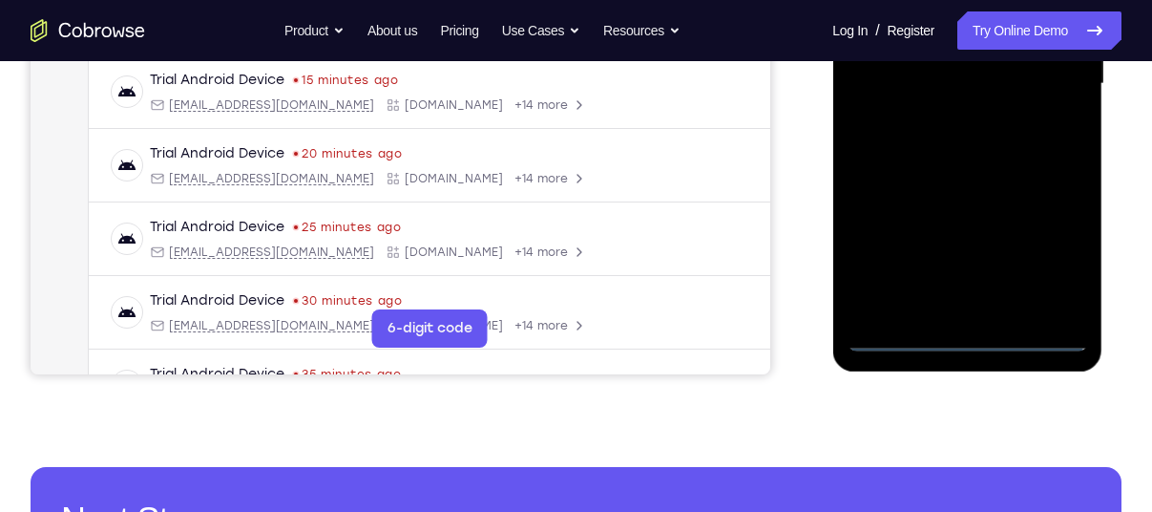
click at [969, 335] on div at bounding box center [967, 84] width 241 height 535
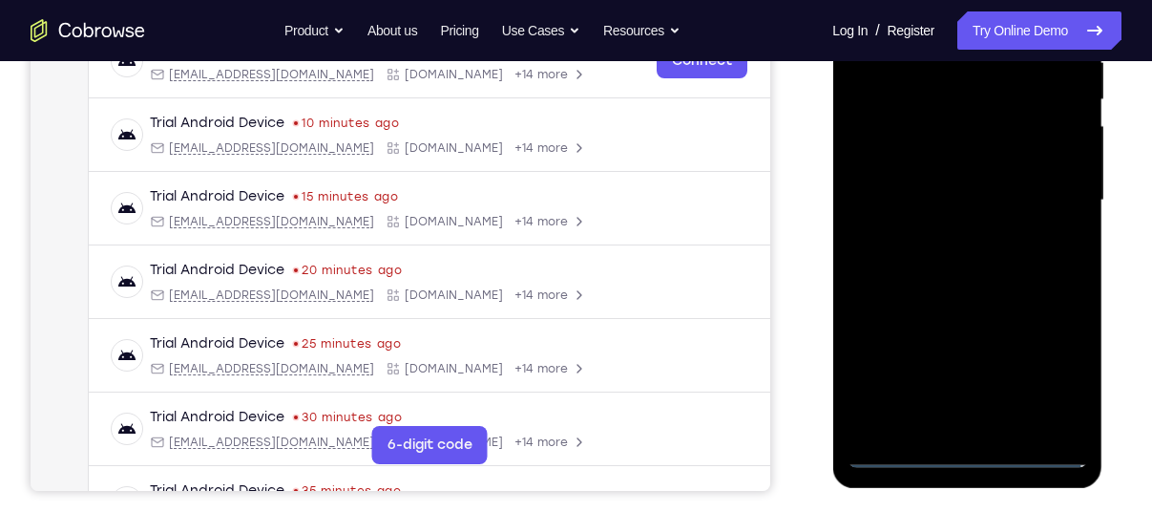
scroll to position [403, 0]
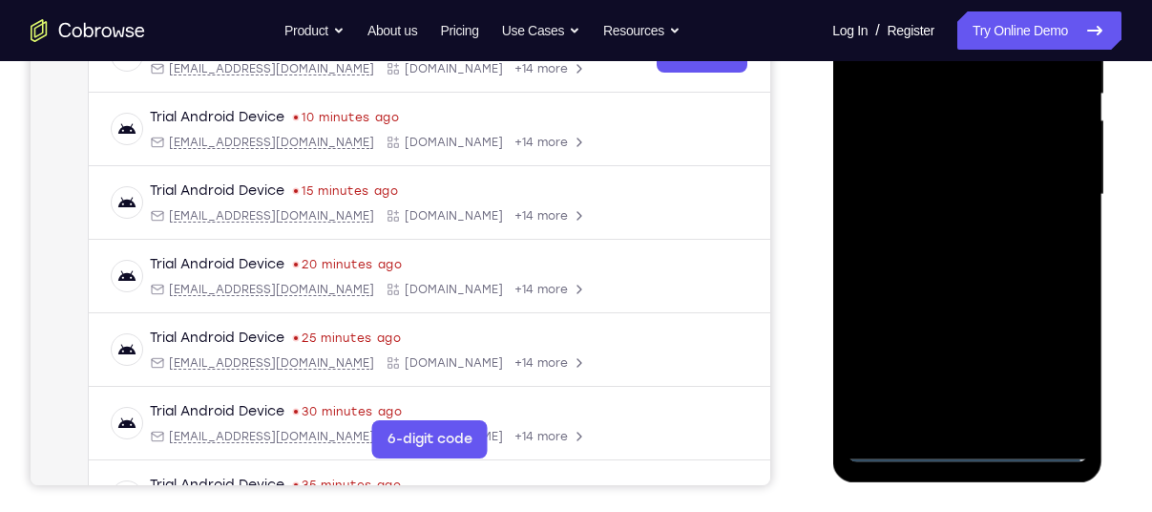
click at [1044, 359] on div at bounding box center [967, 194] width 241 height 535
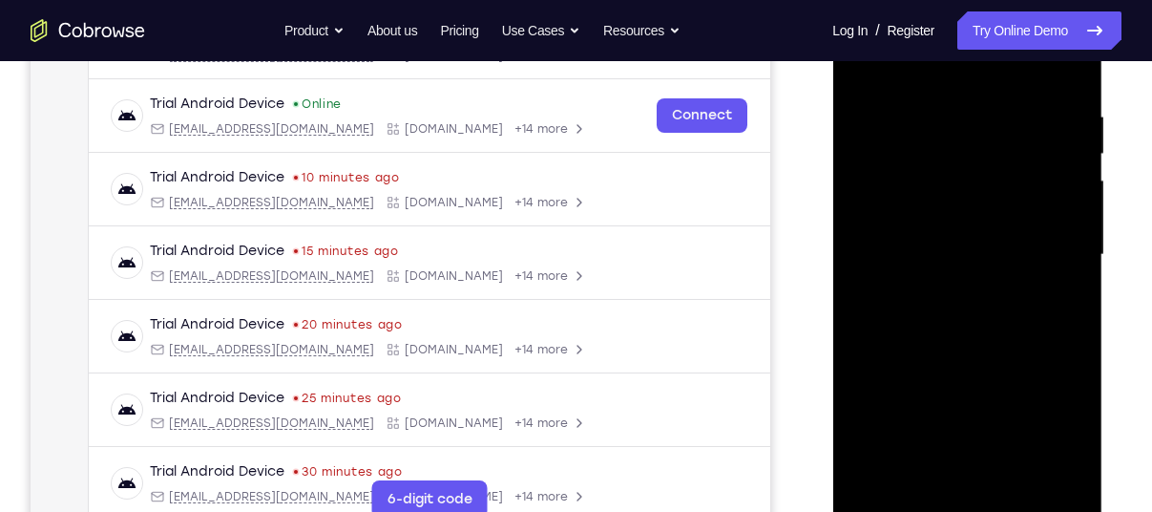
scroll to position [342, 0]
click at [917, 74] on div at bounding box center [967, 256] width 241 height 535
click at [1060, 241] on div at bounding box center [967, 256] width 241 height 535
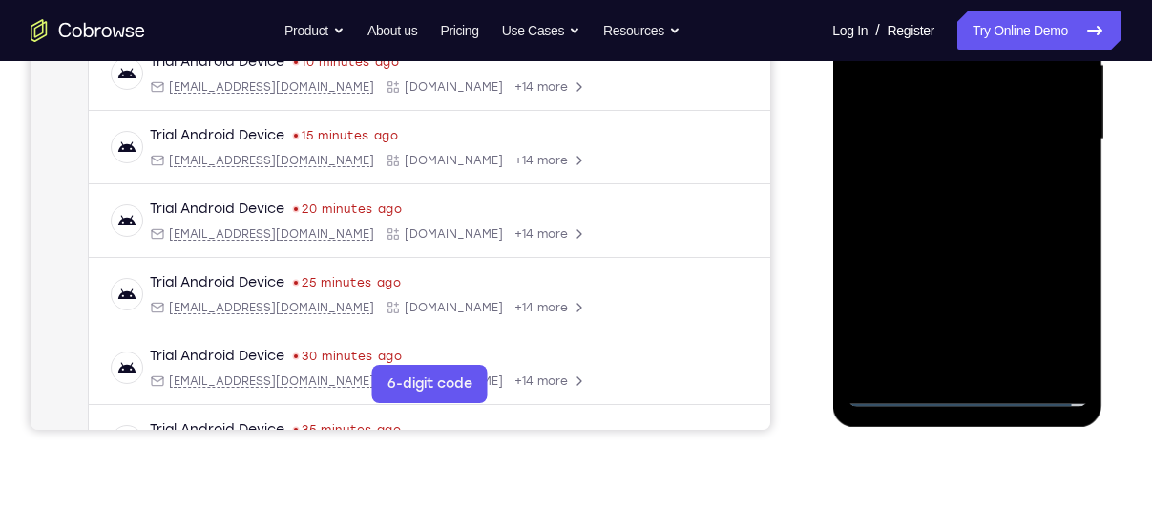
scroll to position [458, 0]
click at [962, 392] on div at bounding box center [967, 139] width 241 height 535
click at [1055, 305] on div at bounding box center [967, 139] width 241 height 535
click at [948, 363] on div at bounding box center [967, 139] width 241 height 535
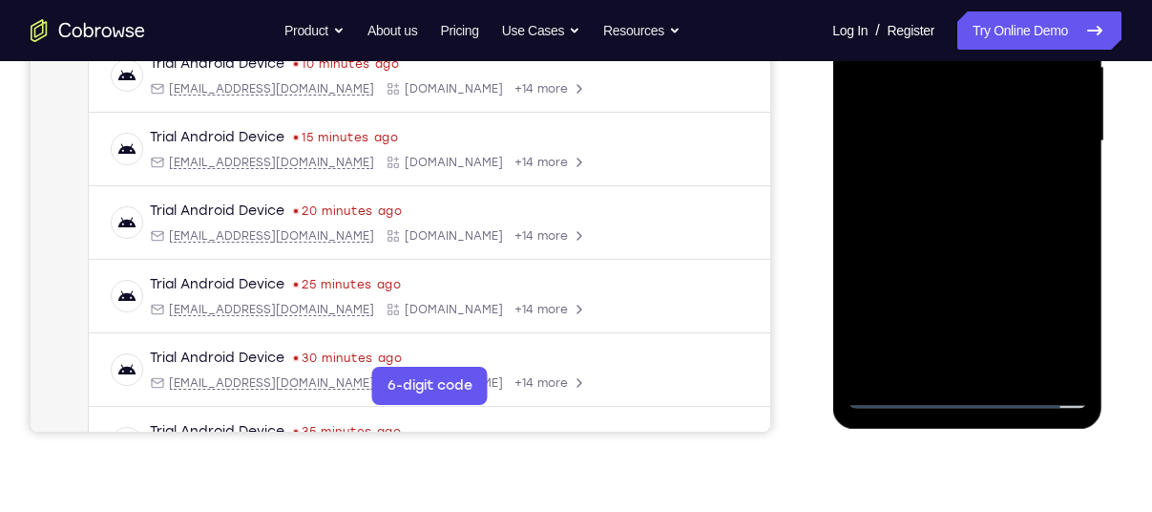
scroll to position [480, 0]
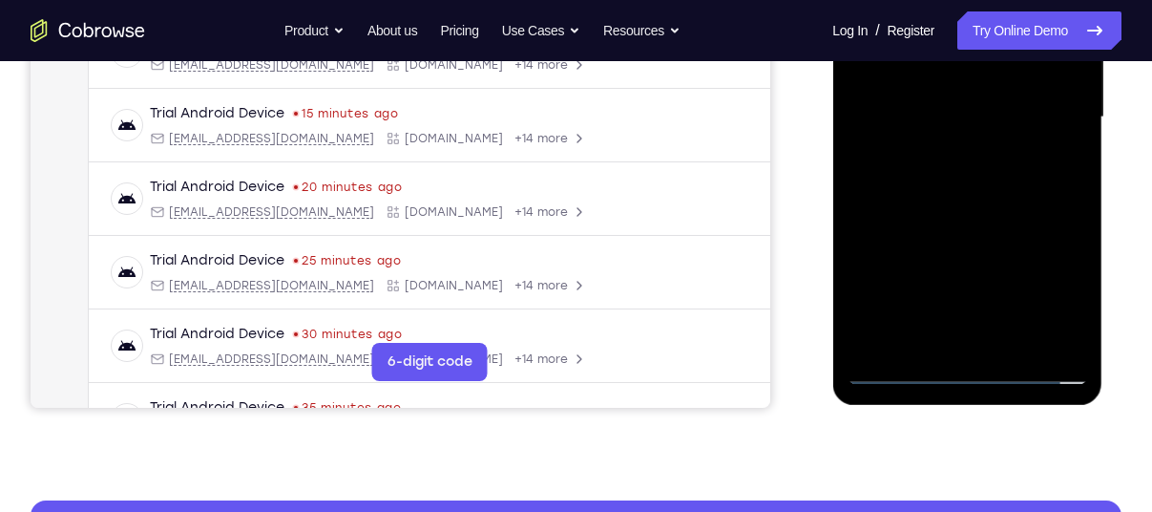
click at [894, 369] on div at bounding box center [967, 117] width 241 height 535
click at [978, 339] on div at bounding box center [967, 117] width 241 height 535
click at [881, 101] on div at bounding box center [967, 117] width 241 height 535
click at [891, 74] on div at bounding box center [967, 117] width 241 height 535
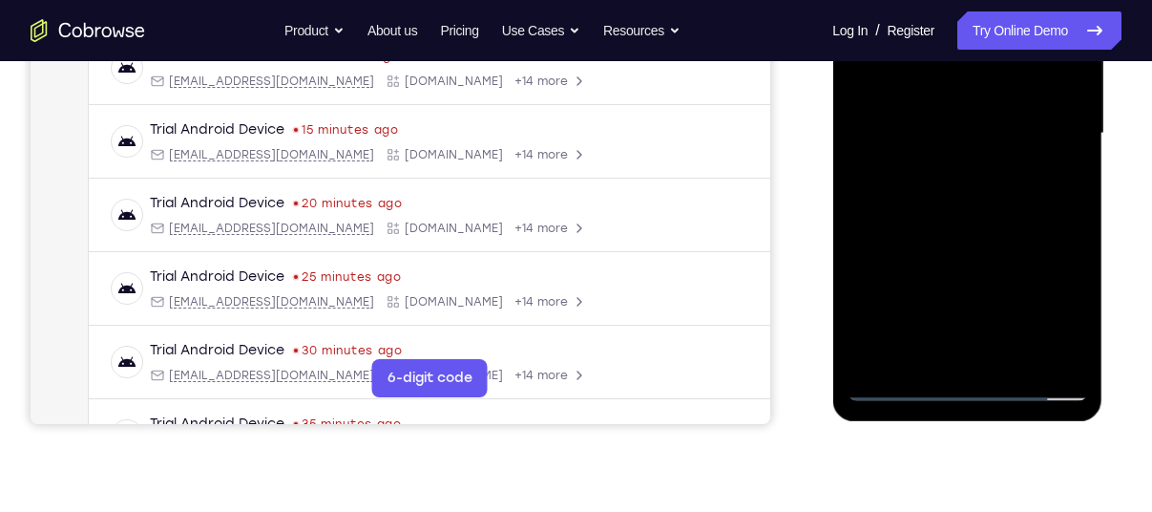
scroll to position [459, 0]
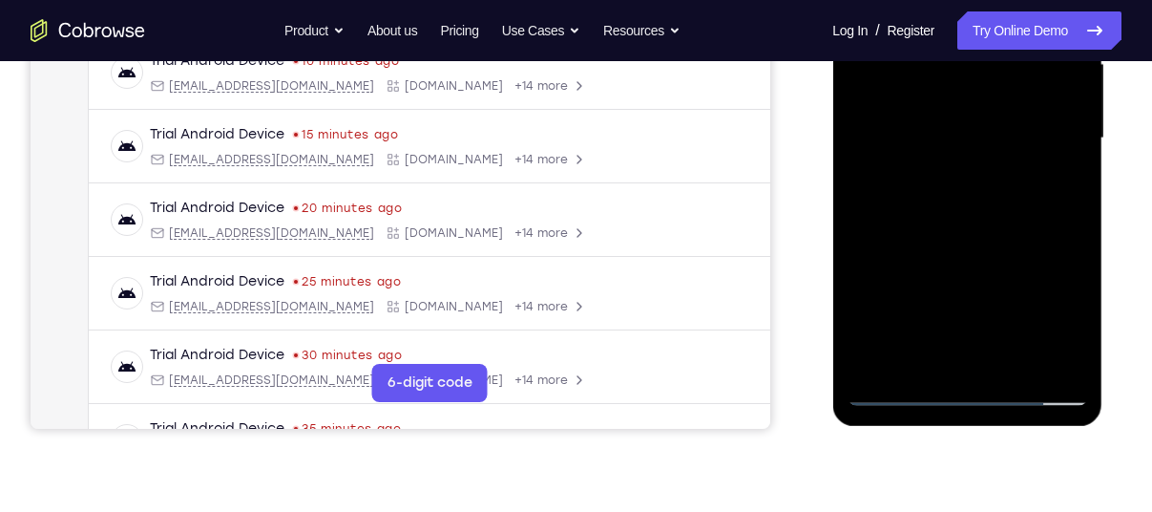
click at [925, 131] on div at bounding box center [967, 138] width 241 height 535
click at [930, 204] on div at bounding box center [967, 138] width 241 height 535
click at [973, 190] on div at bounding box center [967, 138] width 241 height 535
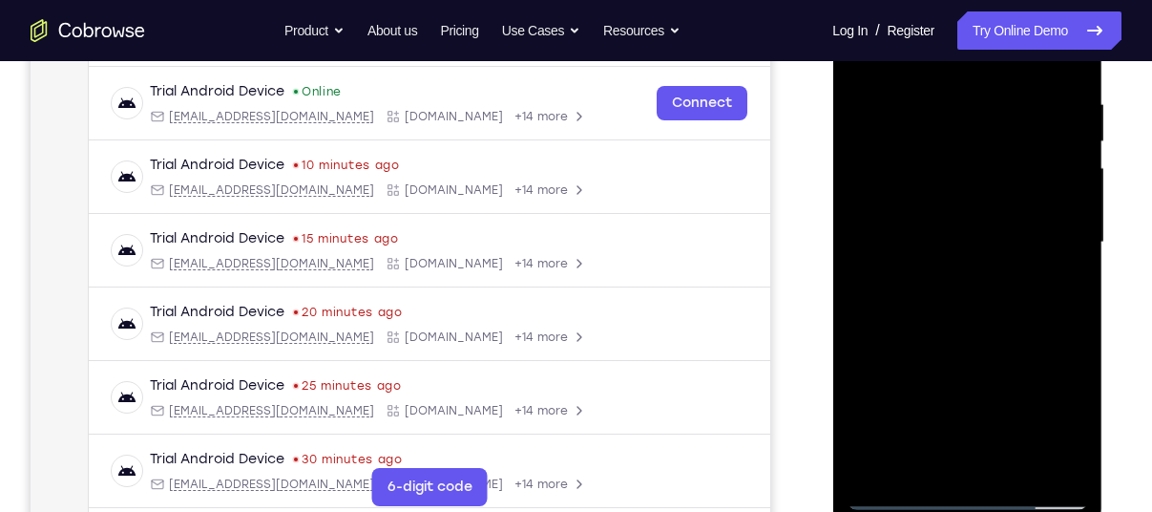
scroll to position [350, 0]
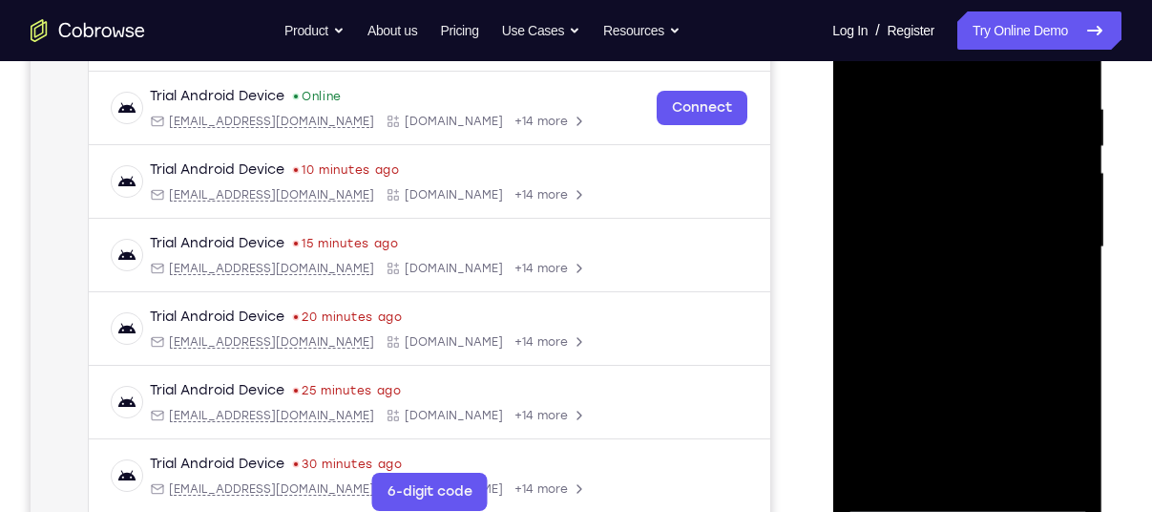
click at [1063, 101] on div at bounding box center [967, 247] width 241 height 535
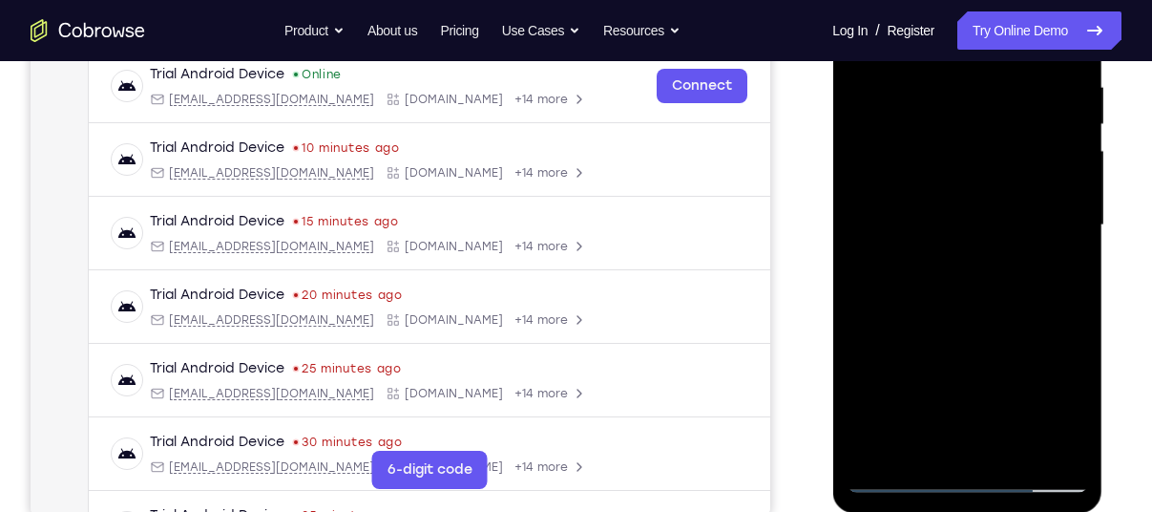
scroll to position [370, 0]
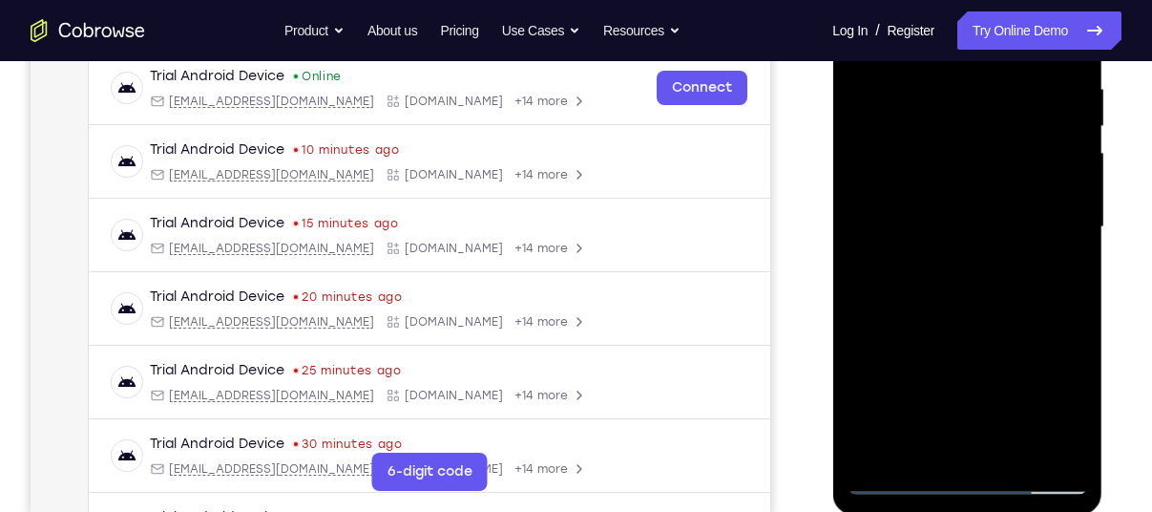
click at [949, 442] on div at bounding box center [967, 227] width 241 height 535
click at [964, 448] on div at bounding box center [967, 227] width 241 height 535
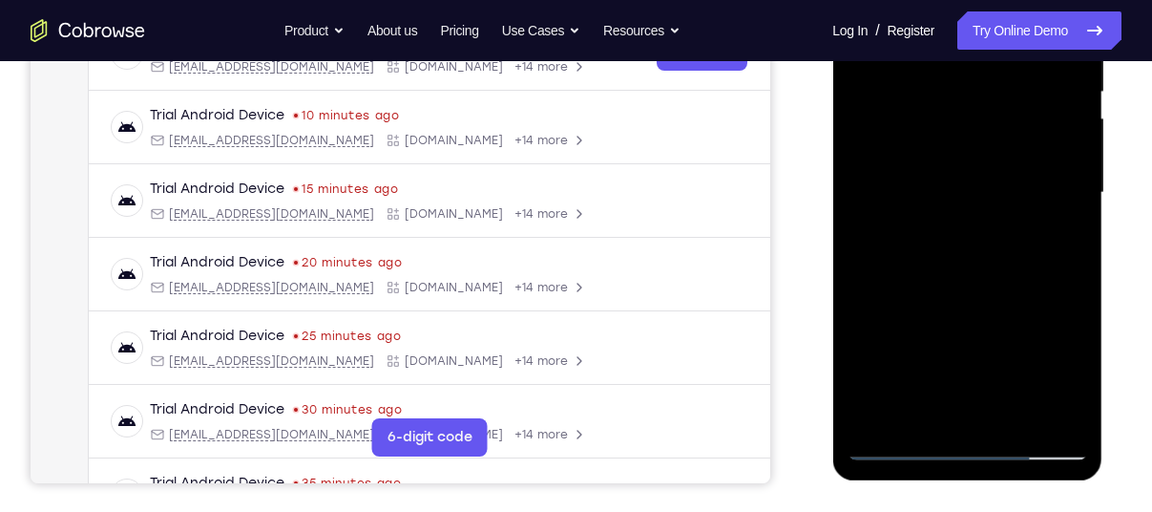
scroll to position [435, 0]
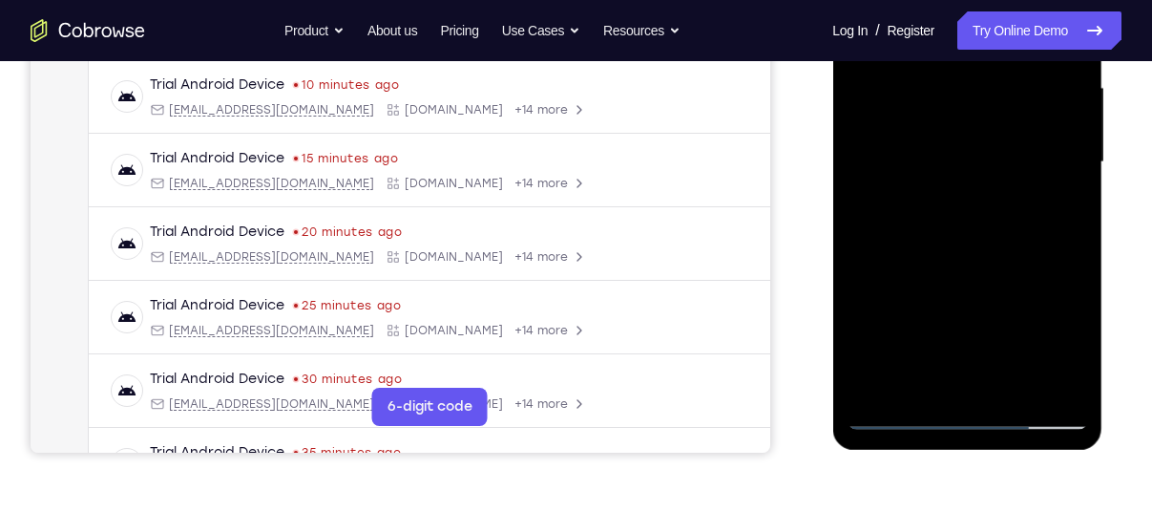
click at [900, 405] on div at bounding box center [967, 162] width 241 height 535
click at [900, 418] on div at bounding box center [967, 162] width 241 height 535
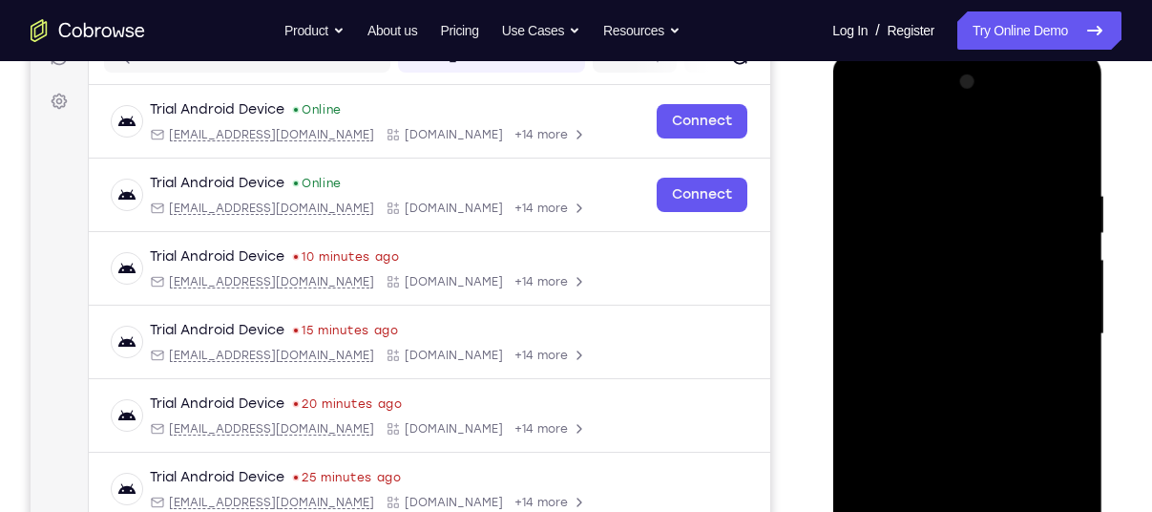
scroll to position [258, 0]
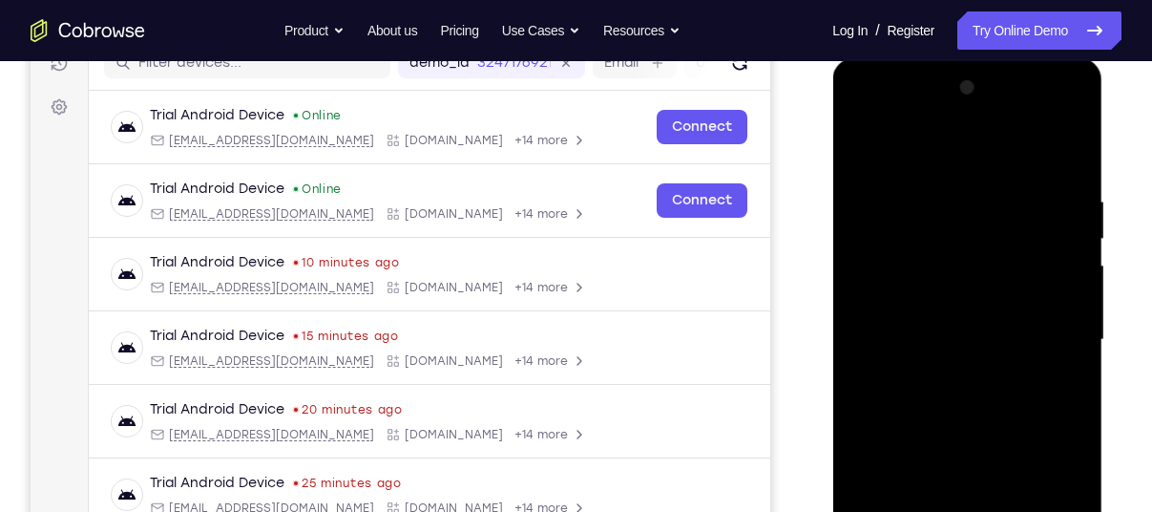
drag, startPoint x: 1065, startPoint y: 182, endPoint x: 1619, endPoint y: 135, distance: 555.7
click at [1064, 182] on div at bounding box center [967, 340] width 241 height 535
